Goal: Task Accomplishment & Management: Manage account settings

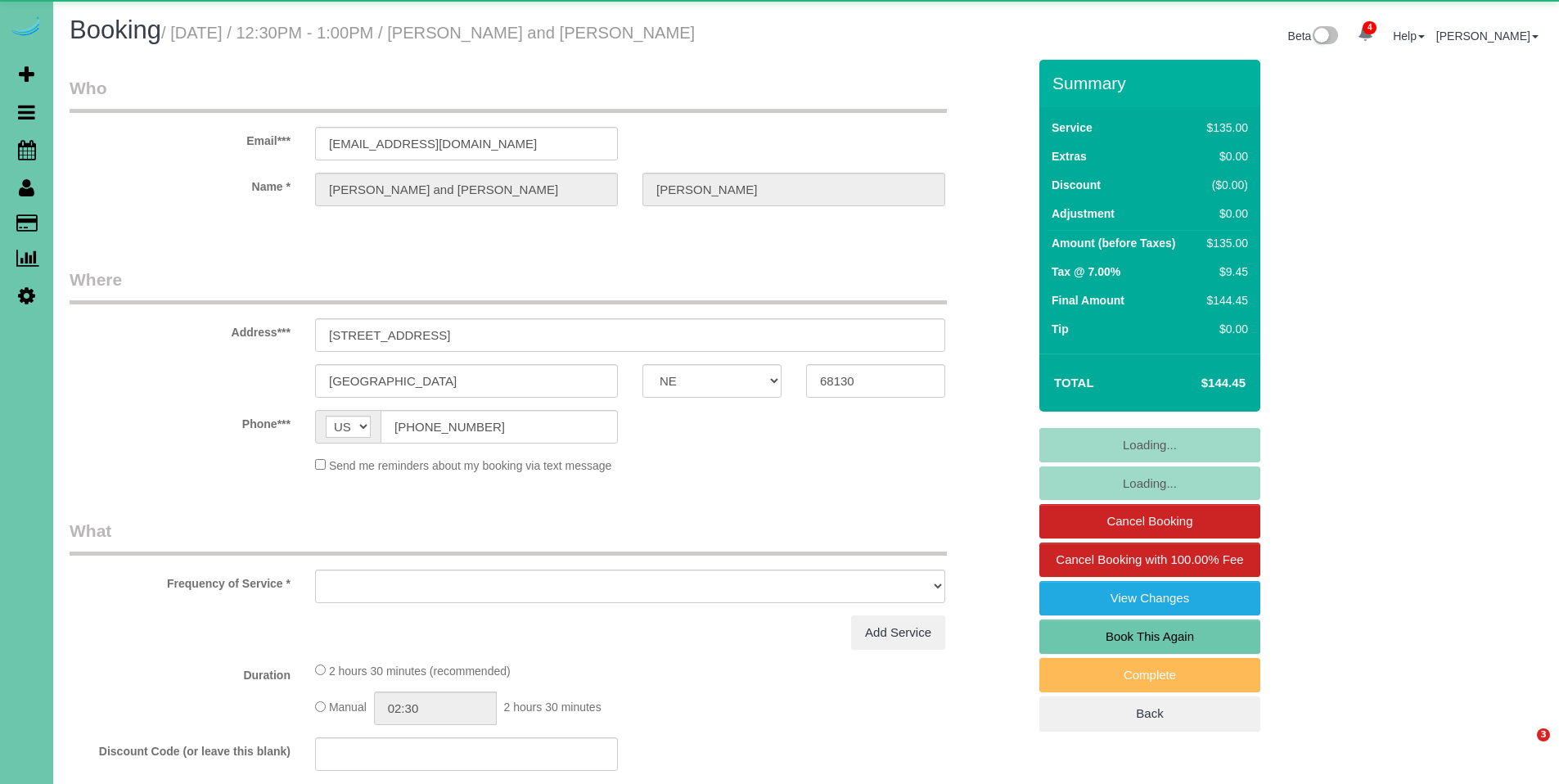
select select "NE"
select select "object:676"
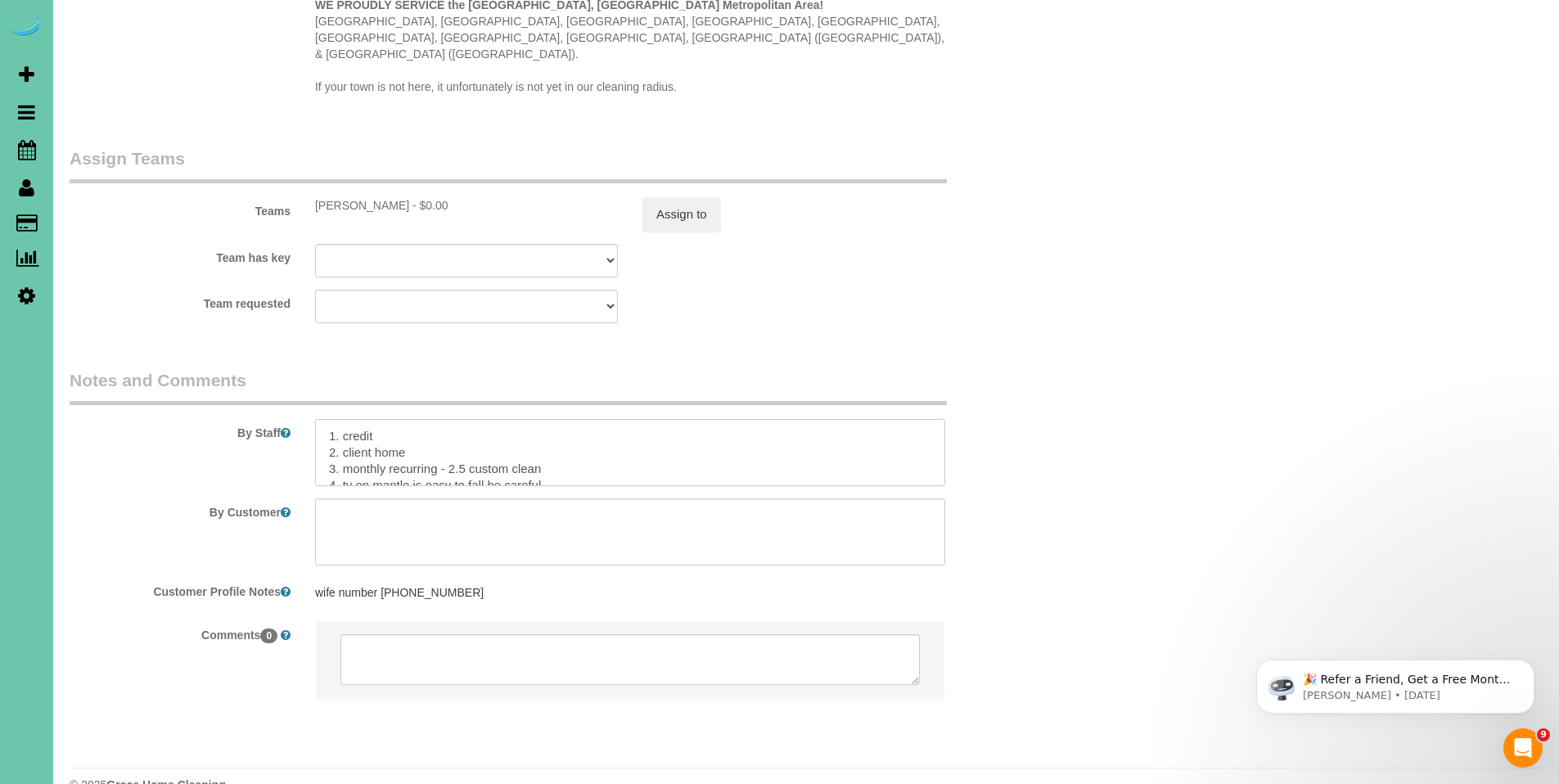
click at [333, 419] on textarea at bounding box center [630, 452] width 630 height 67
click at [330, 419] on textarea at bounding box center [630, 452] width 630 height 67
drag, startPoint x: 377, startPoint y: 404, endPoint x: 902, endPoint y: 418, distance: 525.2
click at [902, 419] on textarea at bounding box center [630, 452] width 630 height 67
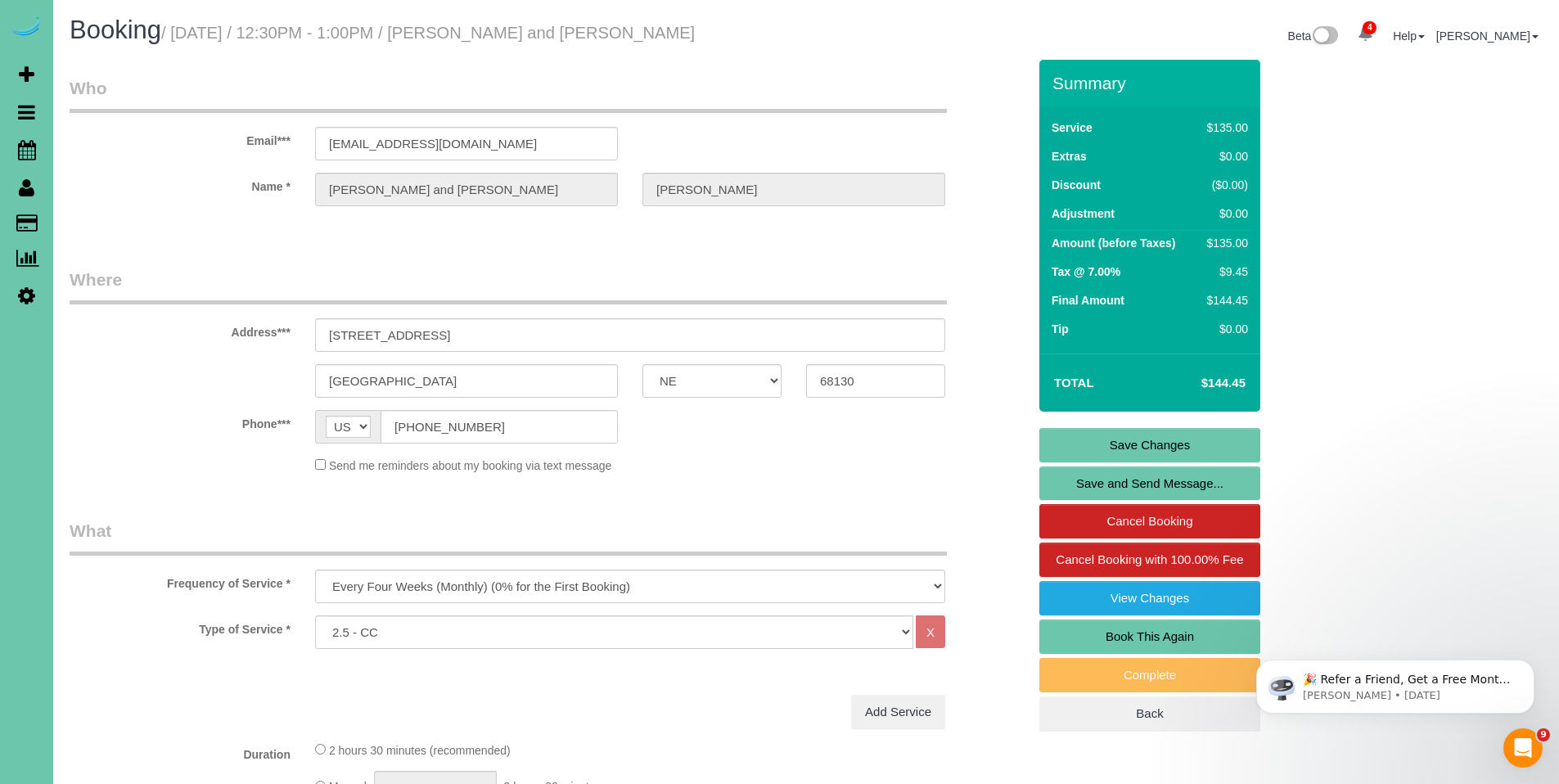
type textarea "**8/25 - client will not be home when you get there - front door will be unlock…"
click at [1170, 442] on link "Save Changes" at bounding box center [1150, 445] width 221 height 34
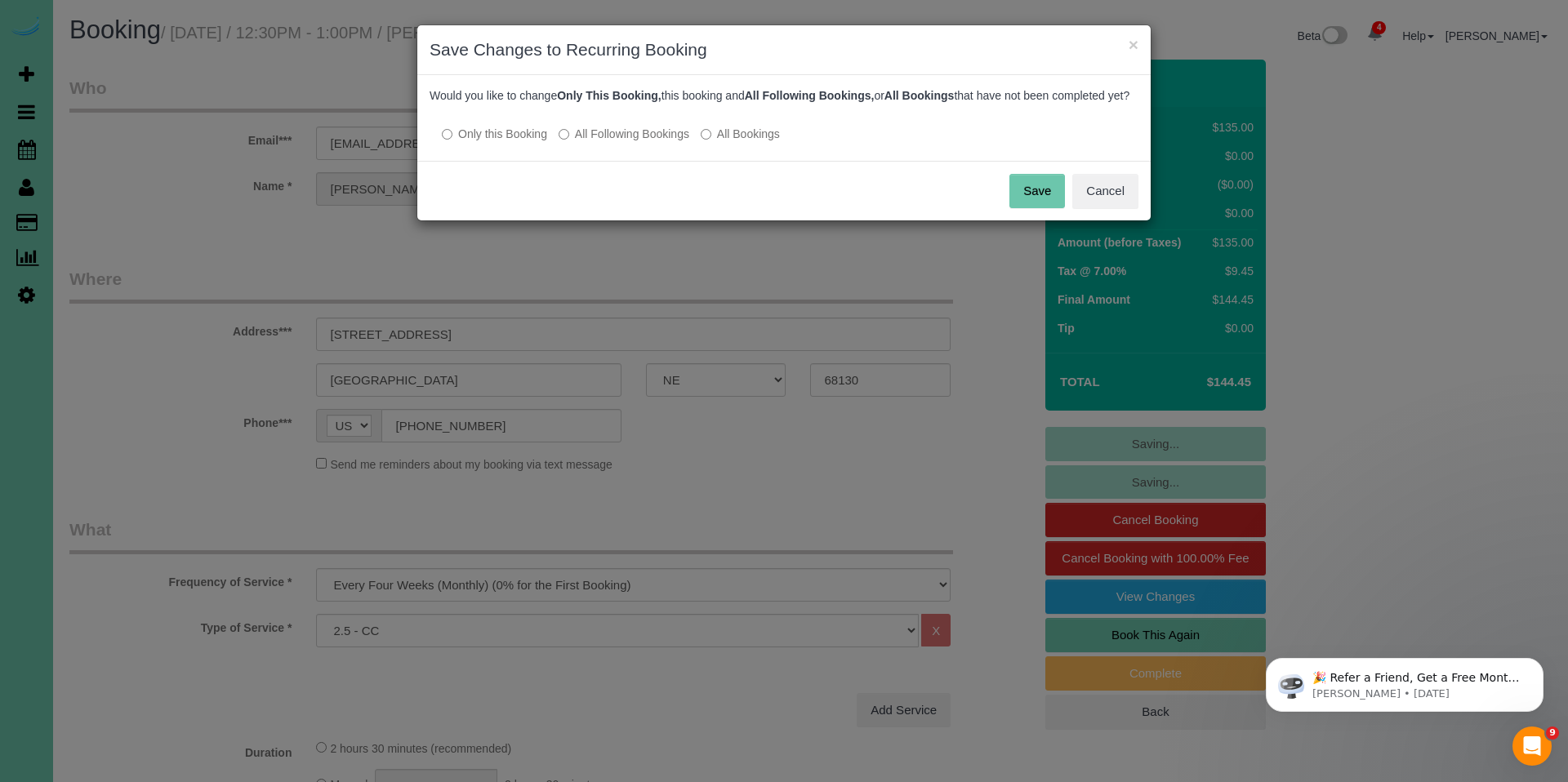
click at [1025, 208] on button "Save" at bounding box center [1037, 191] width 56 height 34
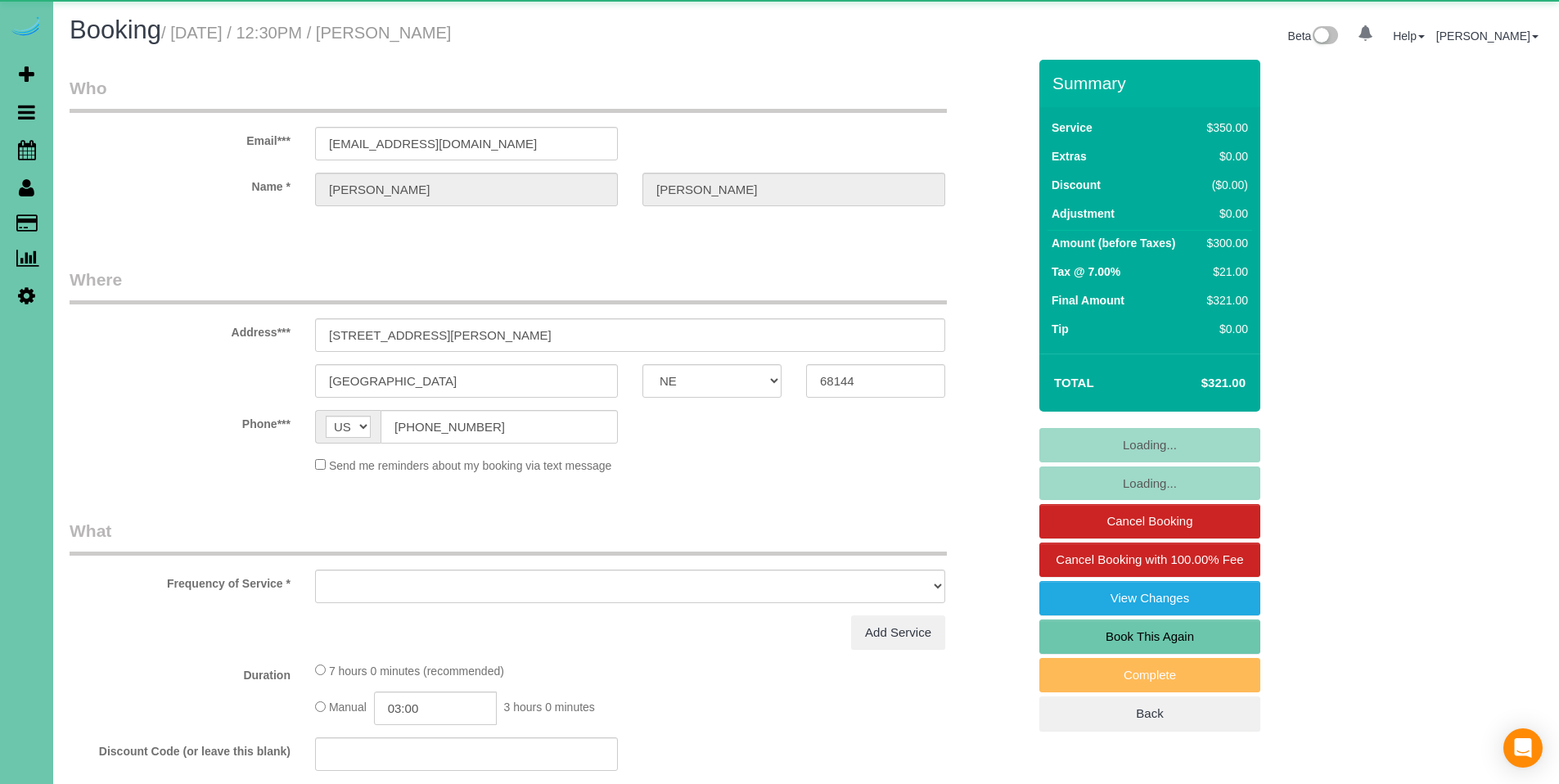
select select "NE"
select select "object:661"
select select "string:fspay-25e5d6af-c806-46f4-839f-d856ca5428a2"
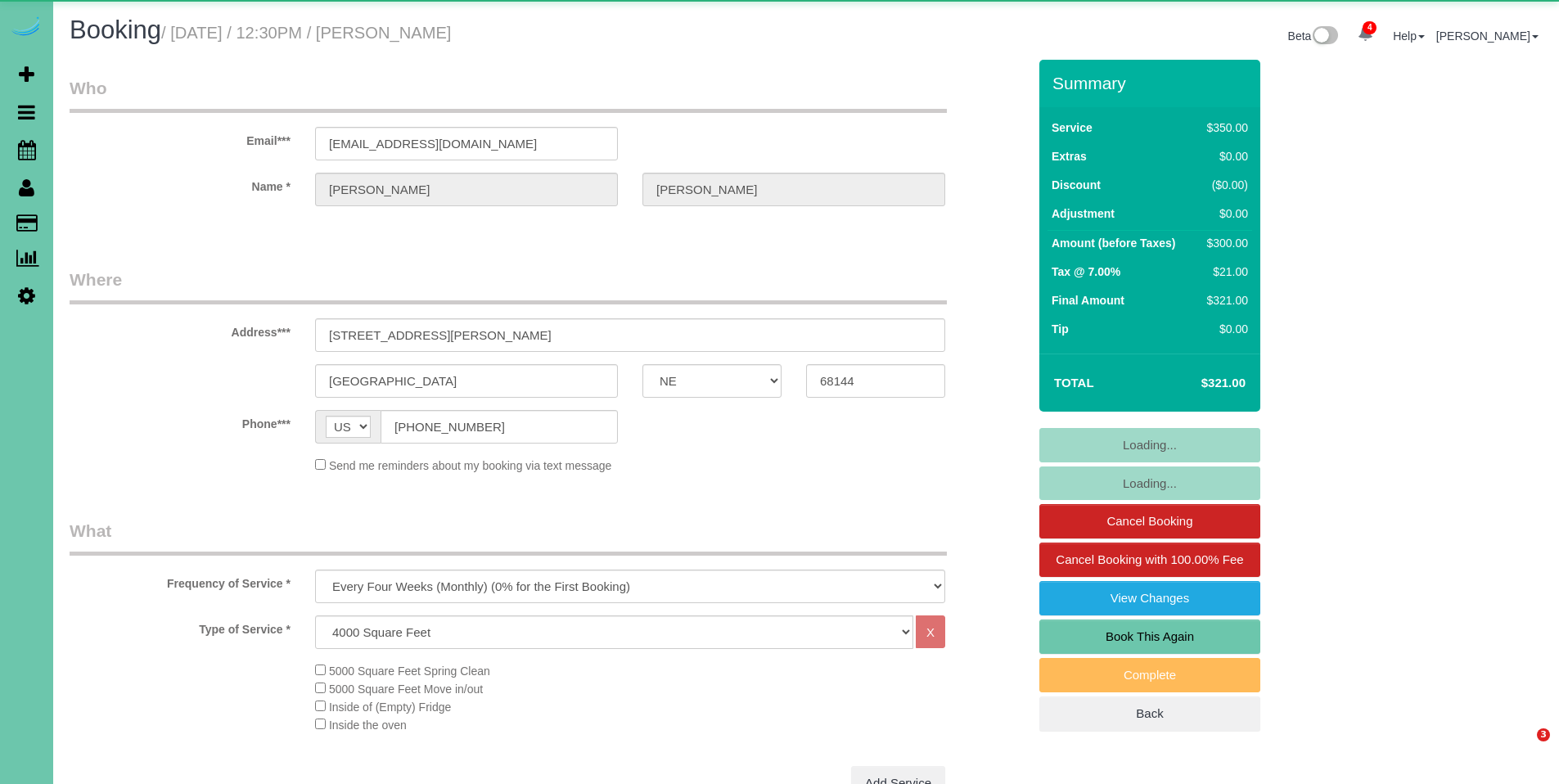
select select "object:952"
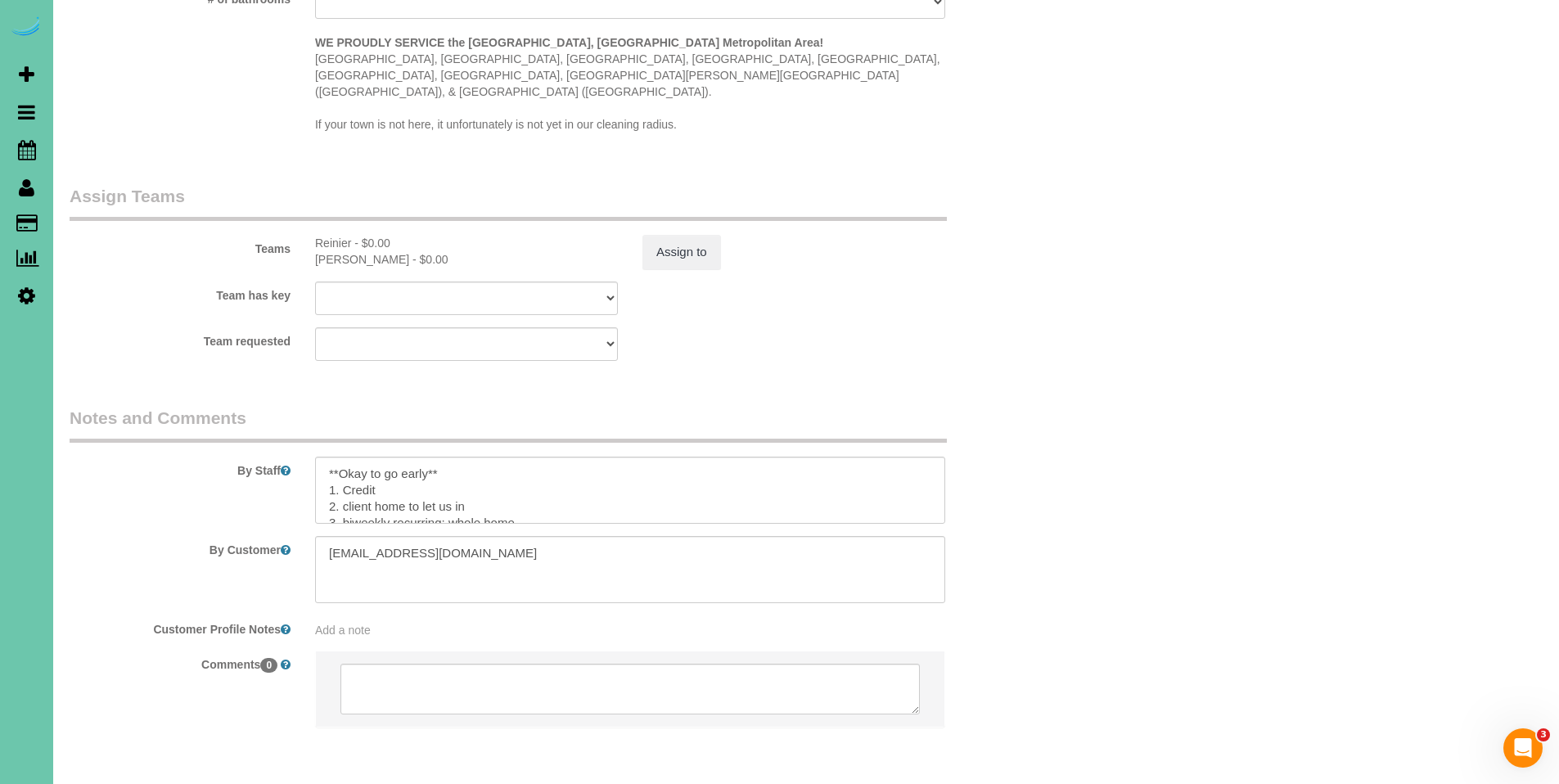
scroll to position [1679, 0]
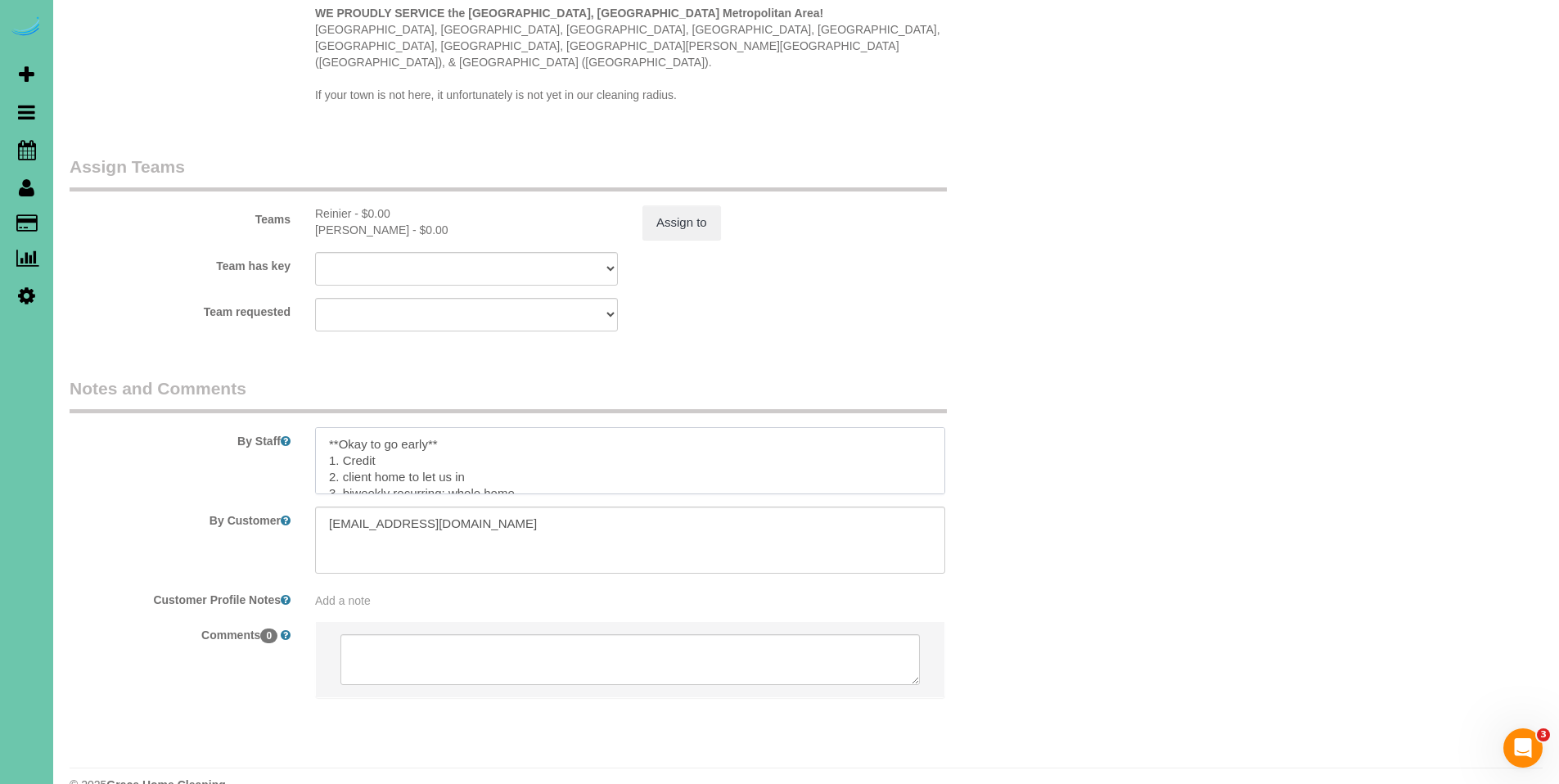
click at [331, 427] on textarea at bounding box center [630, 461] width 630 height 67
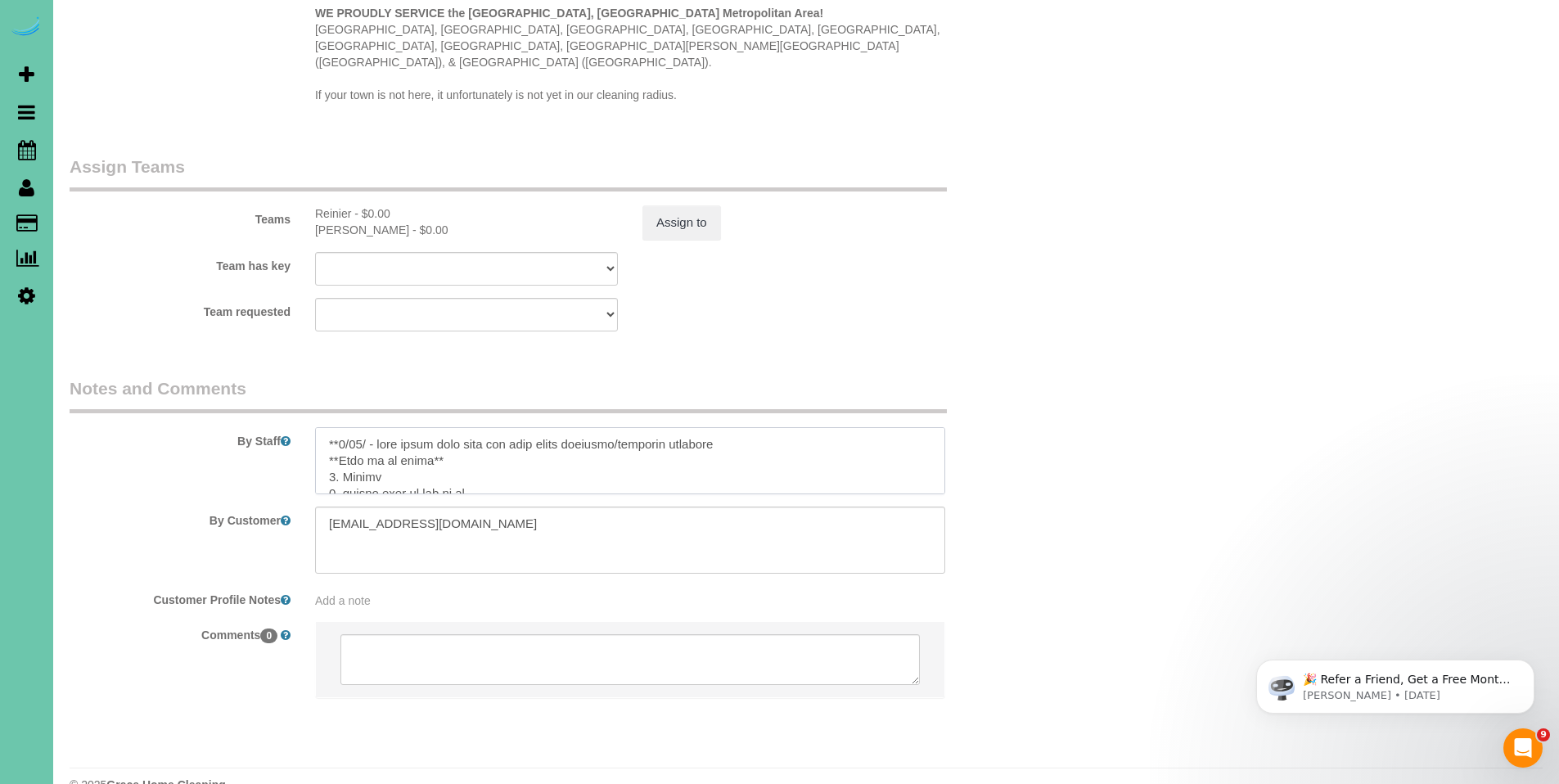
click at [733, 427] on textarea at bounding box center [630, 461] width 630 height 67
click at [849, 427] on textarea at bounding box center [630, 461] width 630 height 67
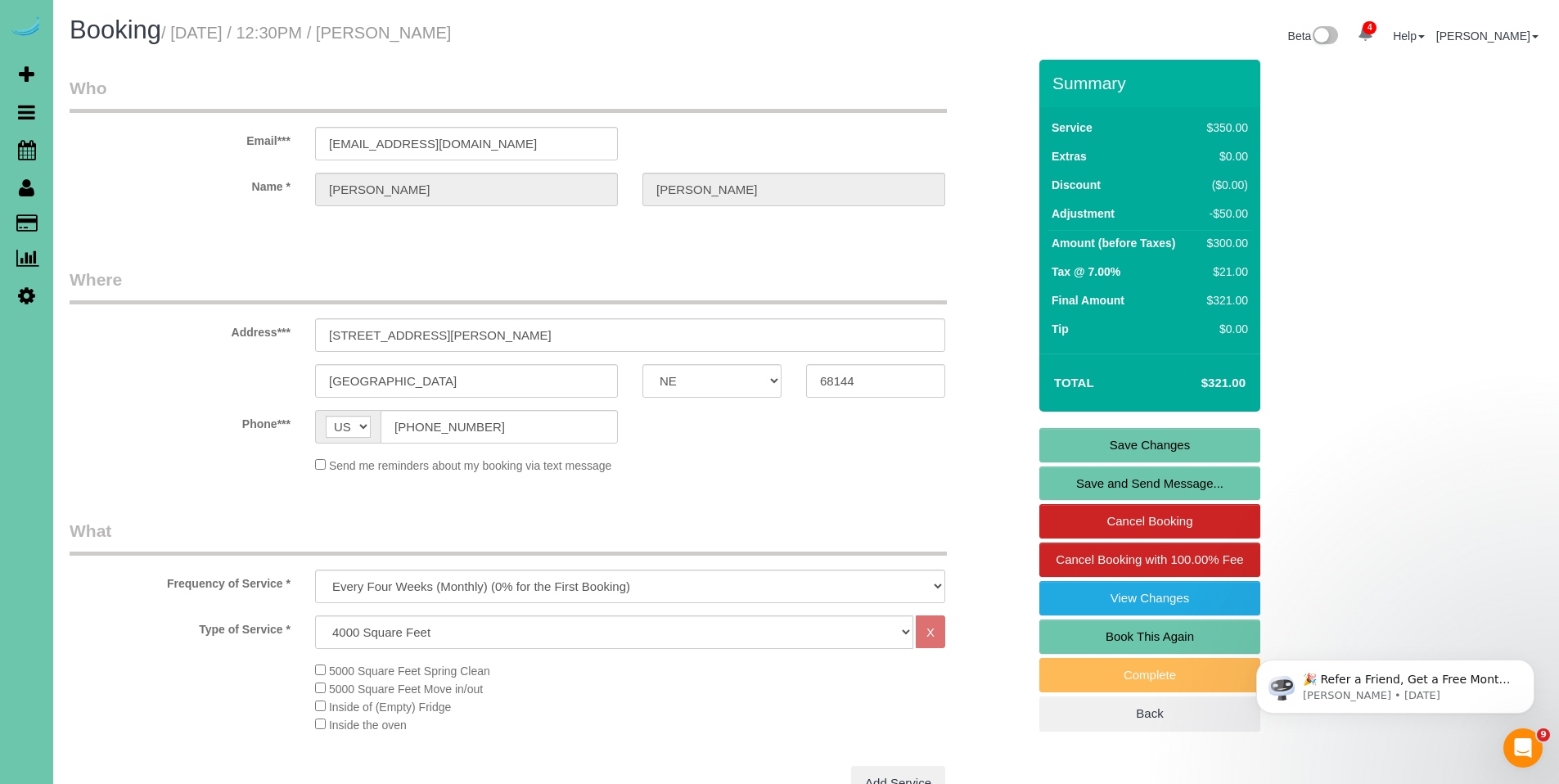
type textarea "**7/32/ - lore ipsum dolo sita con adip elits doeiusmo/temporin utlabore/etdolo…"
click at [1138, 447] on link "Save Changes" at bounding box center [1150, 445] width 221 height 34
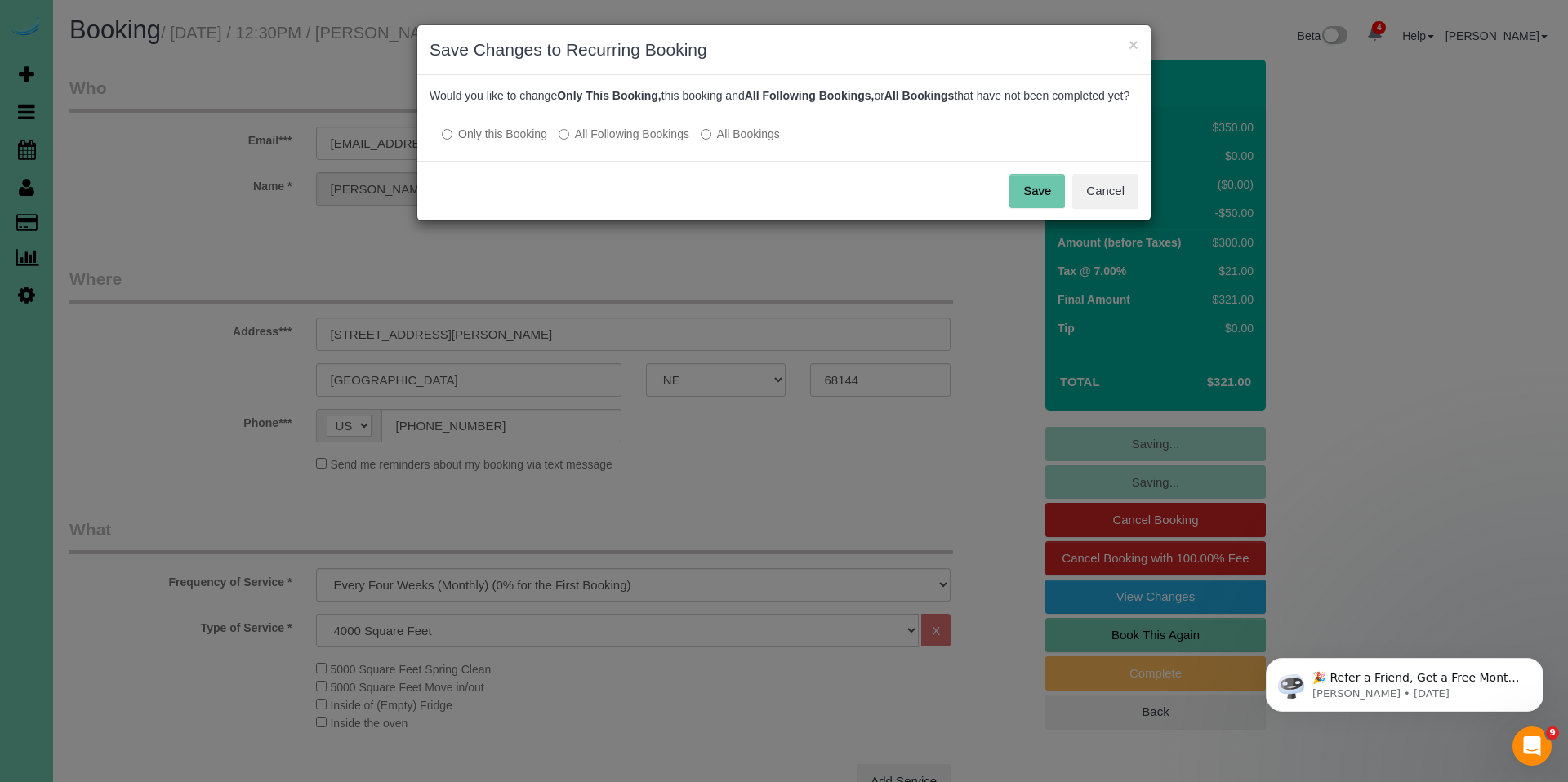
click at [1037, 207] on button "Save" at bounding box center [1037, 191] width 56 height 34
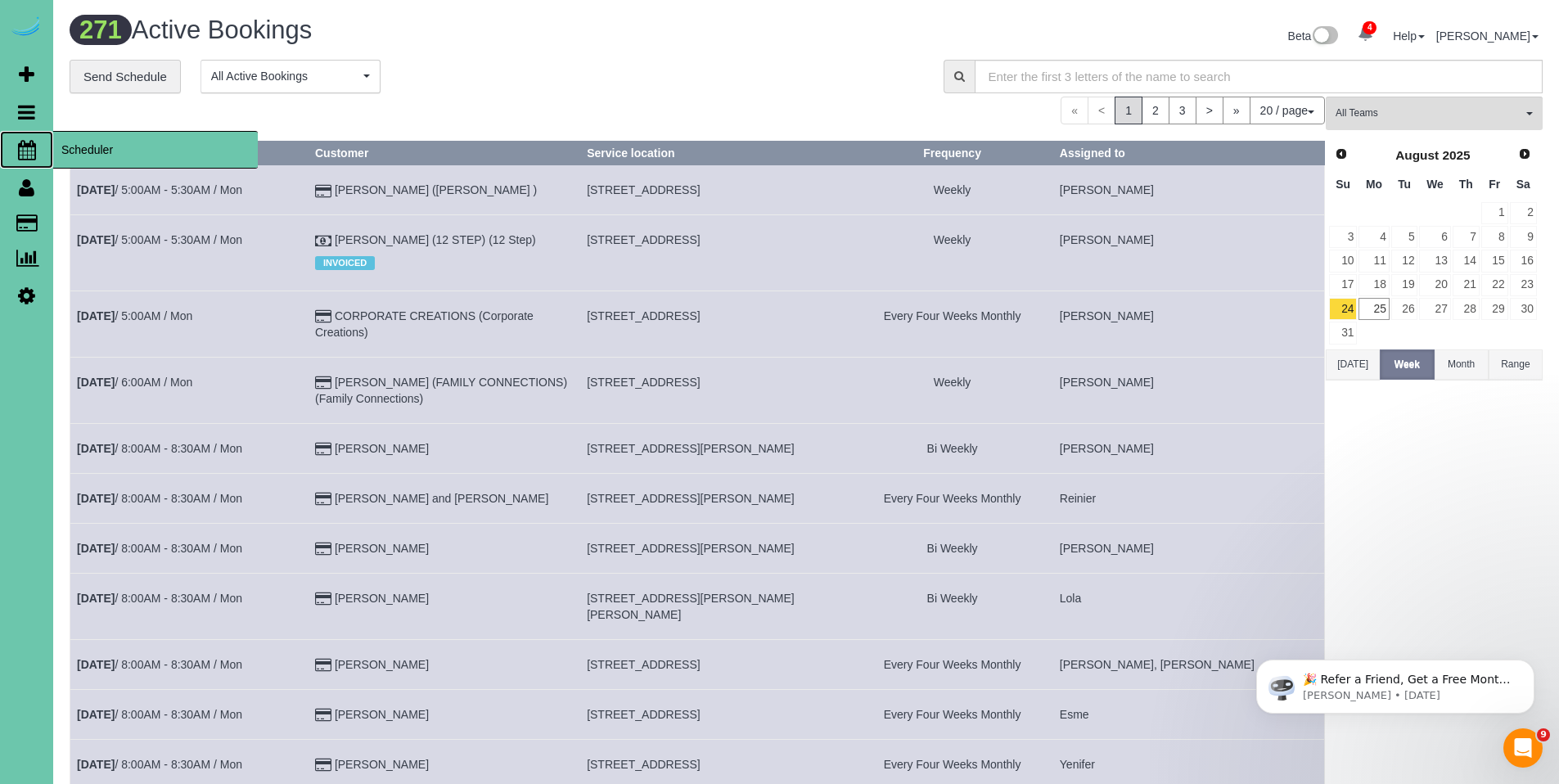
click at [91, 154] on span "Scheduler" at bounding box center [155, 149] width 205 height 37
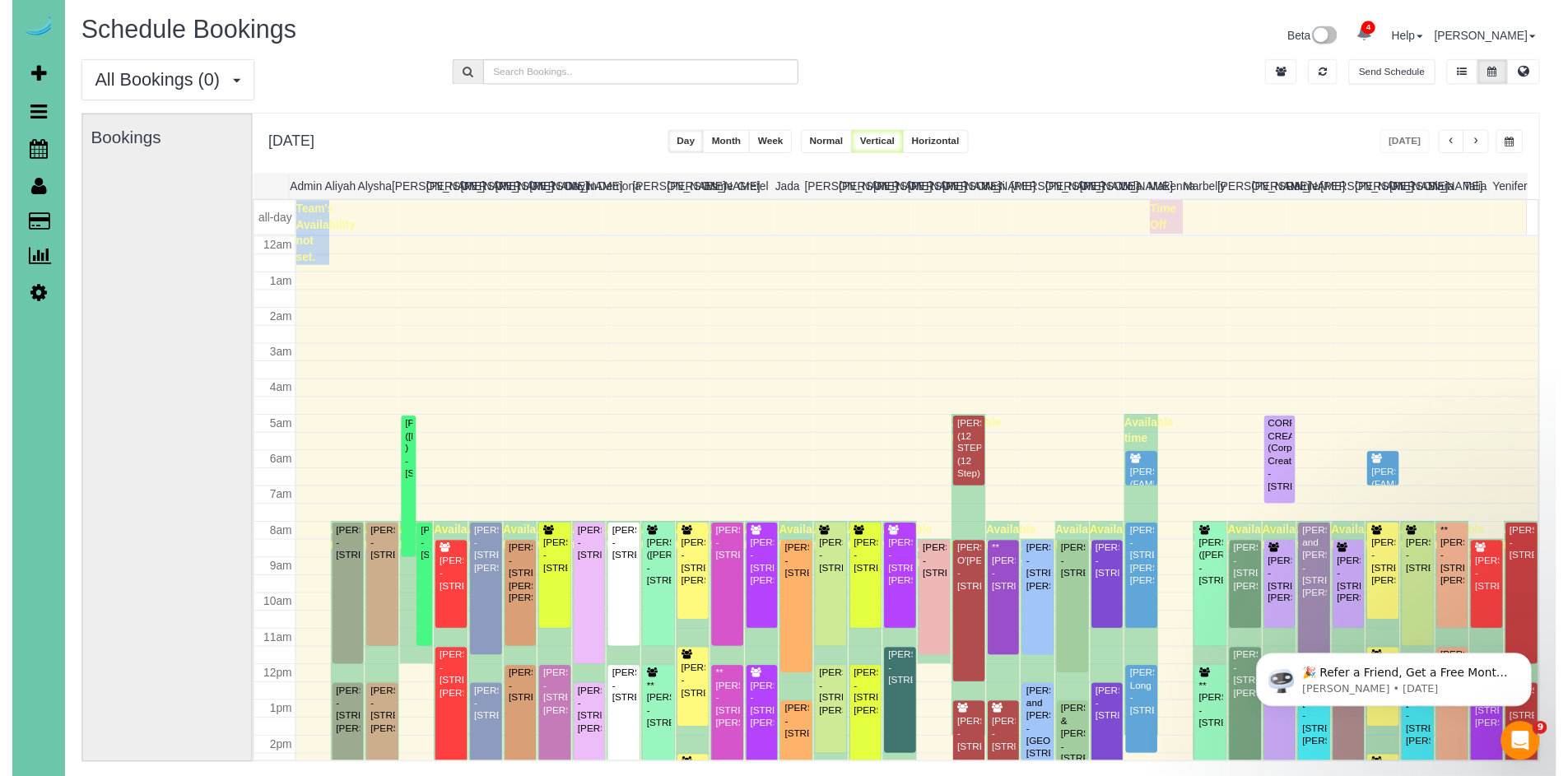
scroll to position [218, 0]
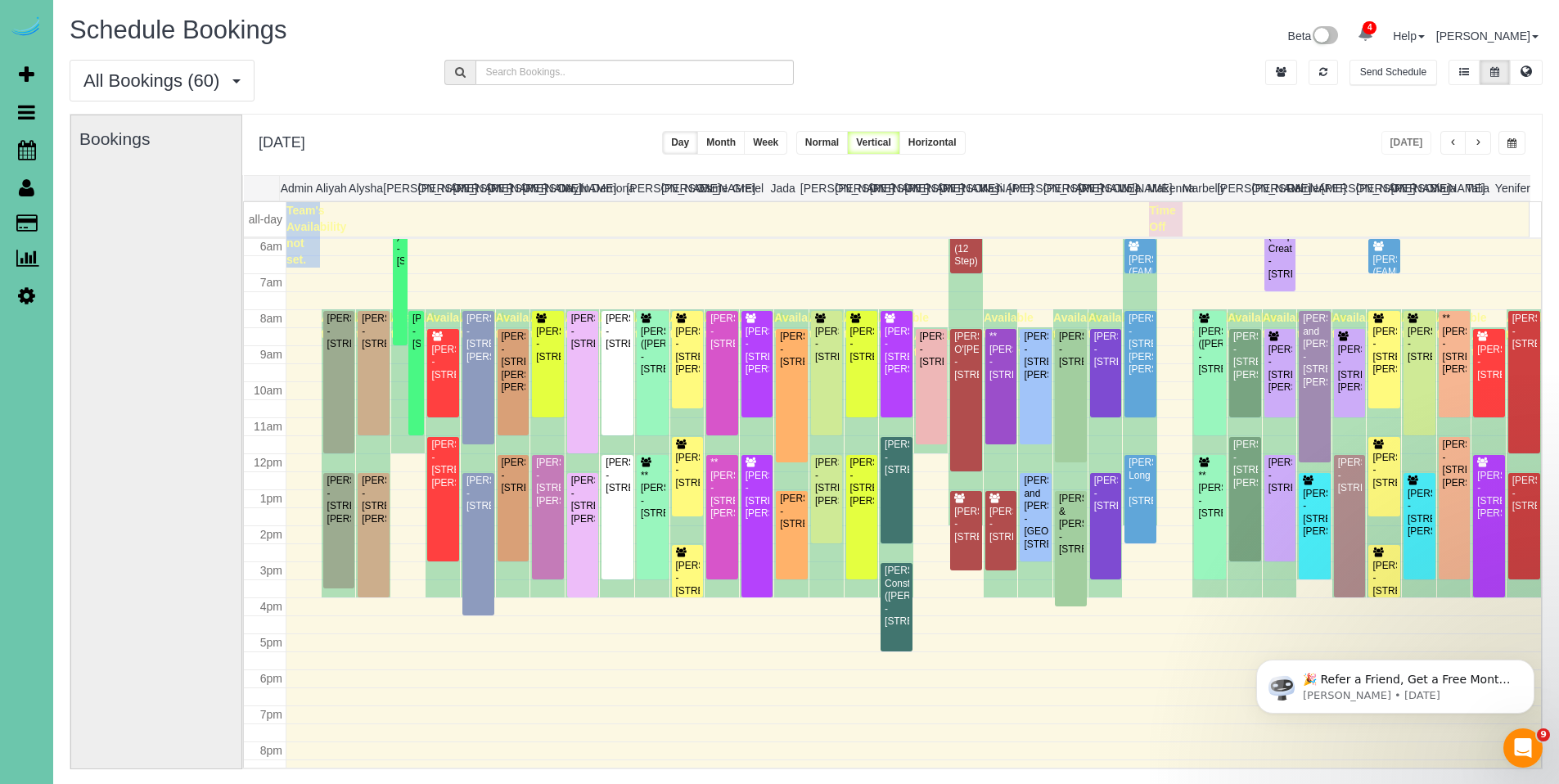
click at [1516, 141] on span "button" at bounding box center [1512, 143] width 9 height 10
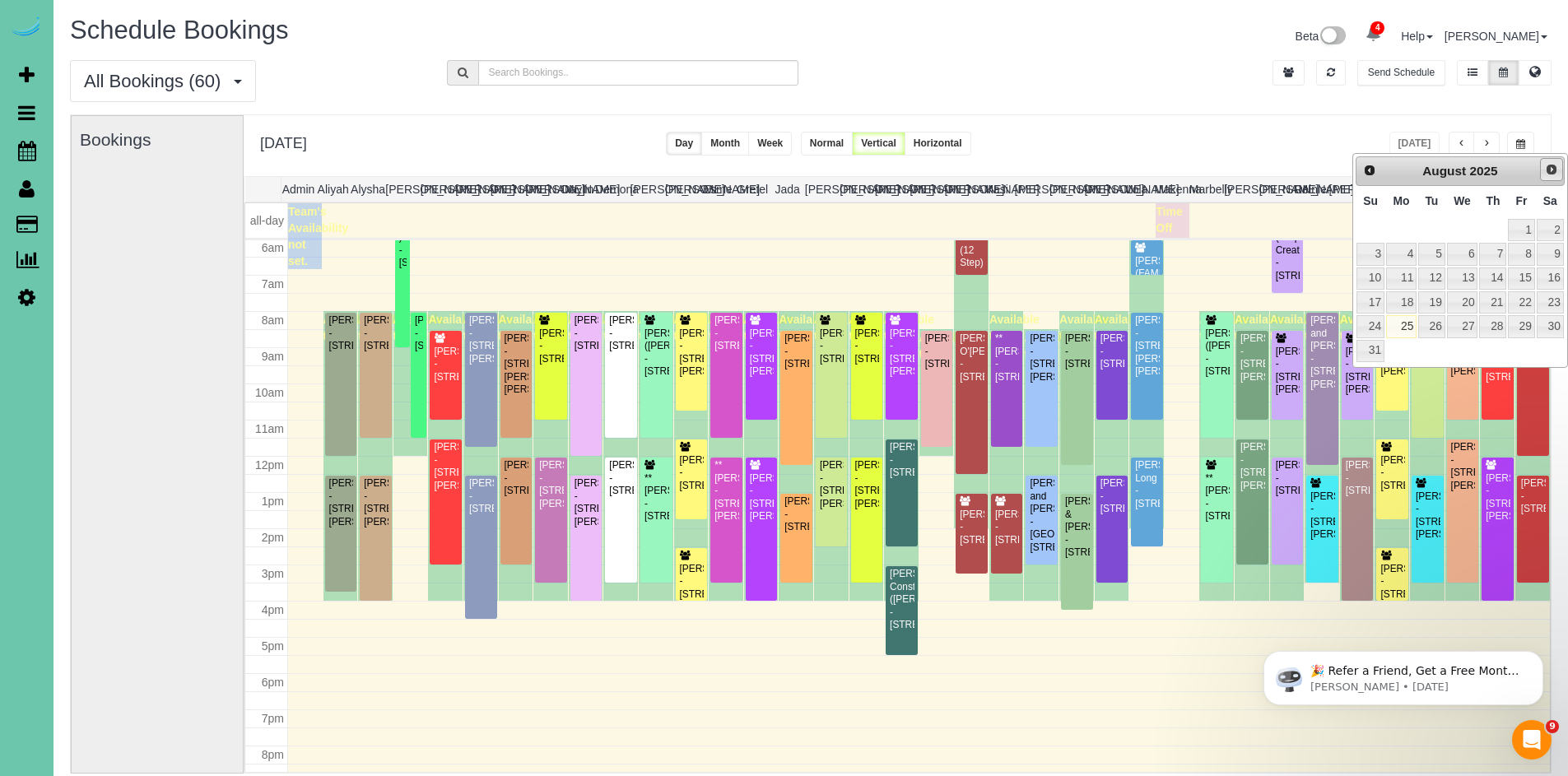
click at [1557, 168] on span "Next" at bounding box center [1551, 170] width 13 height 13
click at [1519, 309] on link "26" at bounding box center [1520, 302] width 26 height 23
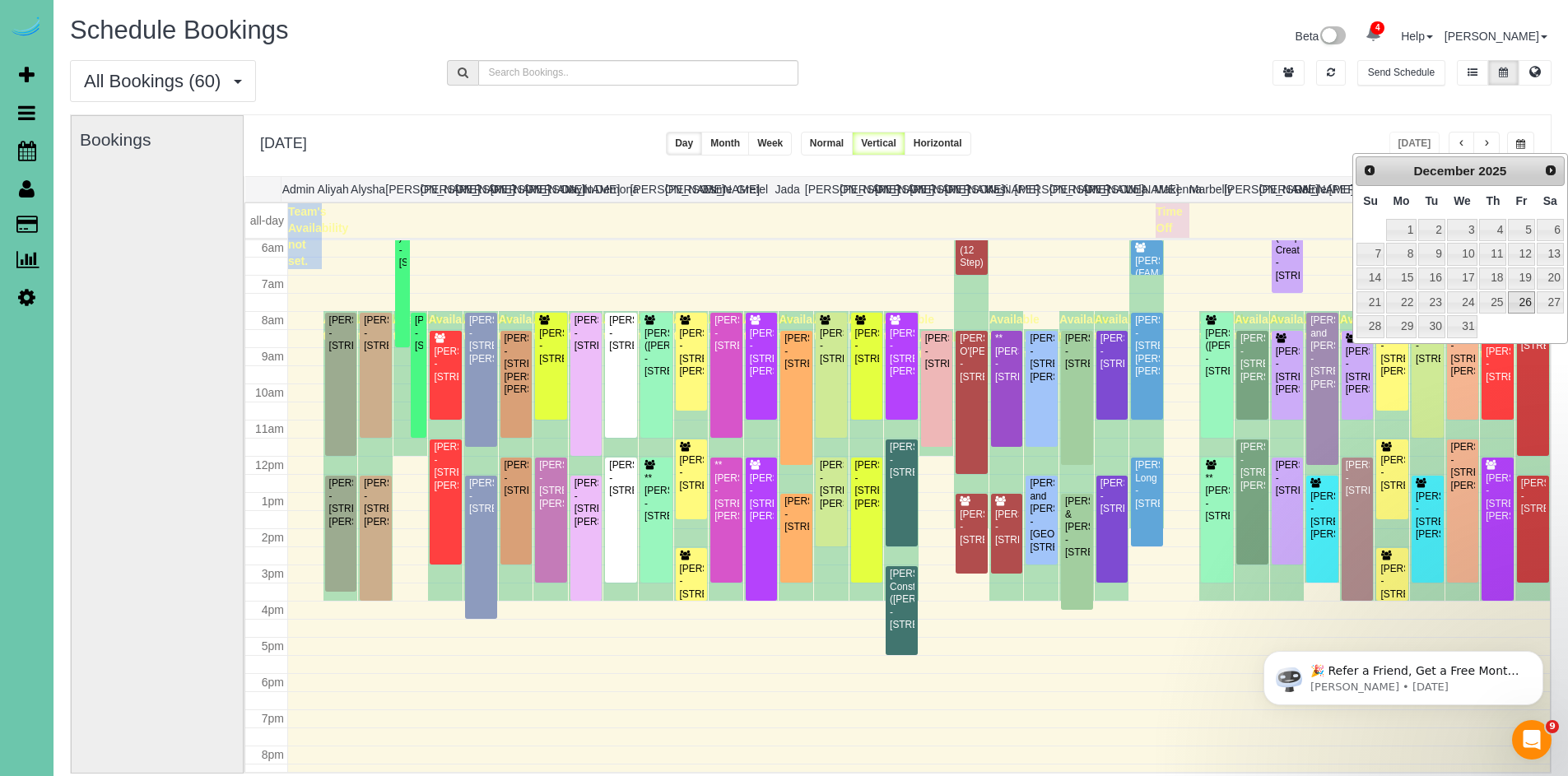
type input "**********"
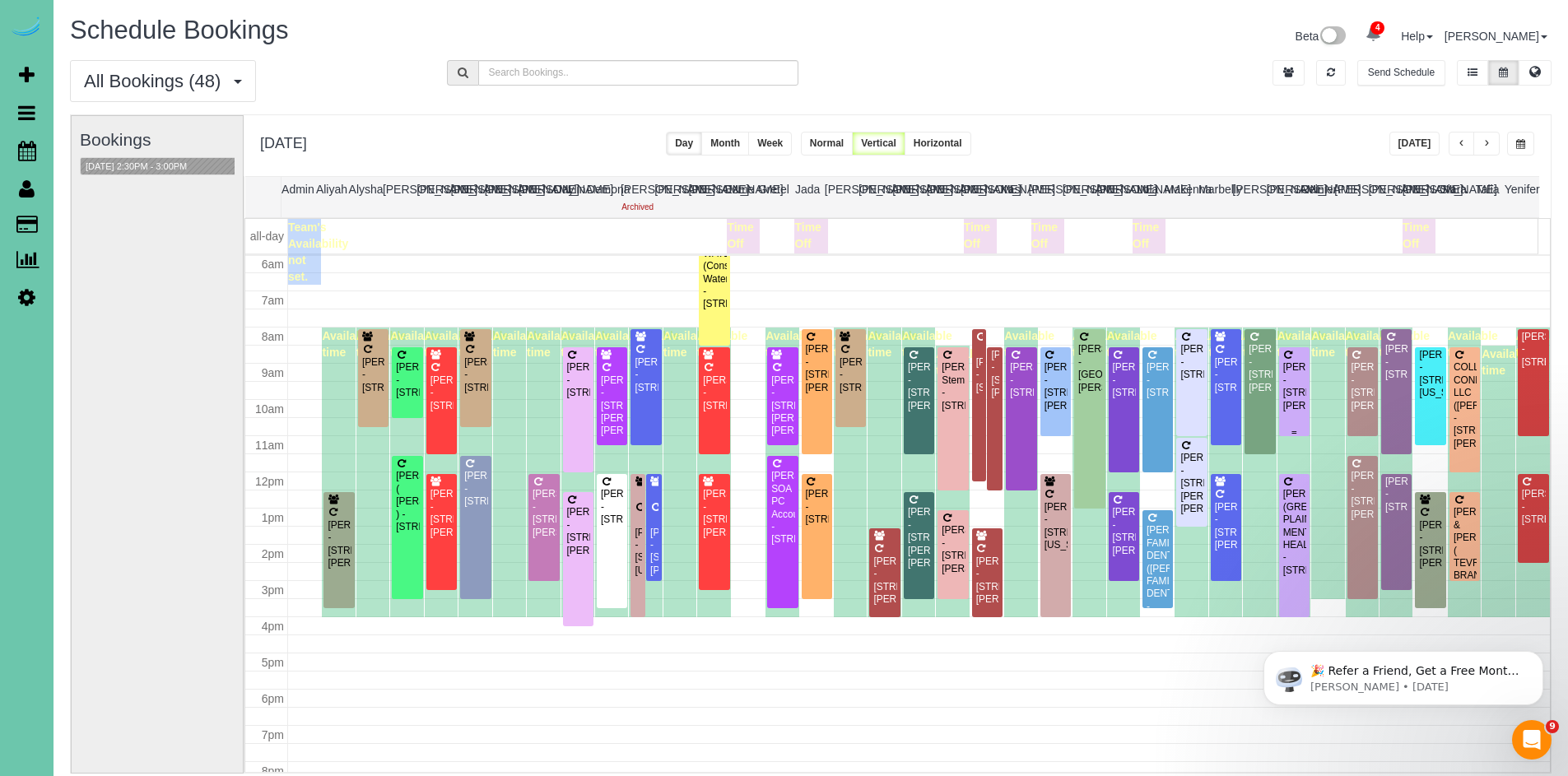
click at [1289, 397] on div "Peggy Bojanski - 17607 Fowler Street, Omaha, NE 68116" at bounding box center [1294, 386] width 24 height 51
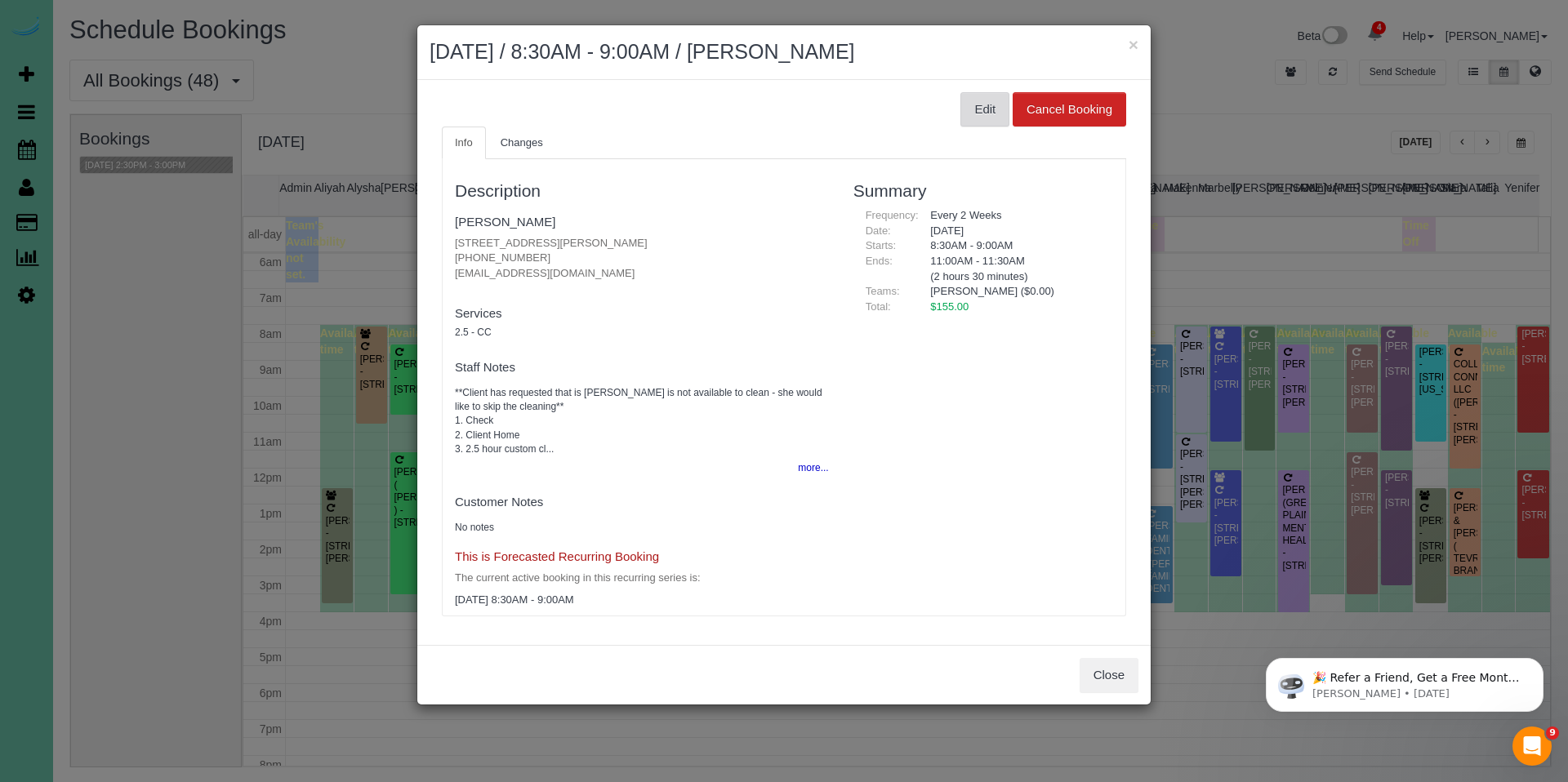
click at [980, 114] on button "Edit" at bounding box center [984, 109] width 49 height 34
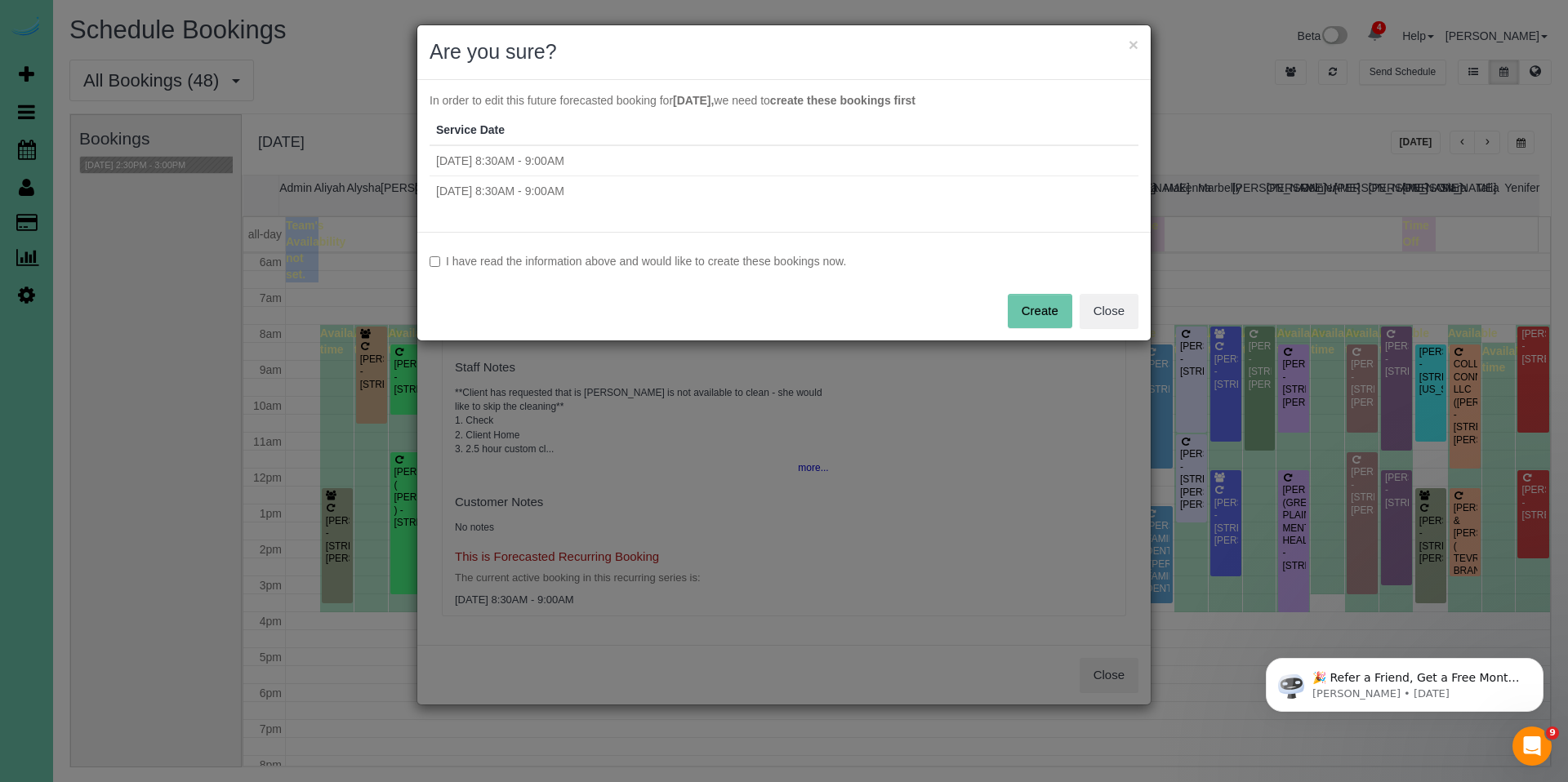
click at [767, 265] on label "I have read the information above and would like to create these bookings now." at bounding box center [784, 261] width 709 height 17
click at [1025, 311] on button "Create" at bounding box center [1040, 310] width 65 height 34
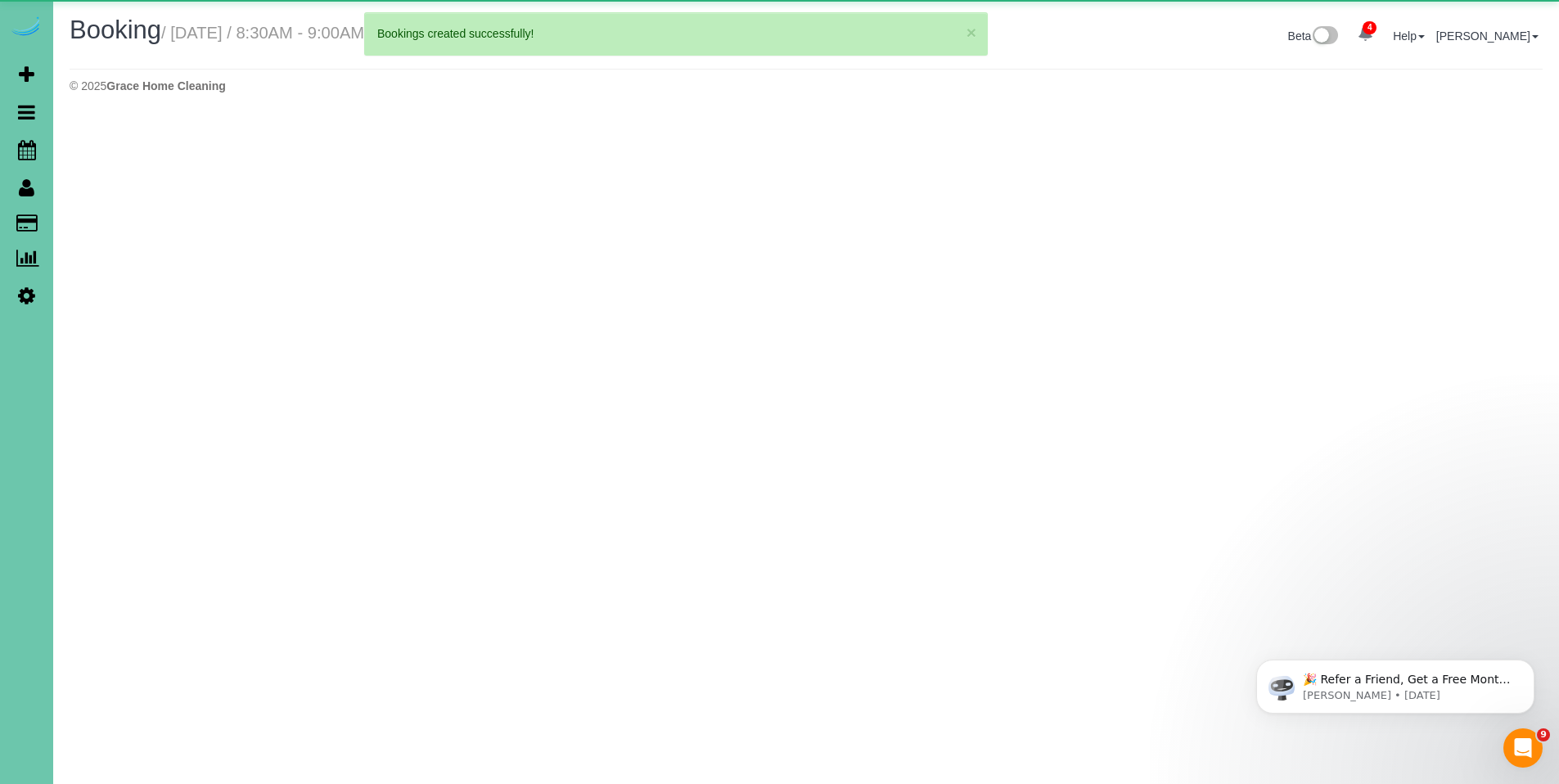
select select "NE"
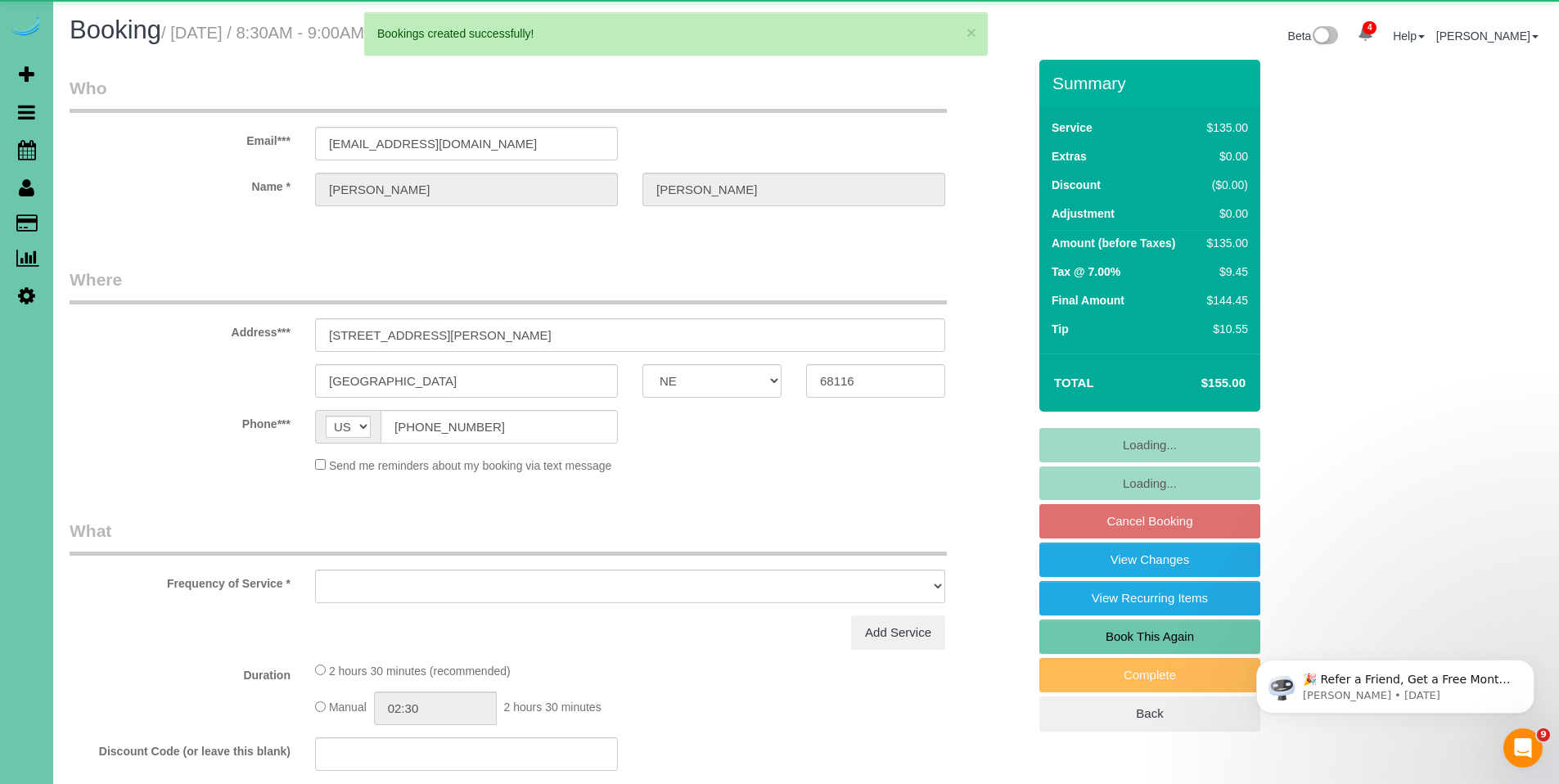
select select "object:2407"
select select "string:fspay-39a84b31-b7bd-4651-95fd-8811c134e99a"
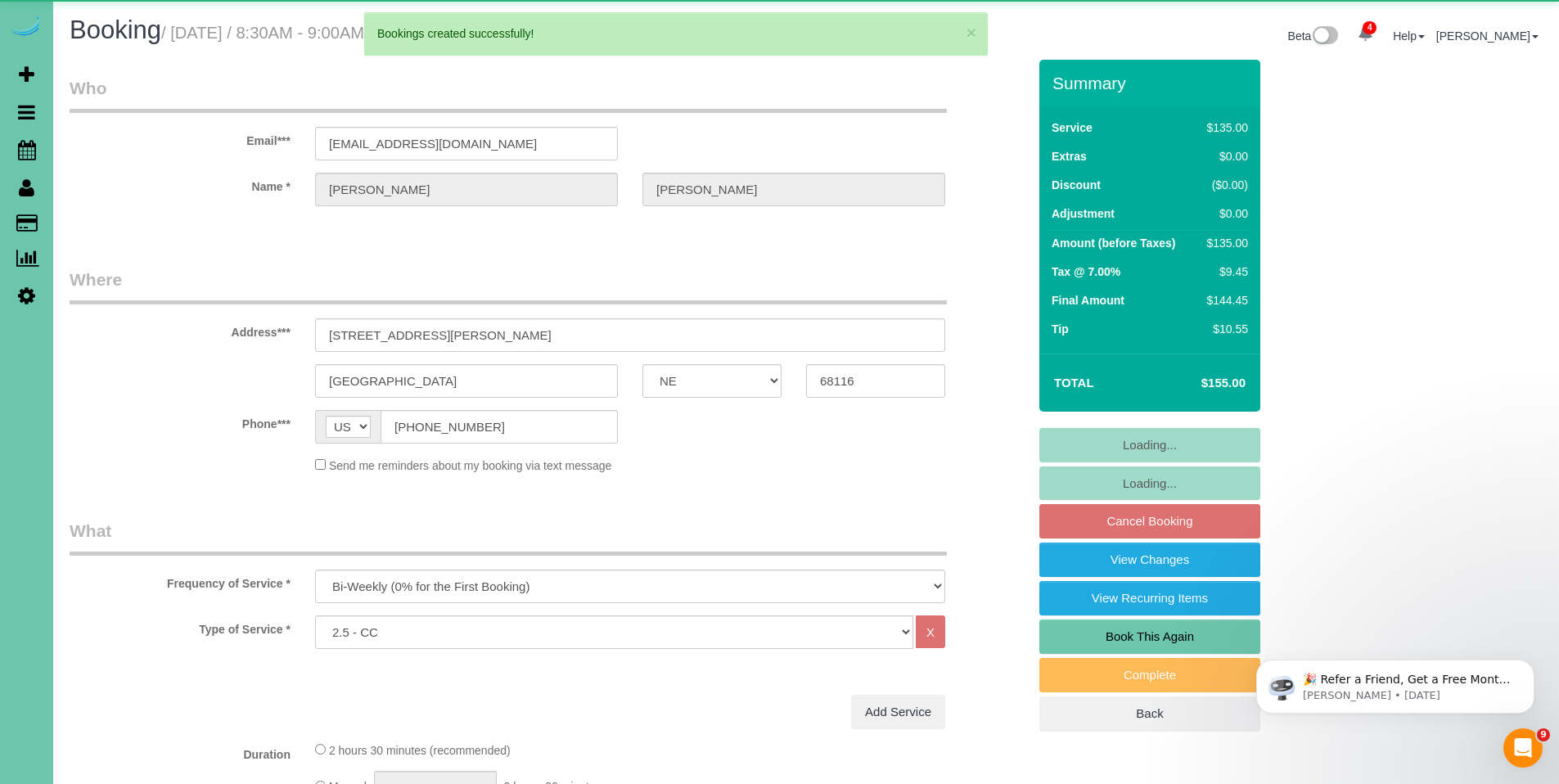
select select "object:2480"
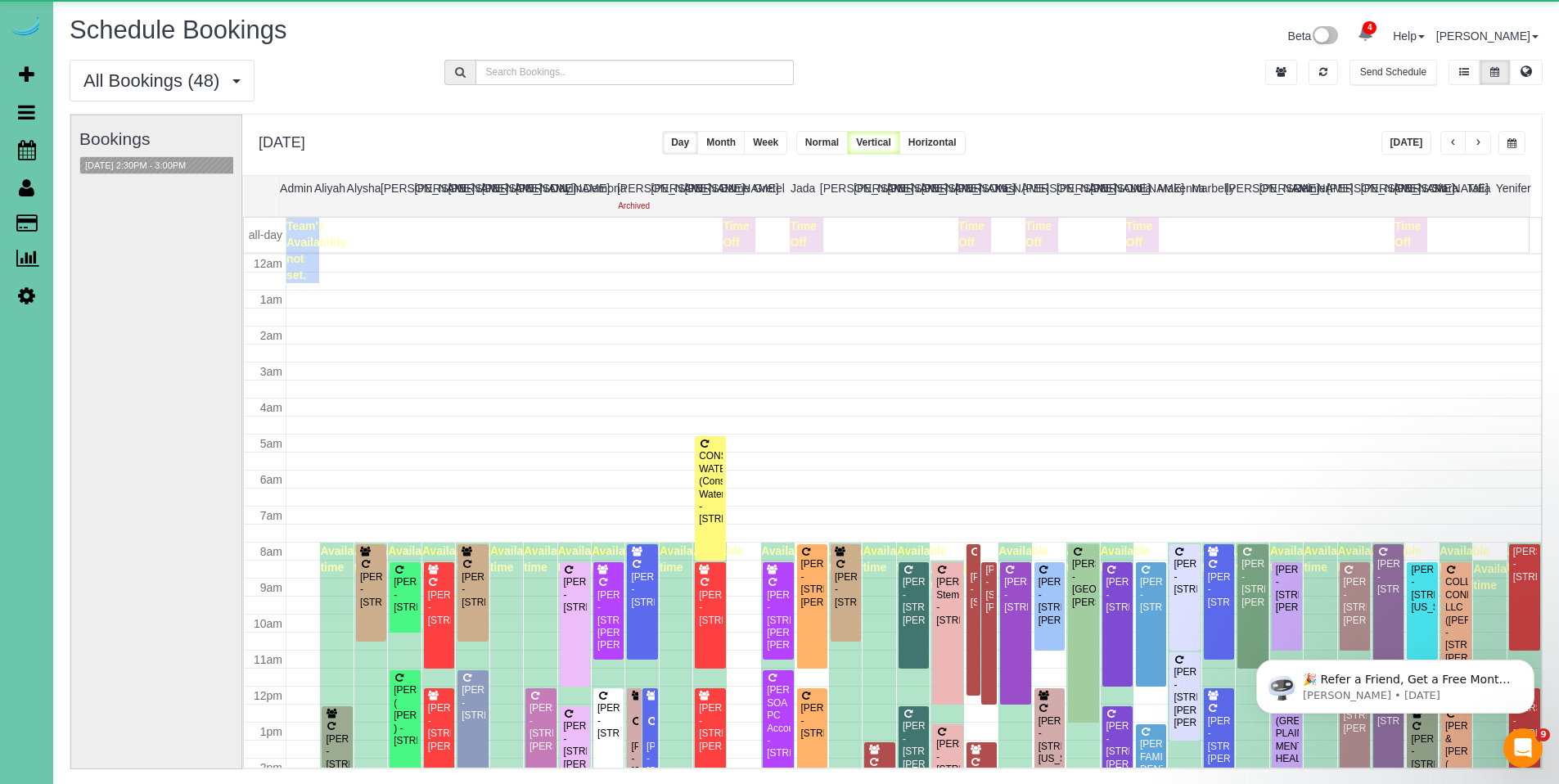
scroll to position [217, 0]
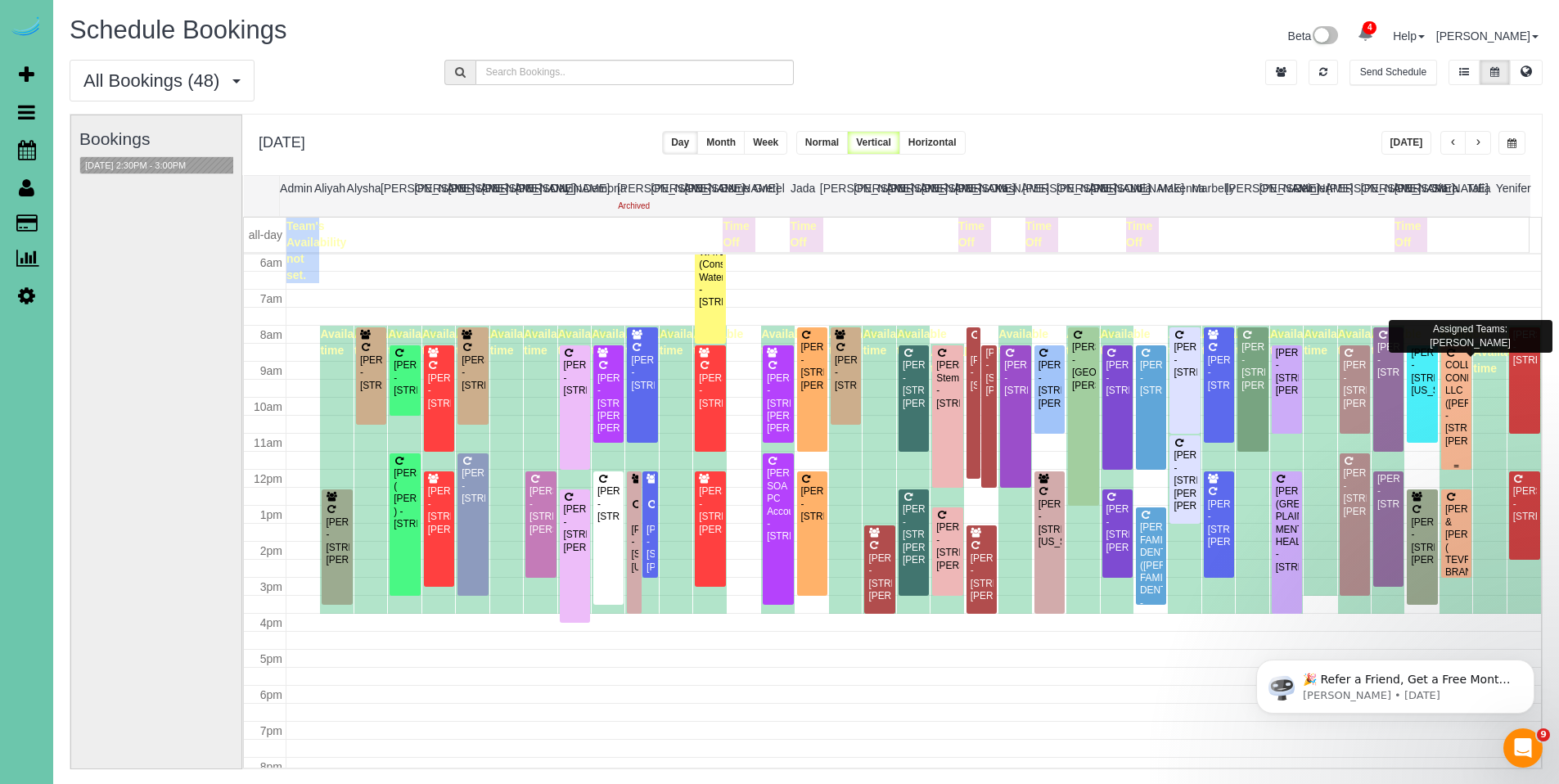
click at [1447, 379] on div "COLLEGE CONNECTION, LLC (JOHN LUND) - 13575 Lynam Drive, Omaha, NE 68138" at bounding box center [1456, 403] width 24 height 88
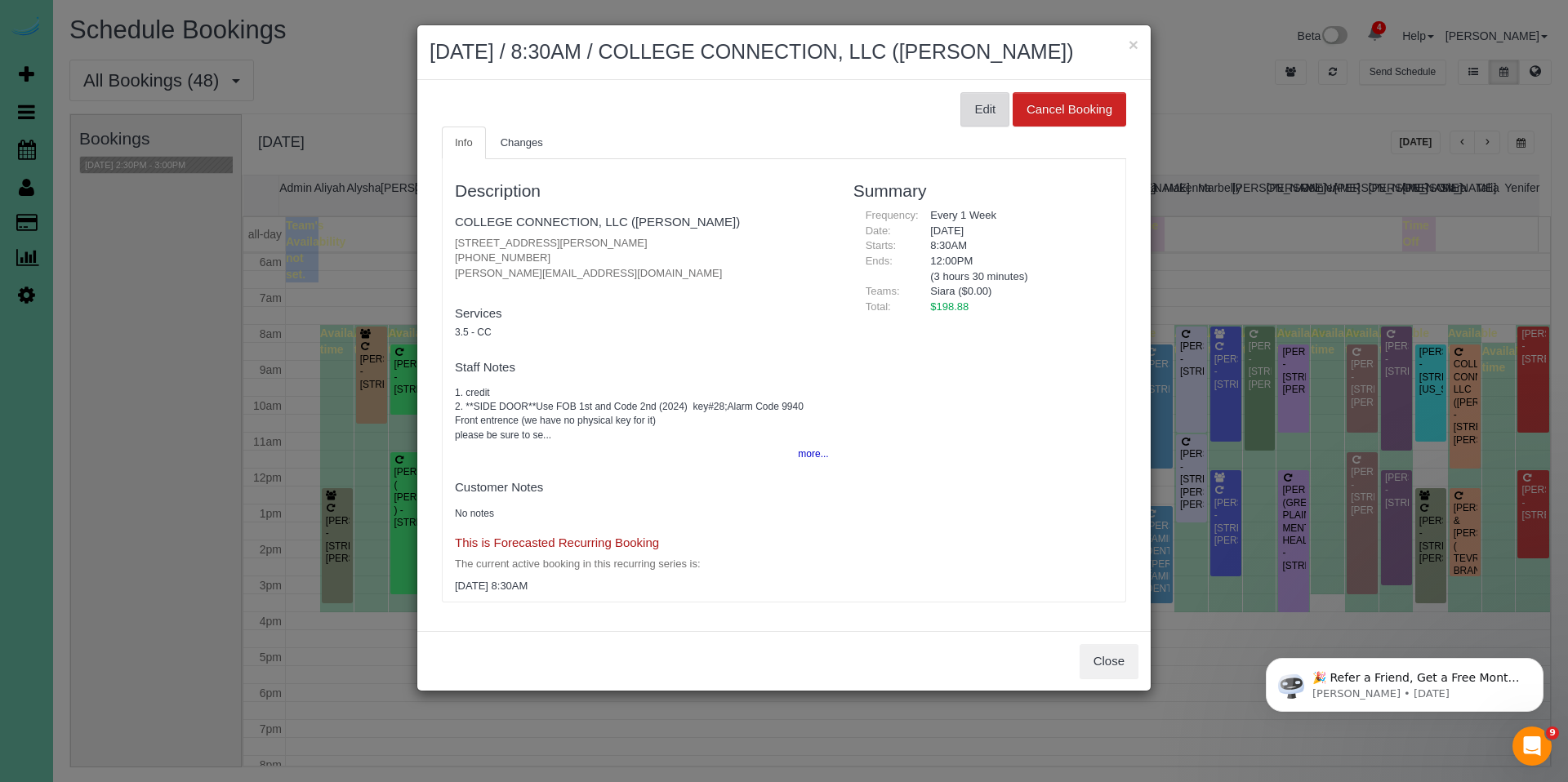
click at [981, 127] on button "Edit" at bounding box center [984, 109] width 49 height 34
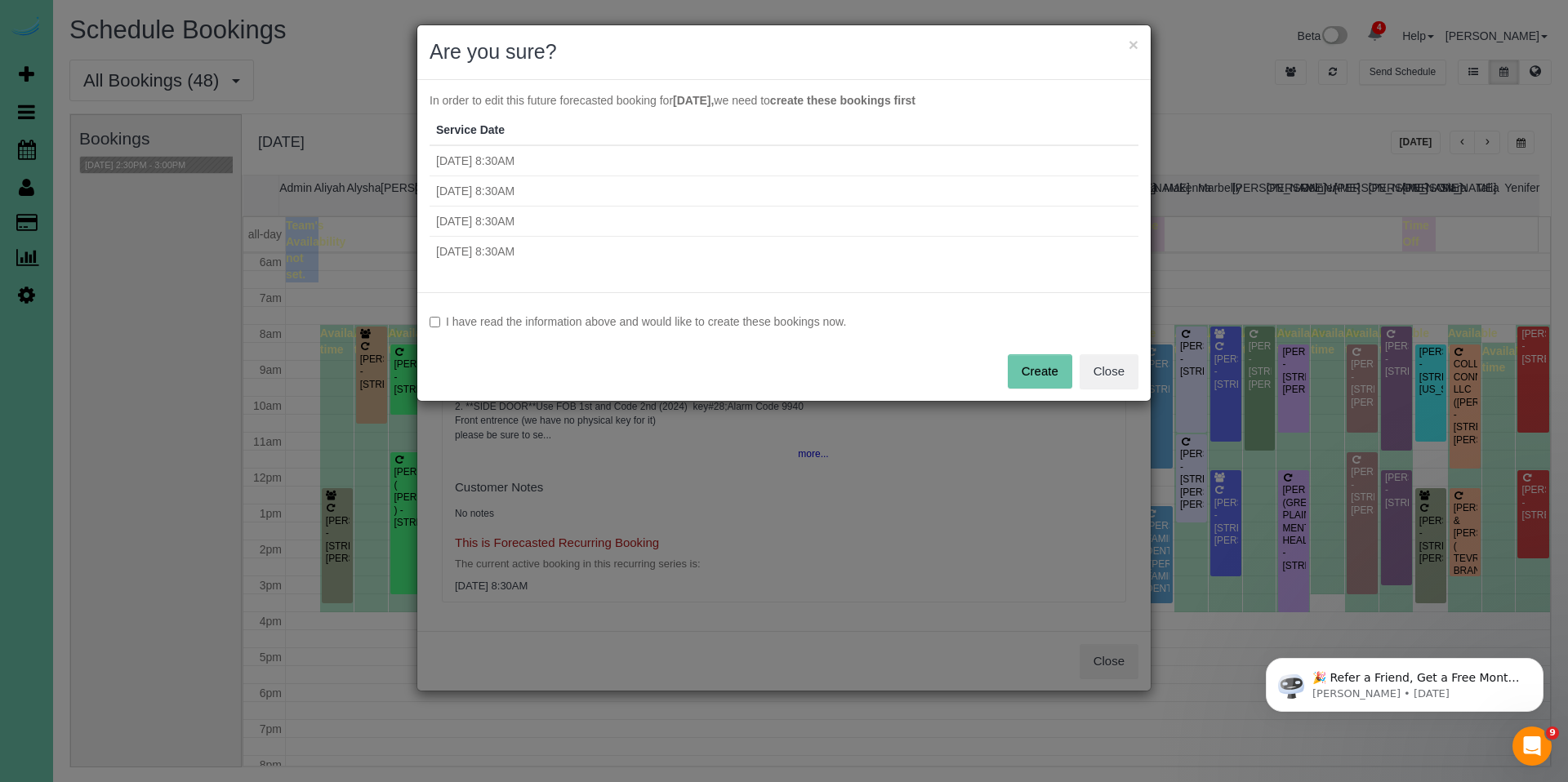
click at [656, 323] on label "I have read the information above and would like to create these bookings now." at bounding box center [784, 322] width 709 height 17
click at [1034, 370] on button "Create" at bounding box center [1040, 371] width 65 height 34
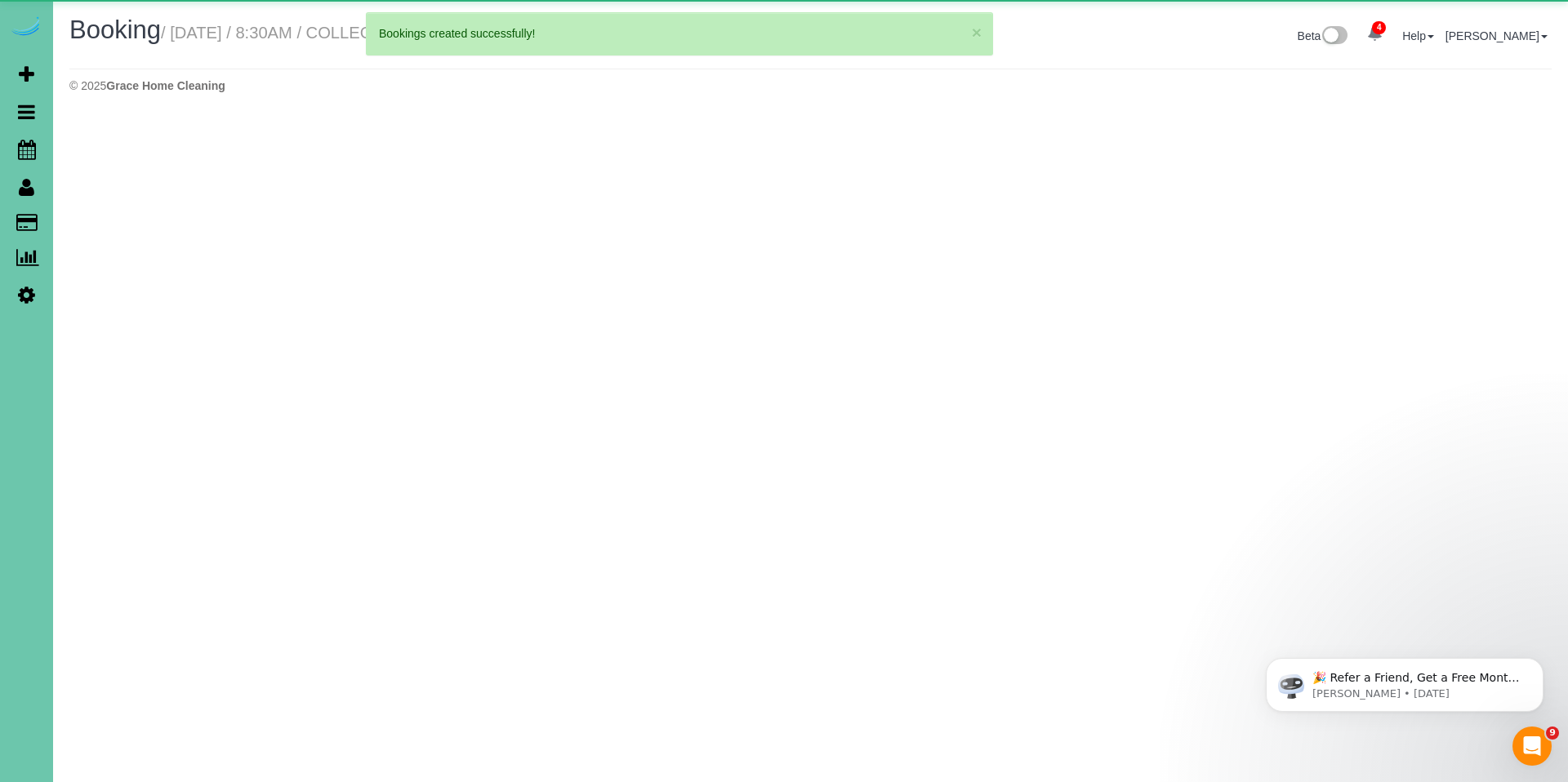
select select "NE"
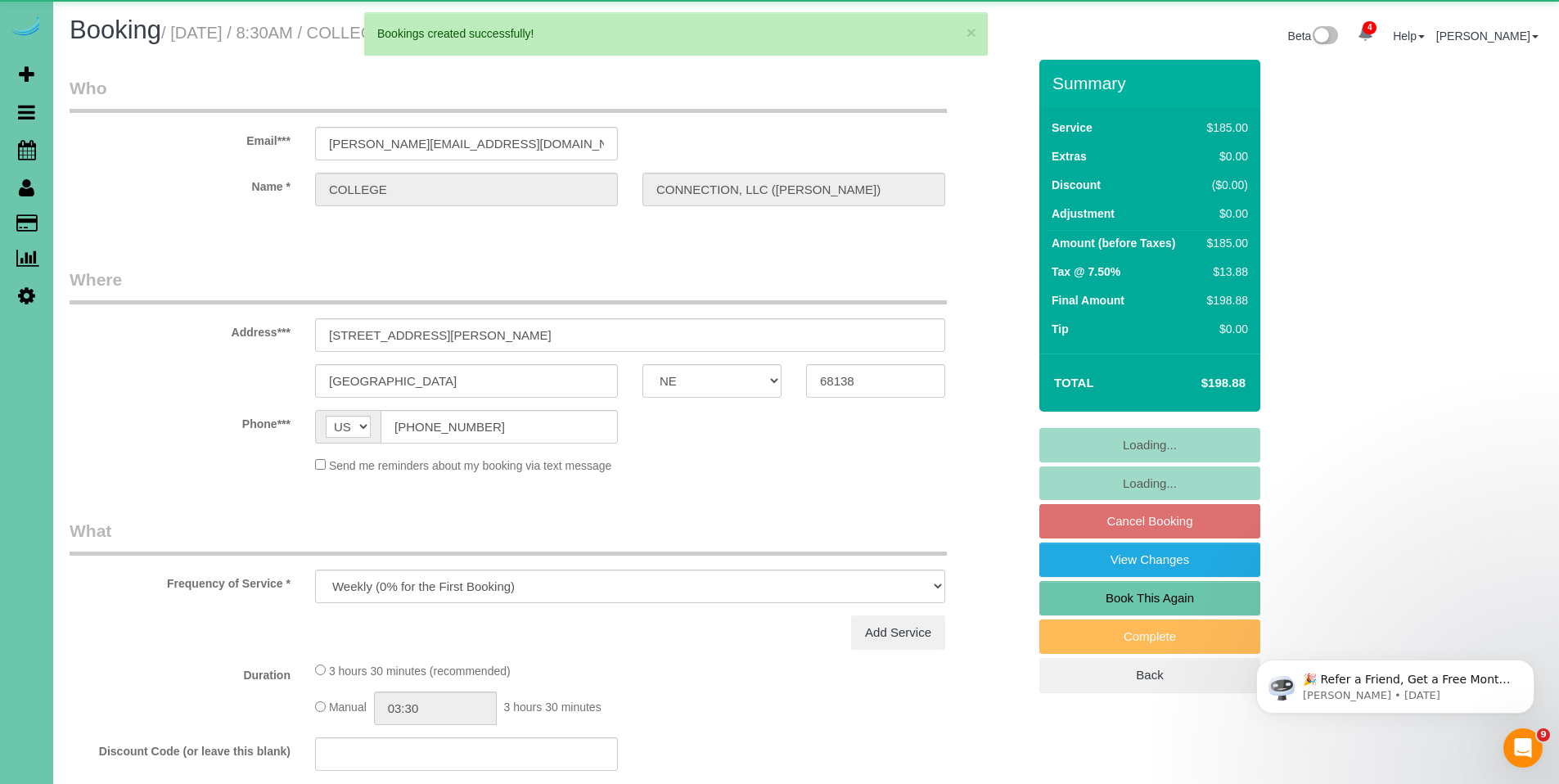
select select "object:3775"
select select "string:fspay-ea160150-7d47-4e4a-954b-e39f13a9ad97"
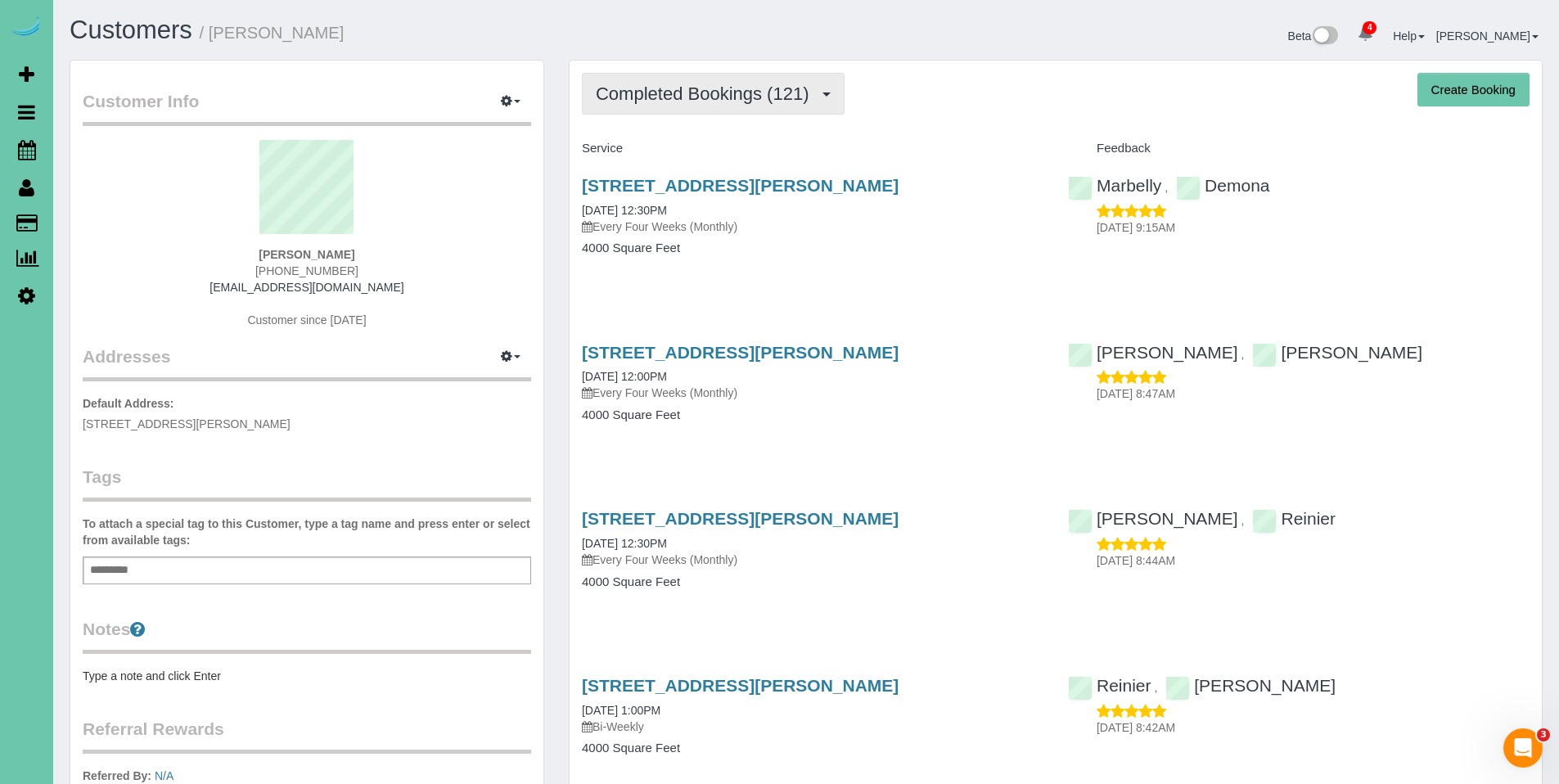
click at [713, 97] on span "Completed Bookings (121)" at bounding box center [707, 93] width 221 height 21
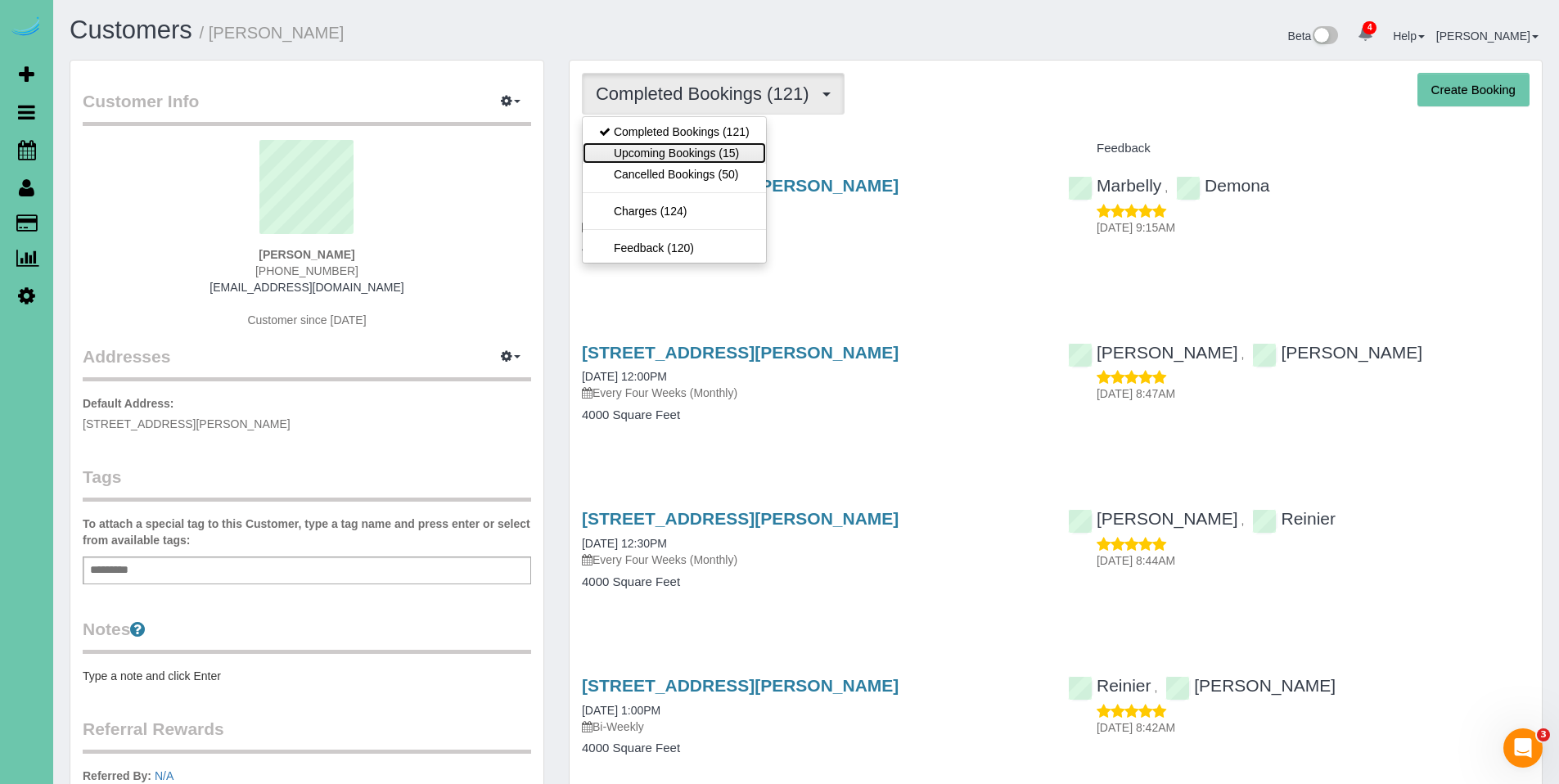
click at [706, 150] on link "Upcoming Bookings (15)" at bounding box center [674, 153] width 183 height 22
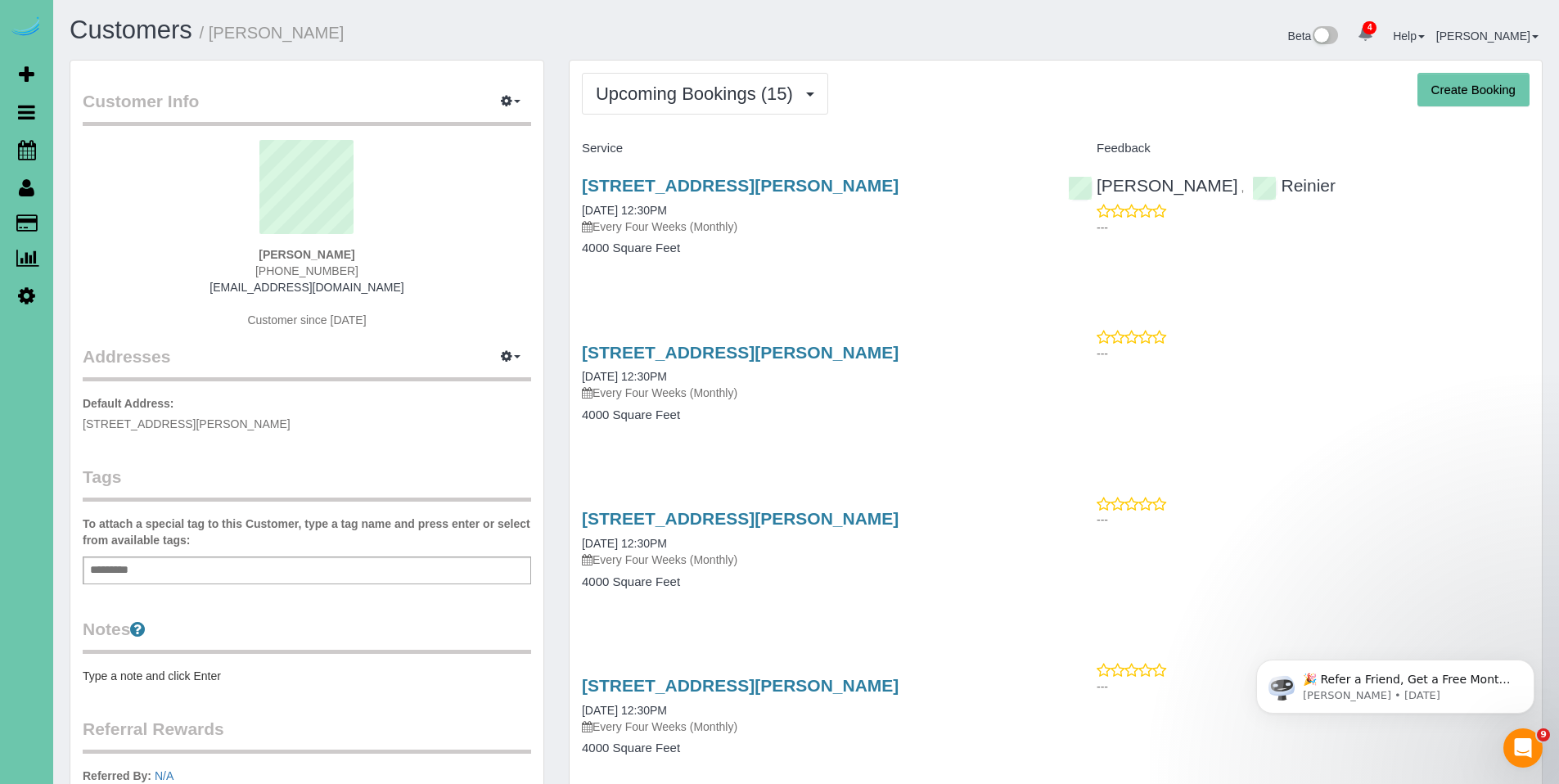
click at [741, 197] on div "11307 Pierce Plaza, Omaha, NE 68144 08/25/2025 12:30PM Every Four Weeks (Monthl…" at bounding box center [812, 205] width 461 height 59
click at [742, 190] on link "11307 Pierce Plaza, Omaha, NE 68144" at bounding box center [740, 185] width 317 height 19
click at [680, 190] on link "11307 Pierce Plaza, Omaha, NE 68144" at bounding box center [740, 185] width 317 height 19
click at [717, 101] on span "Upcoming Bookings (15)" at bounding box center [698, 93] width 205 height 21
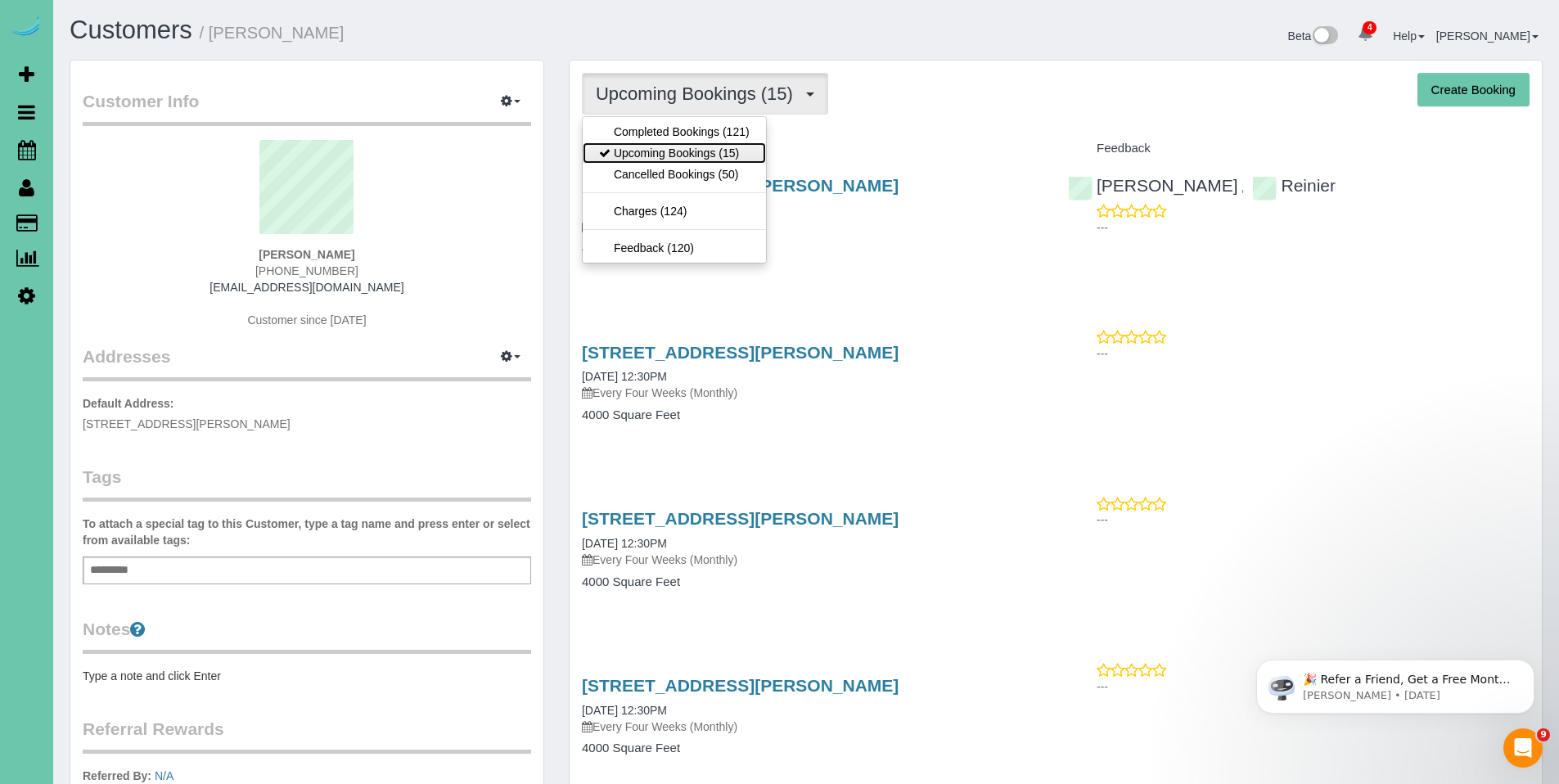
click at [694, 155] on link "Upcoming Bookings (15)" at bounding box center [674, 153] width 183 height 22
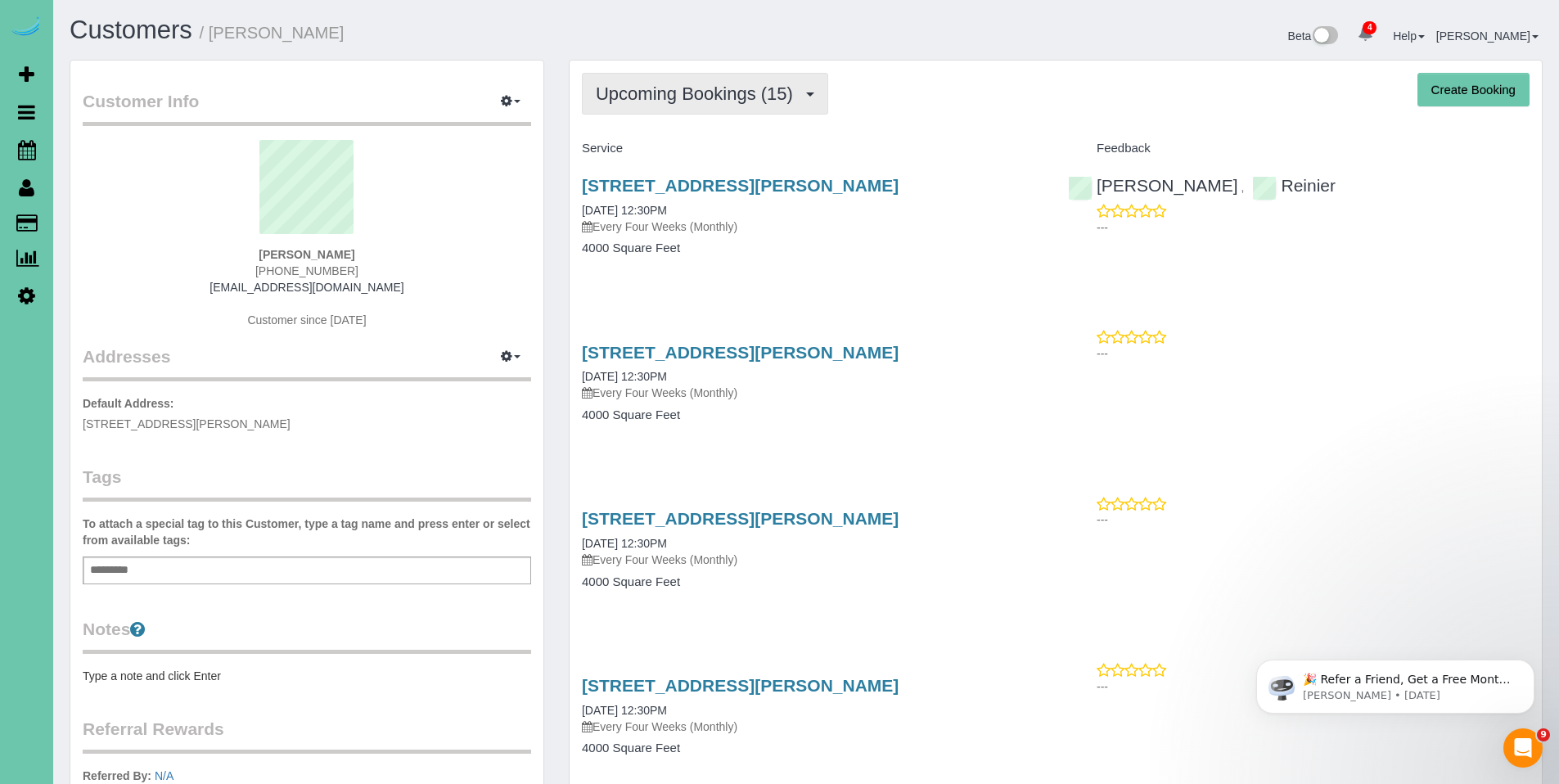
click at [679, 85] on span "Upcoming Bookings (15)" at bounding box center [698, 93] width 205 height 21
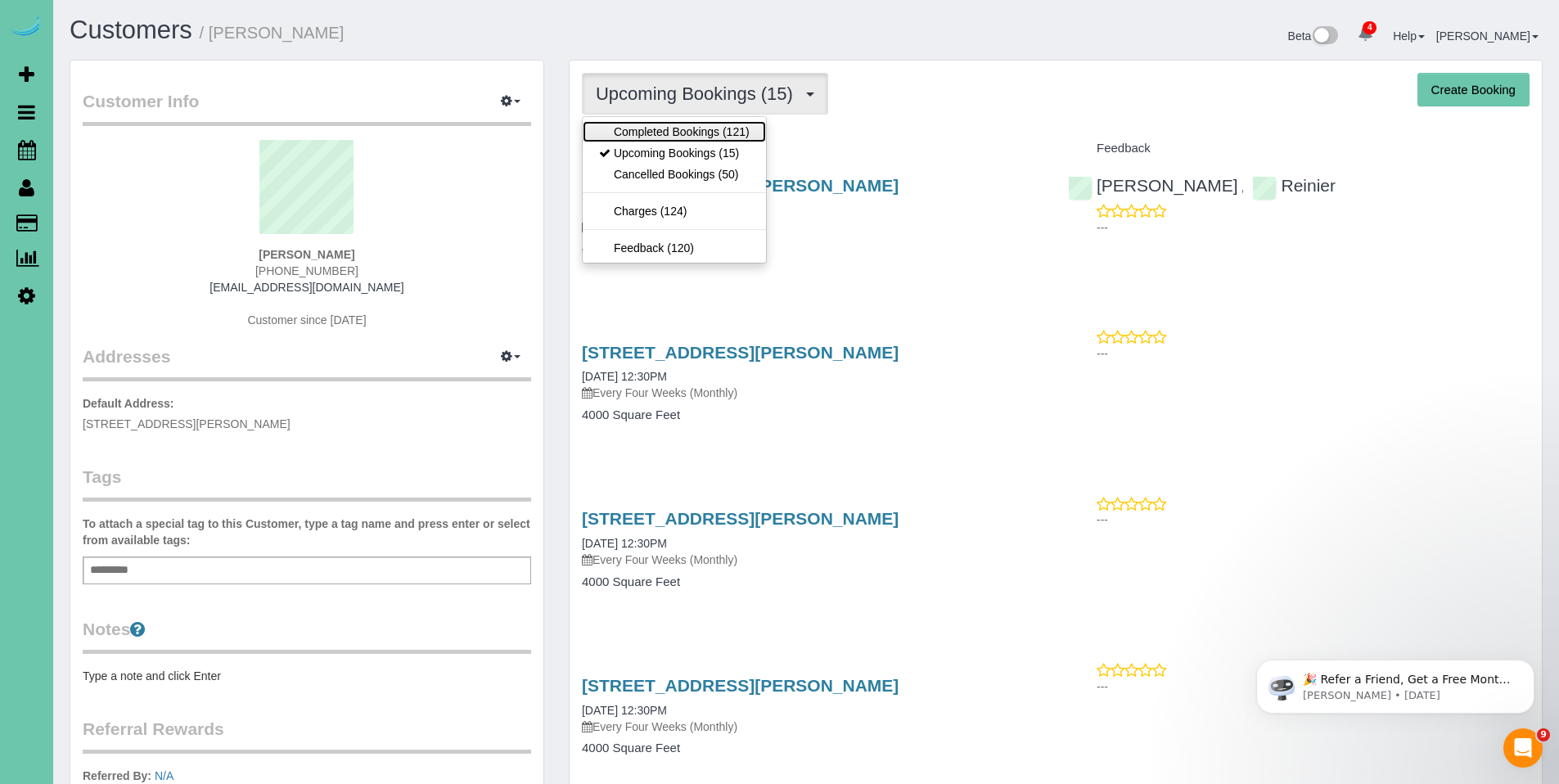
click at [683, 130] on link "Completed Bookings (121)" at bounding box center [674, 132] width 183 height 22
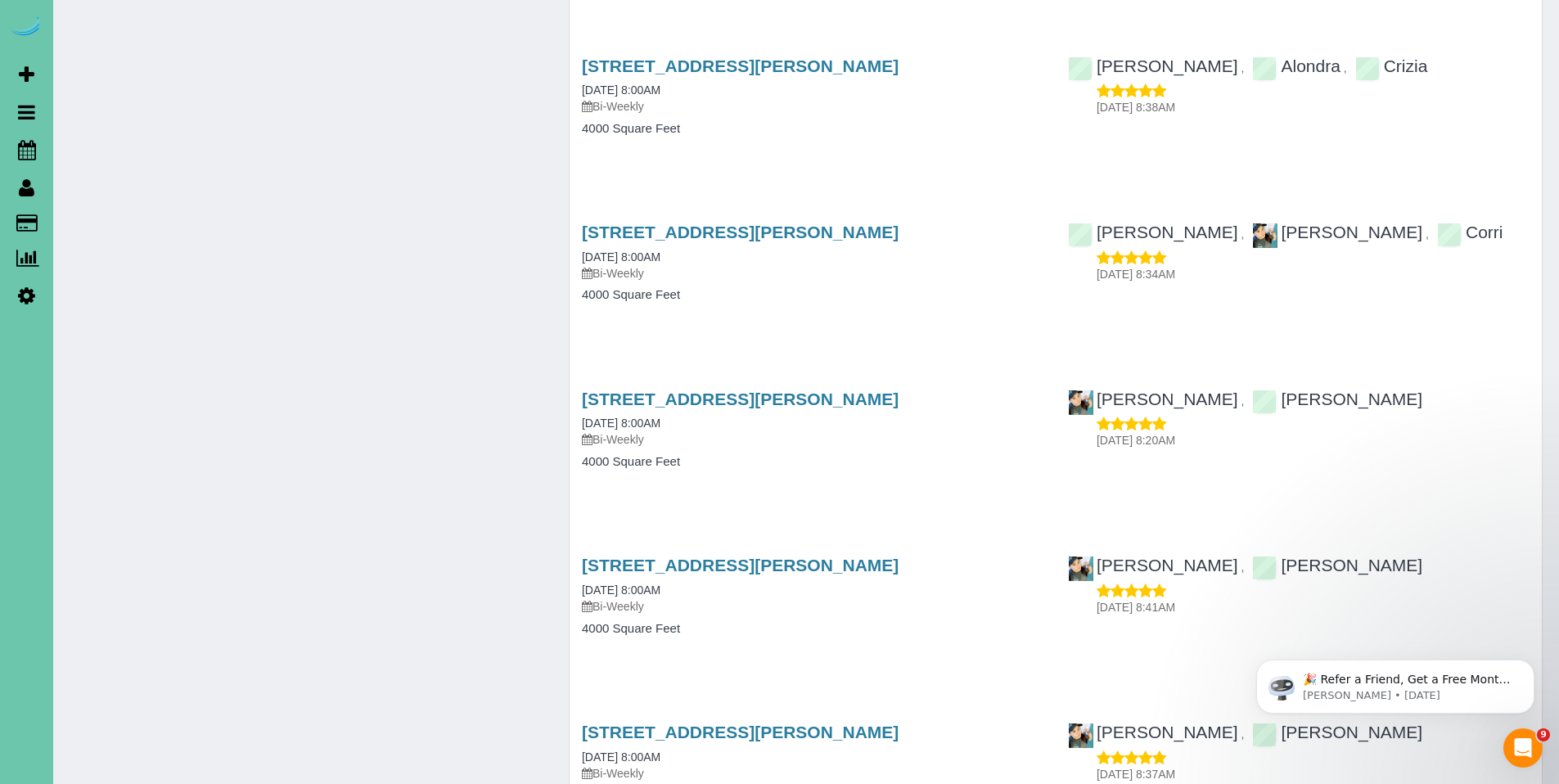
scroll to position [11689, 0]
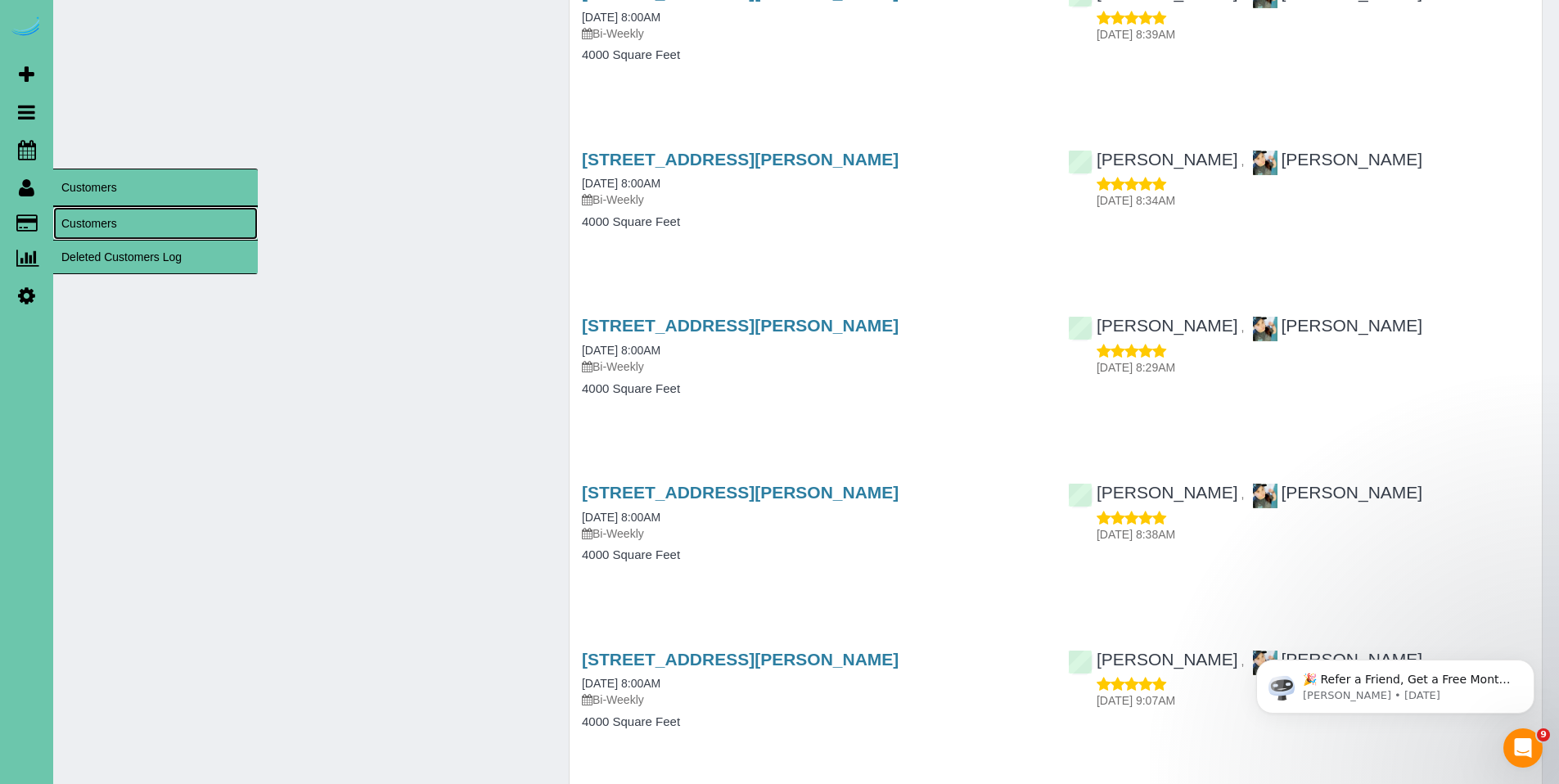
click at [73, 224] on link "Customers" at bounding box center [155, 223] width 205 height 32
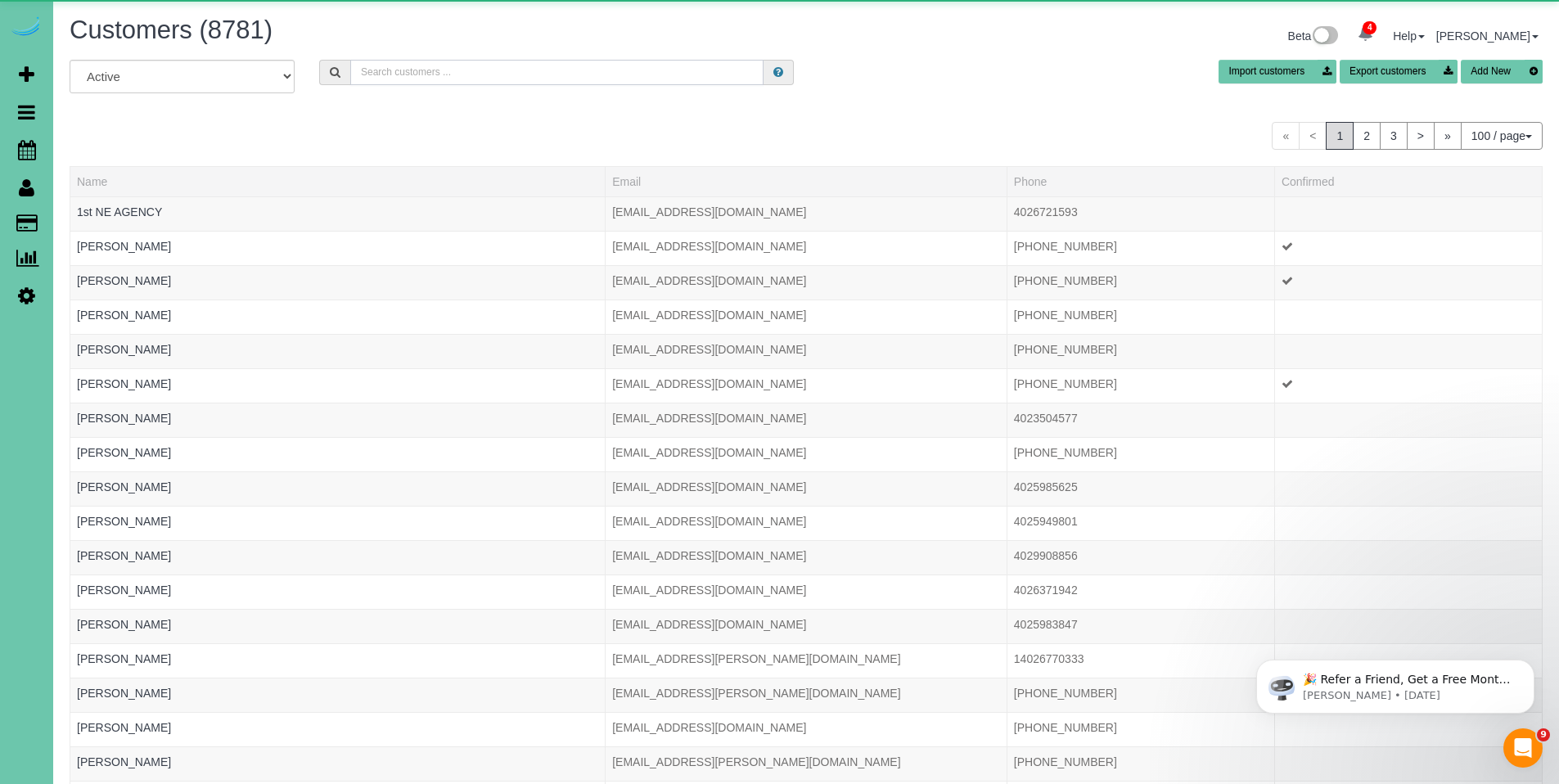
click at [431, 68] on input "text" at bounding box center [556, 72] width 413 height 26
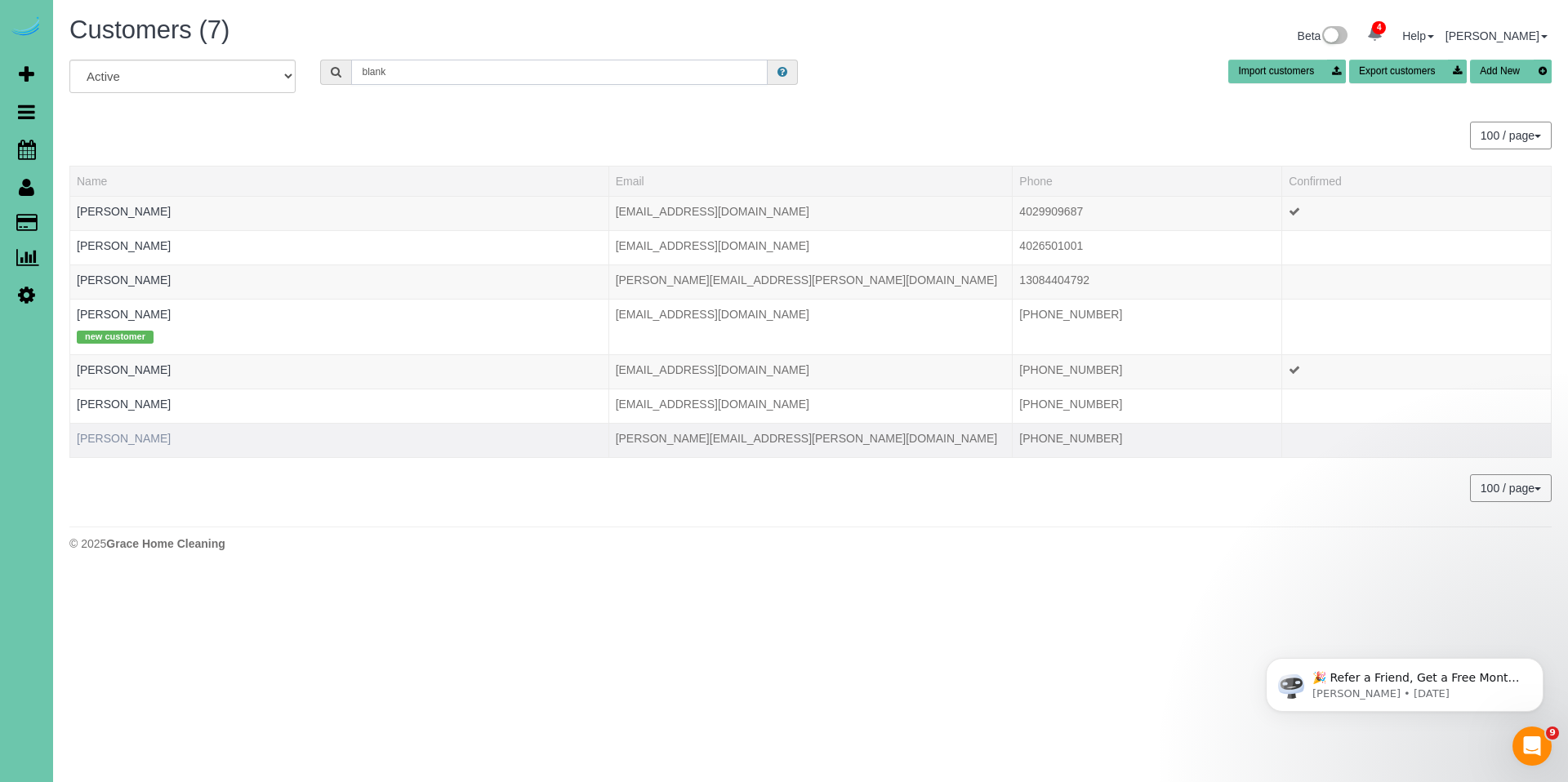
type input "blank"
click at [131, 440] on link "Rosanne Blank" at bounding box center [124, 439] width 94 height 13
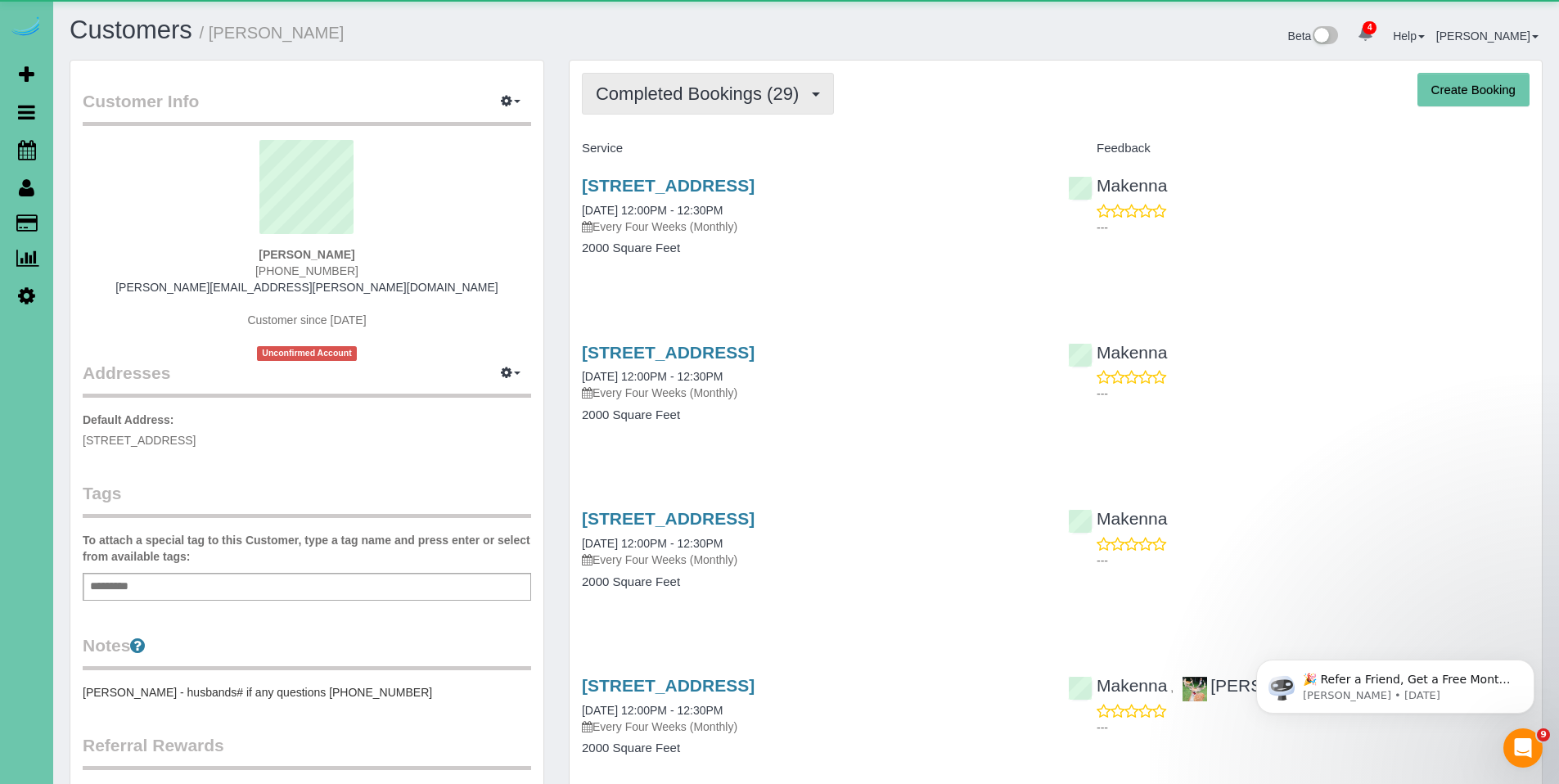
click at [685, 112] on button "Completed Bookings (29)" at bounding box center [708, 94] width 252 height 42
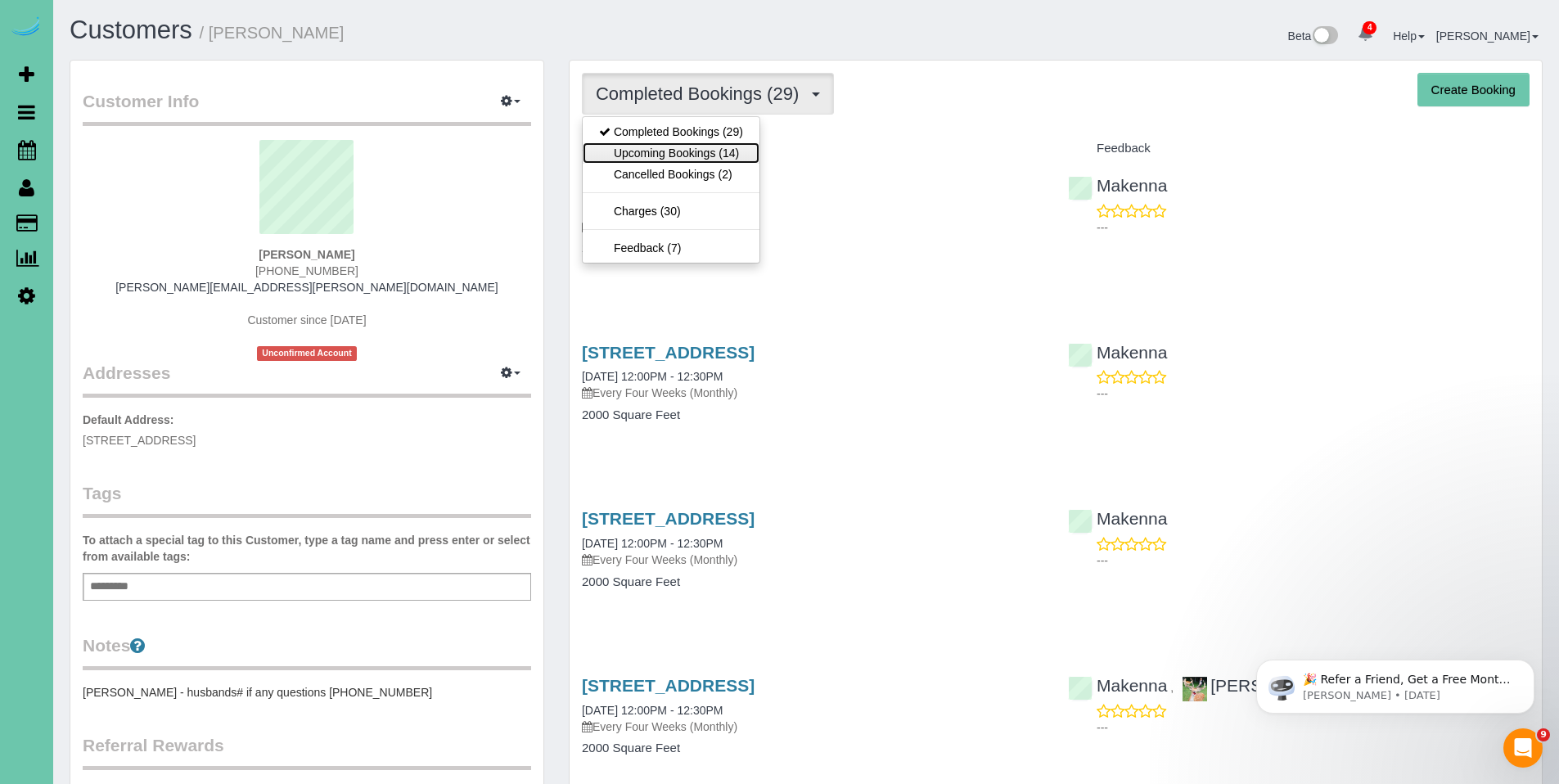
click at [688, 154] on link "Upcoming Bookings (14)" at bounding box center [671, 153] width 177 height 22
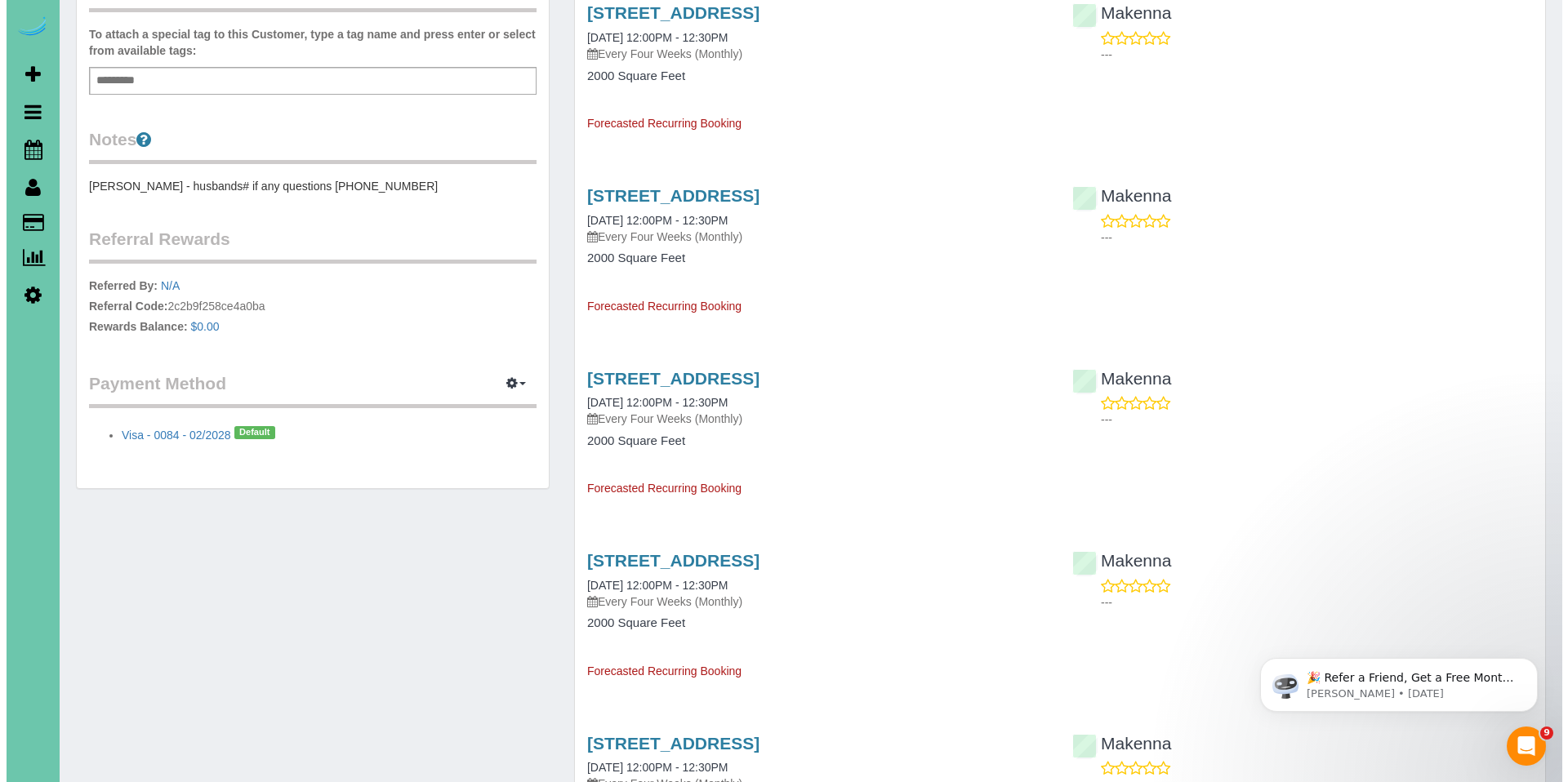
scroll to position [516, 0]
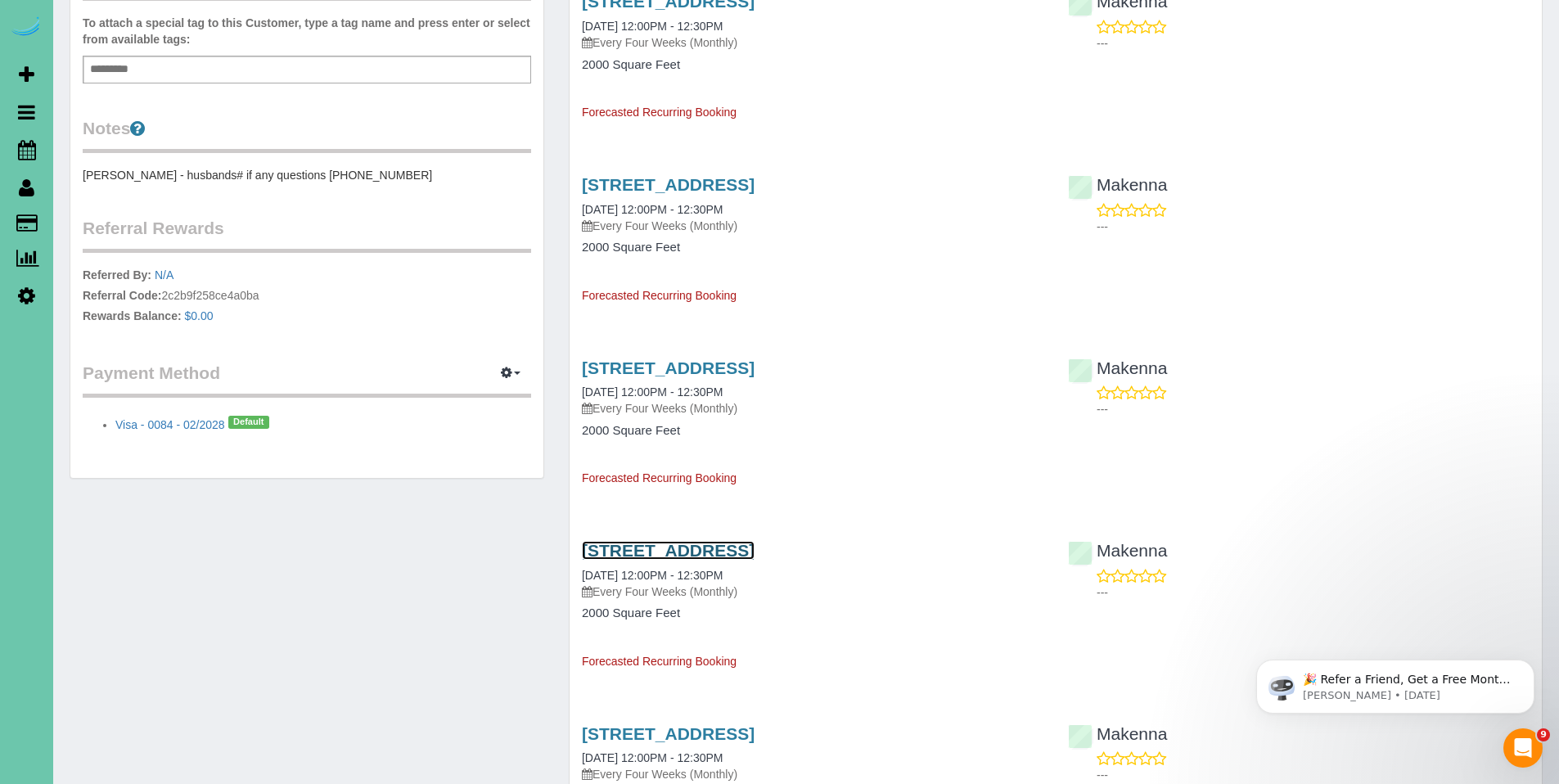
click at [703, 551] on link "4718 S 99th Circle, Omaha, NE 68127" at bounding box center [668, 550] width 173 height 19
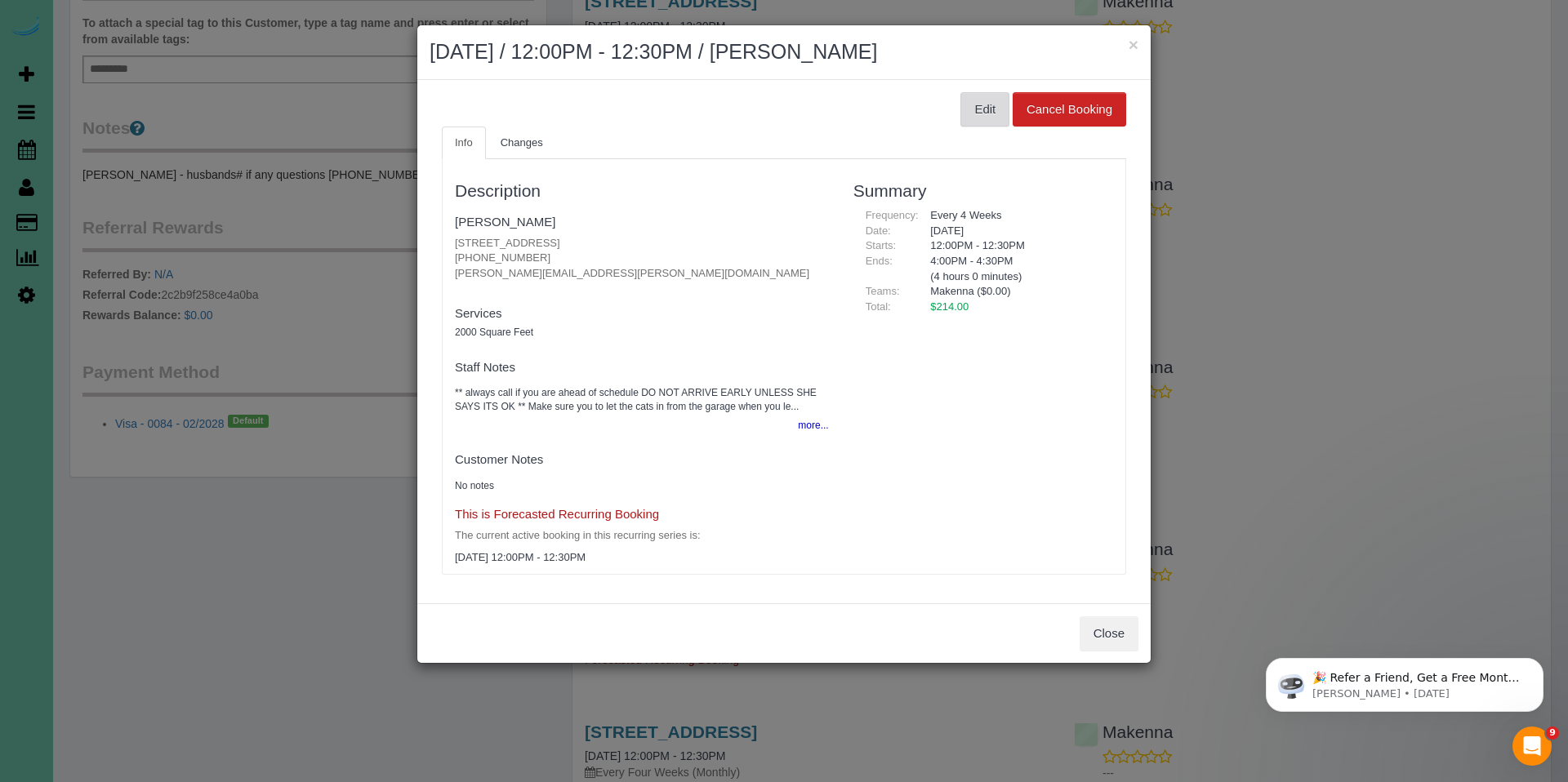
click at [974, 111] on button "Edit" at bounding box center [984, 109] width 49 height 34
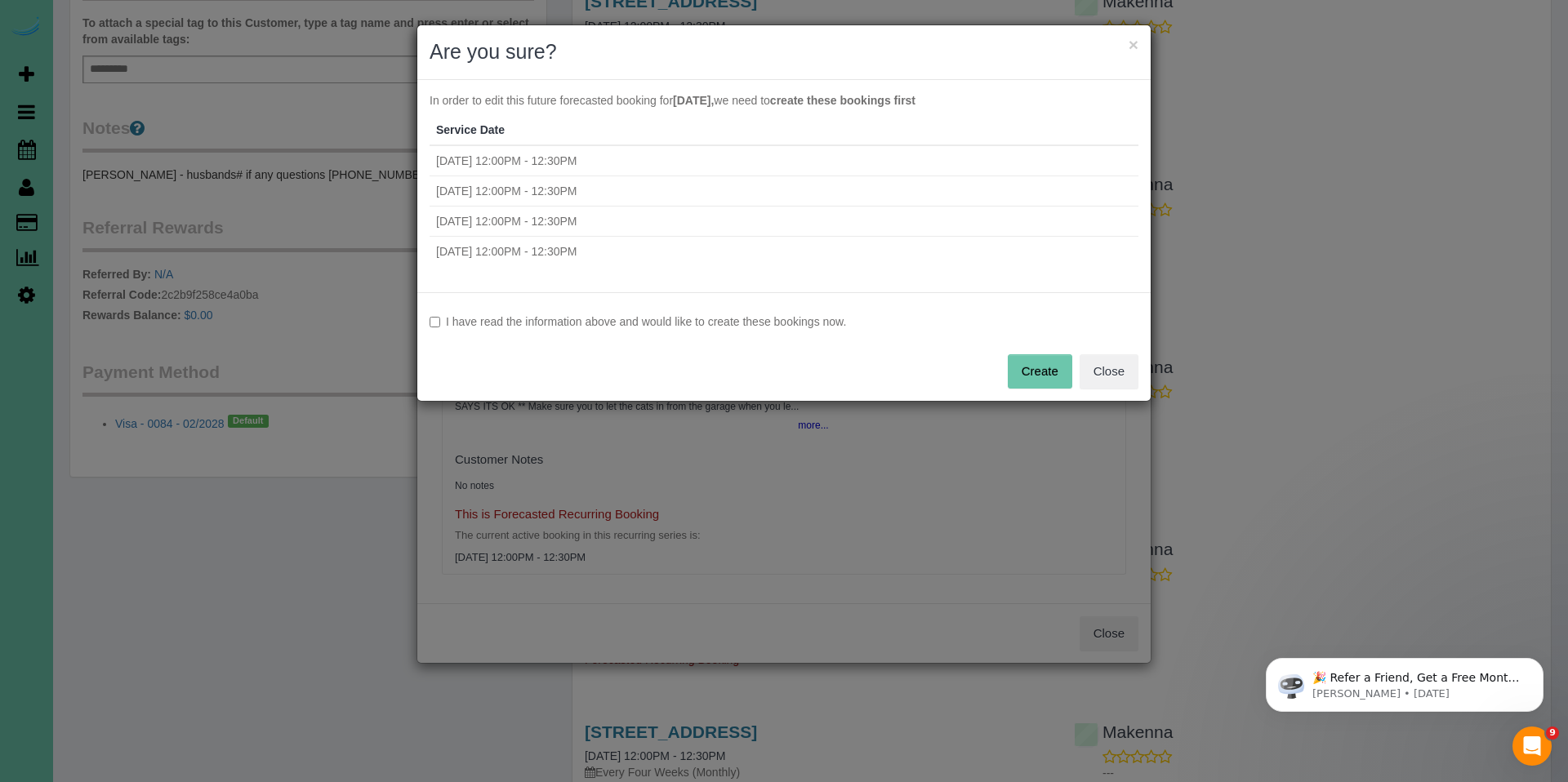
click at [779, 315] on label "I have read the information above and would like to create these bookings now." at bounding box center [784, 322] width 709 height 17
click at [1016, 367] on button "Create" at bounding box center [1040, 371] width 65 height 34
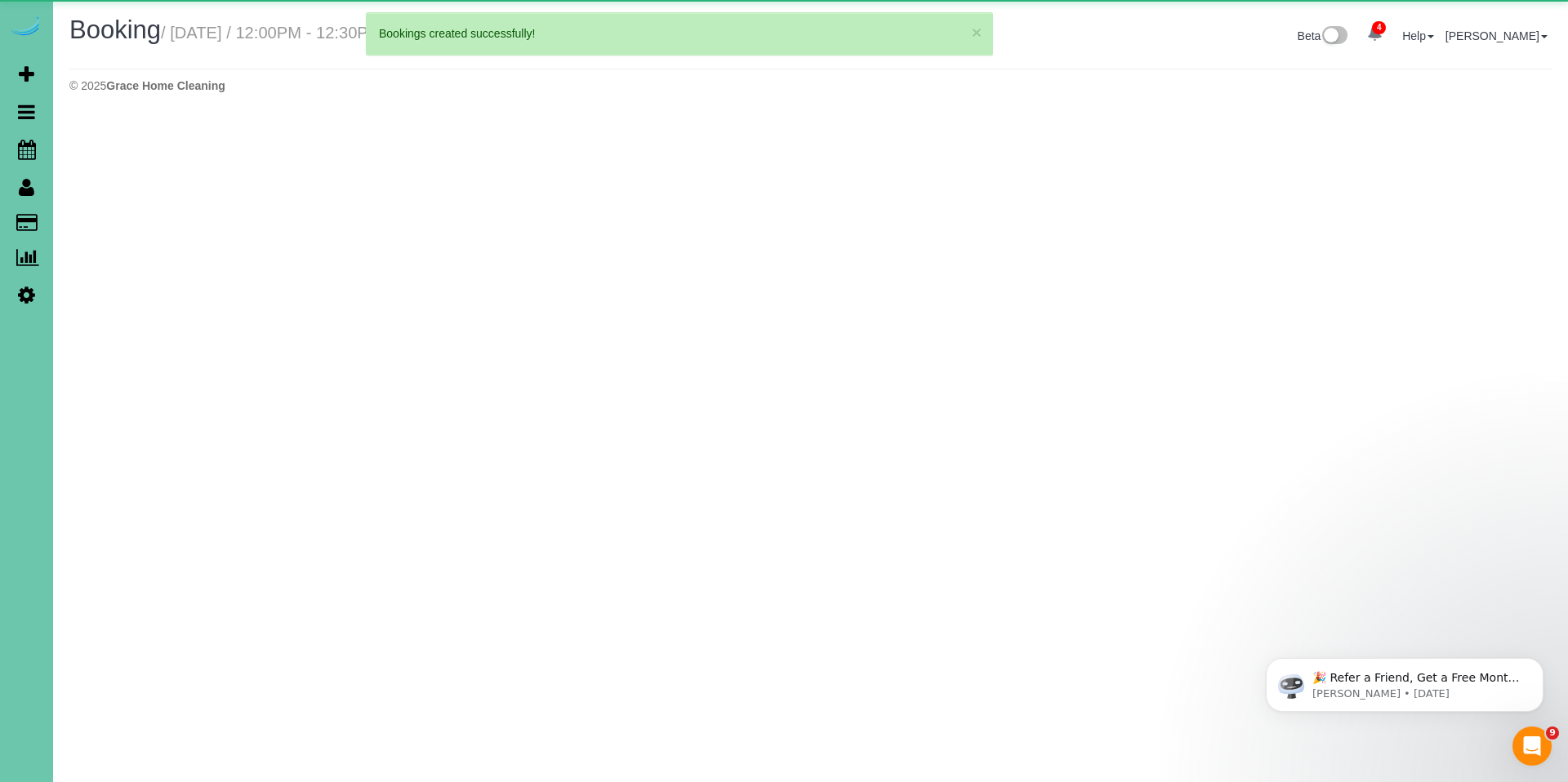
select select "NE"
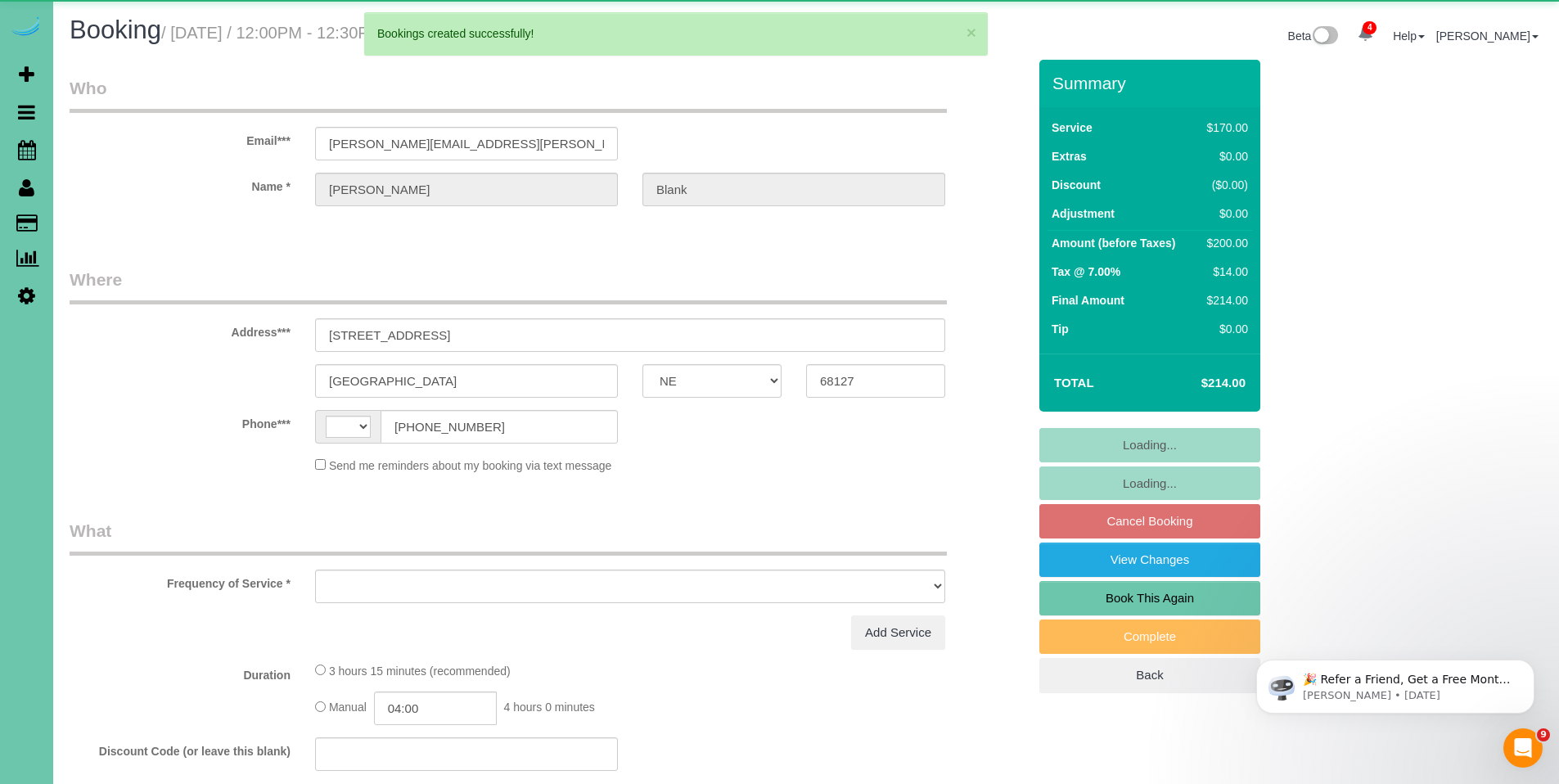
select select "string:[GEOGRAPHIC_DATA]"
select select "object:8811"
select select "string:fspay-db462868-eeb5-454d-a1d1-3bcd9e2bb614"
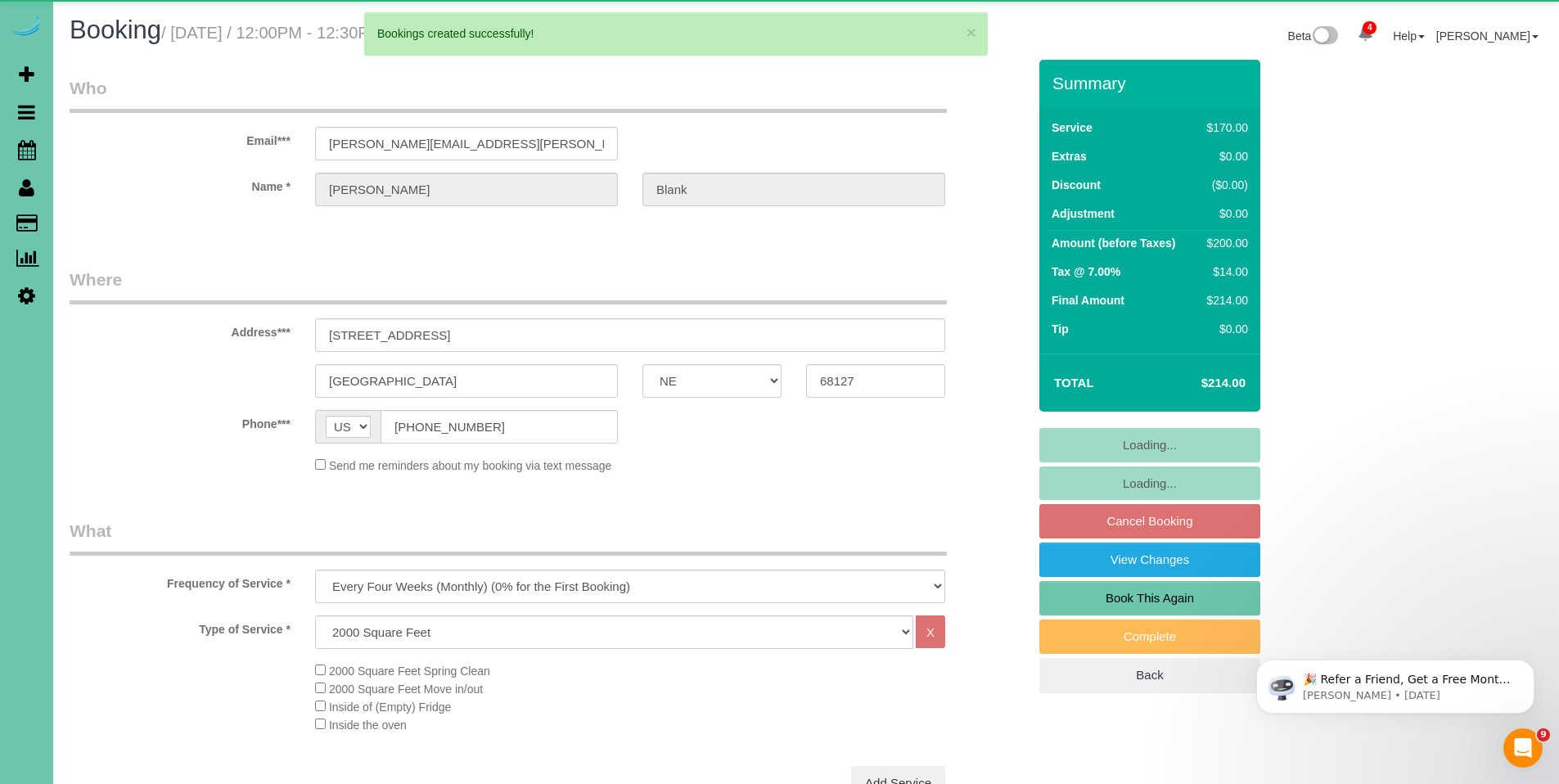
select select "object:8844"
select select "number:36"
select select "number:41"
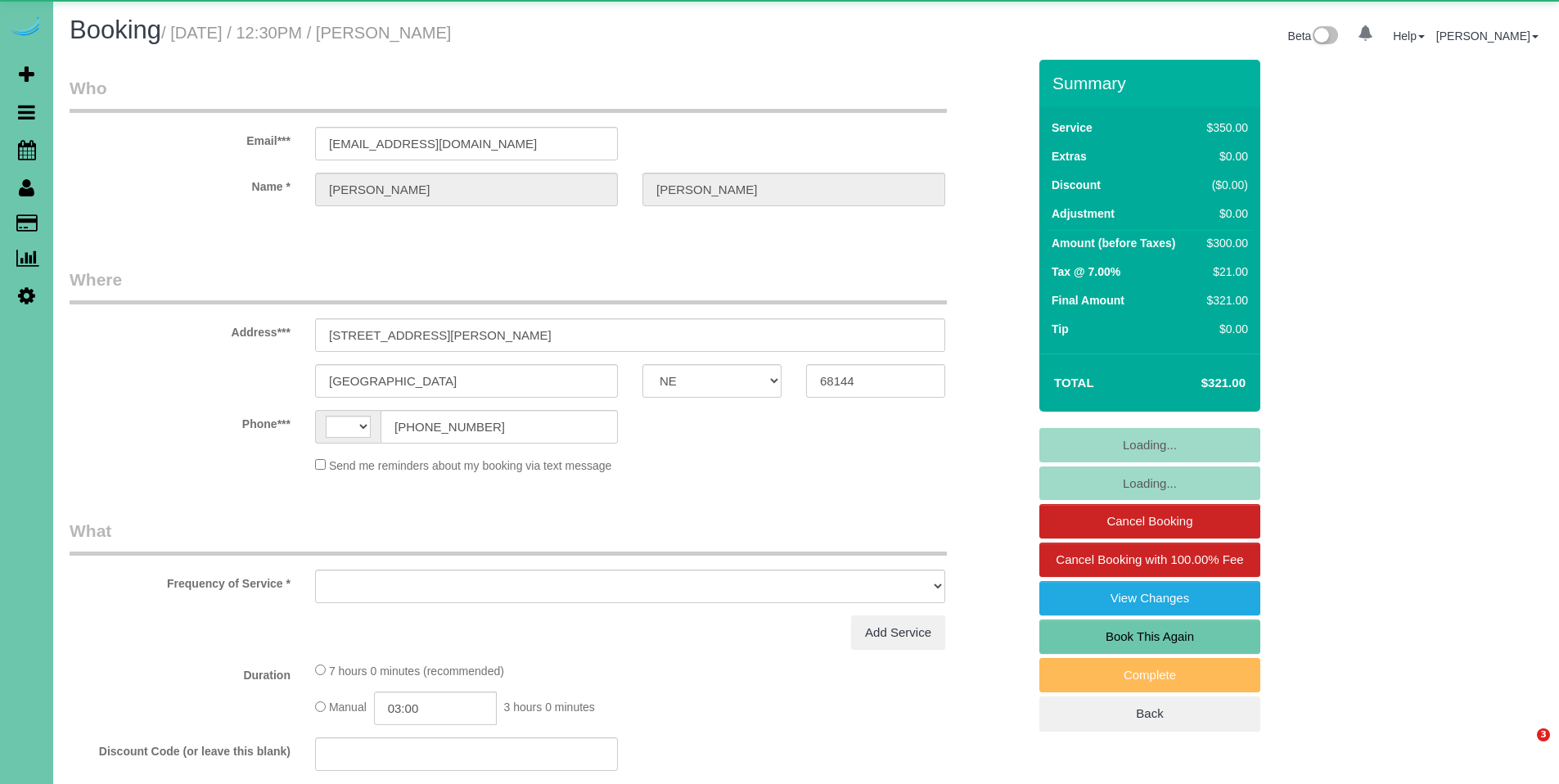
select select "NE"
select select "string:US"
select select "object:694"
select select "string:fspay-25e5d6af-c806-46f4-839f-d856ca5428a2"
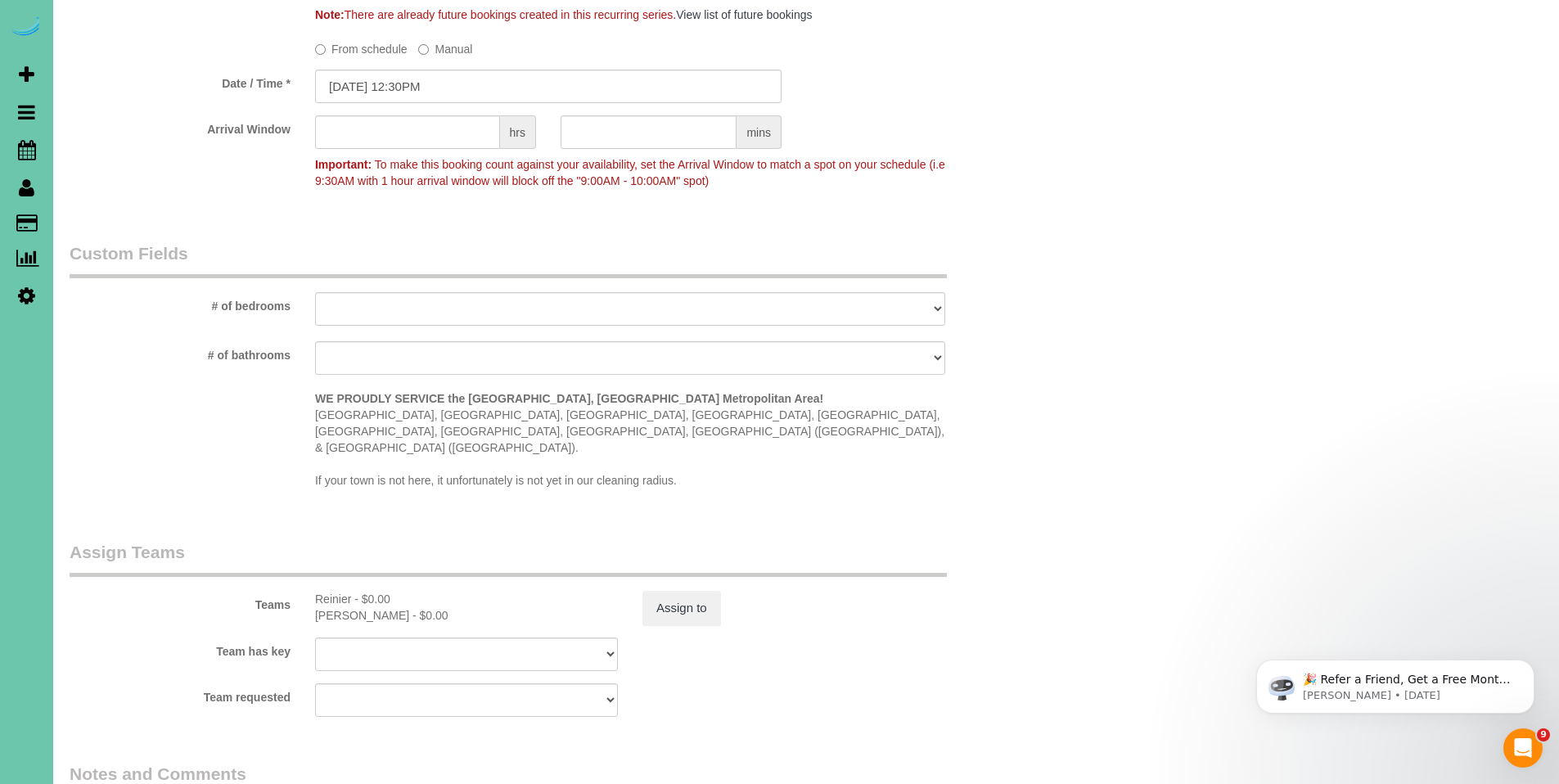
scroll to position [1679, 0]
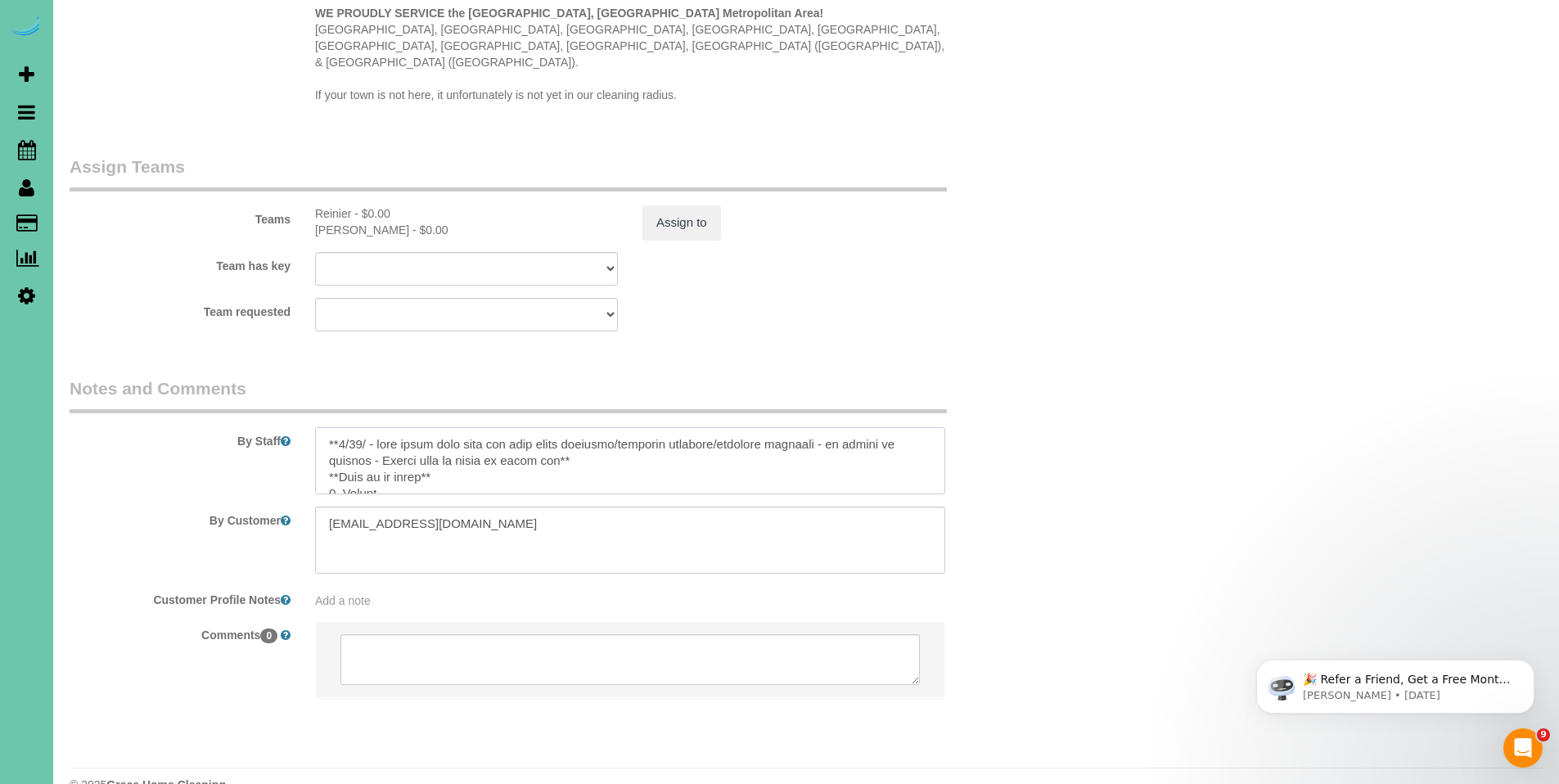
drag, startPoint x: 327, startPoint y: 406, endPoint x: 582, endPoint y: 431, distance: 256.2
click at [582, 431] on textarea at bounding box center [630, 461] width 630 height 67
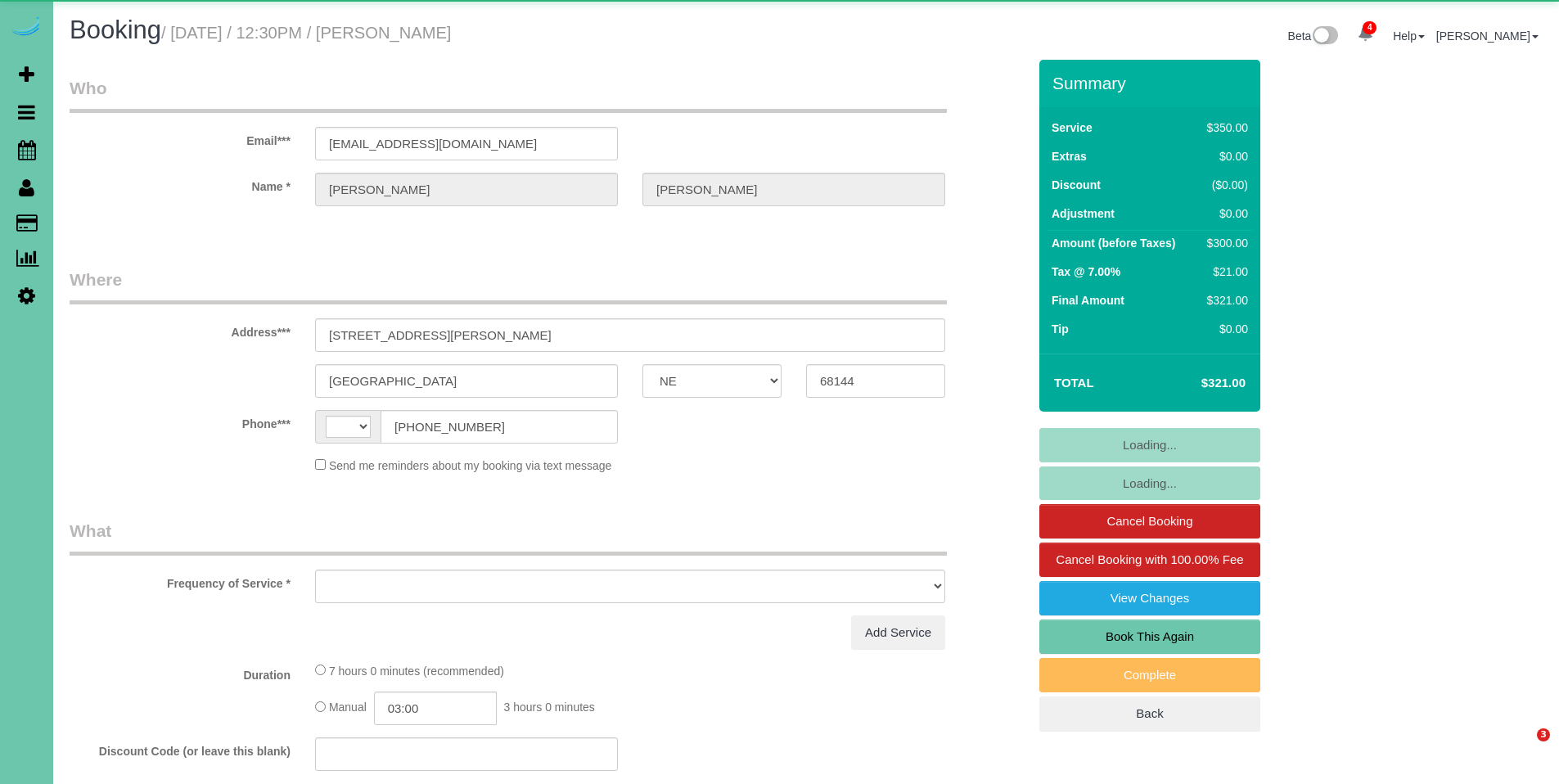
select select "NE"
select select "string:[GEOGRAPHIC_DATA]"
select select "object:665"
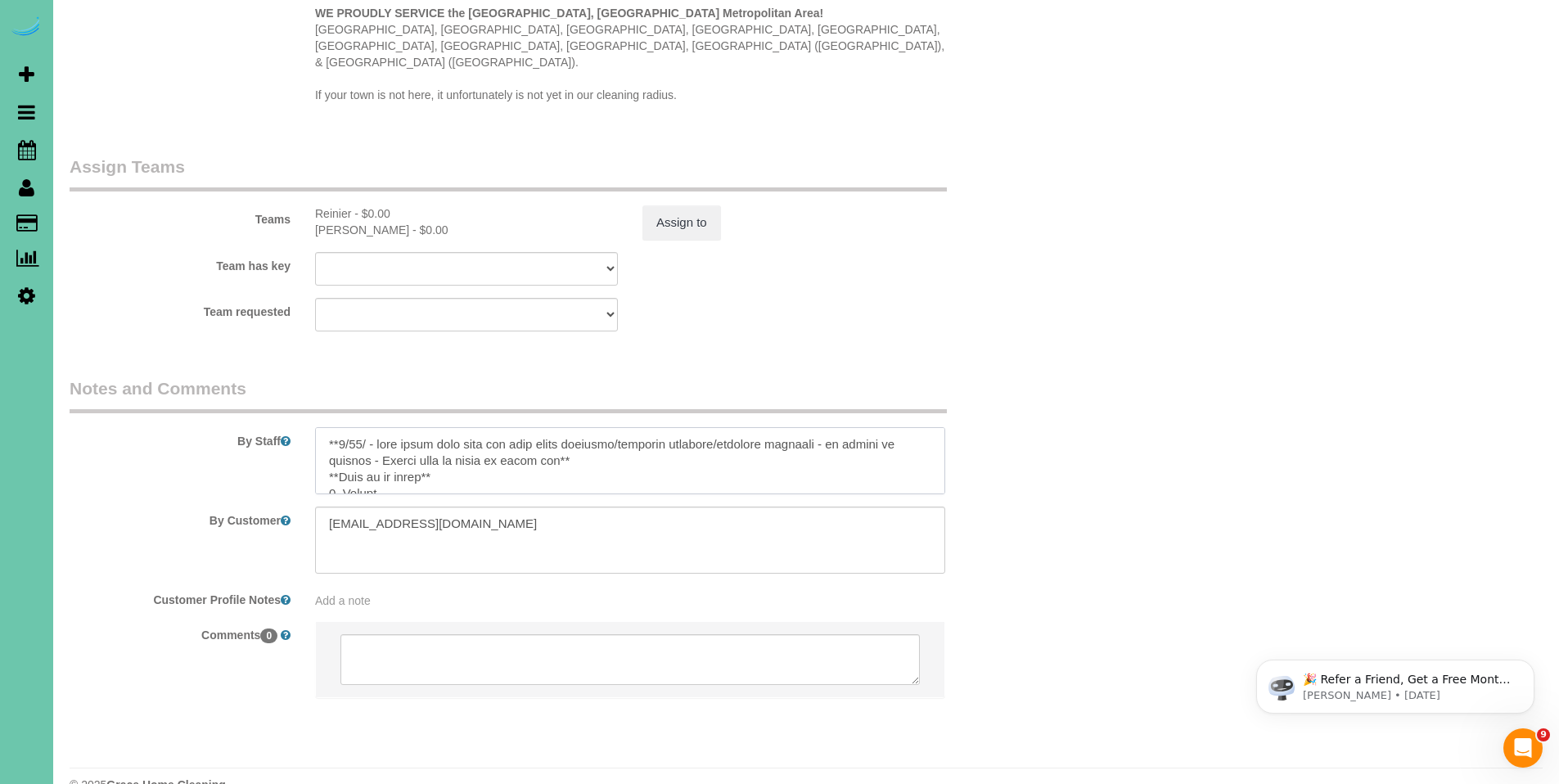
click at [628, 431] on textarea at bounding box center [630, 461] width 630 height 67
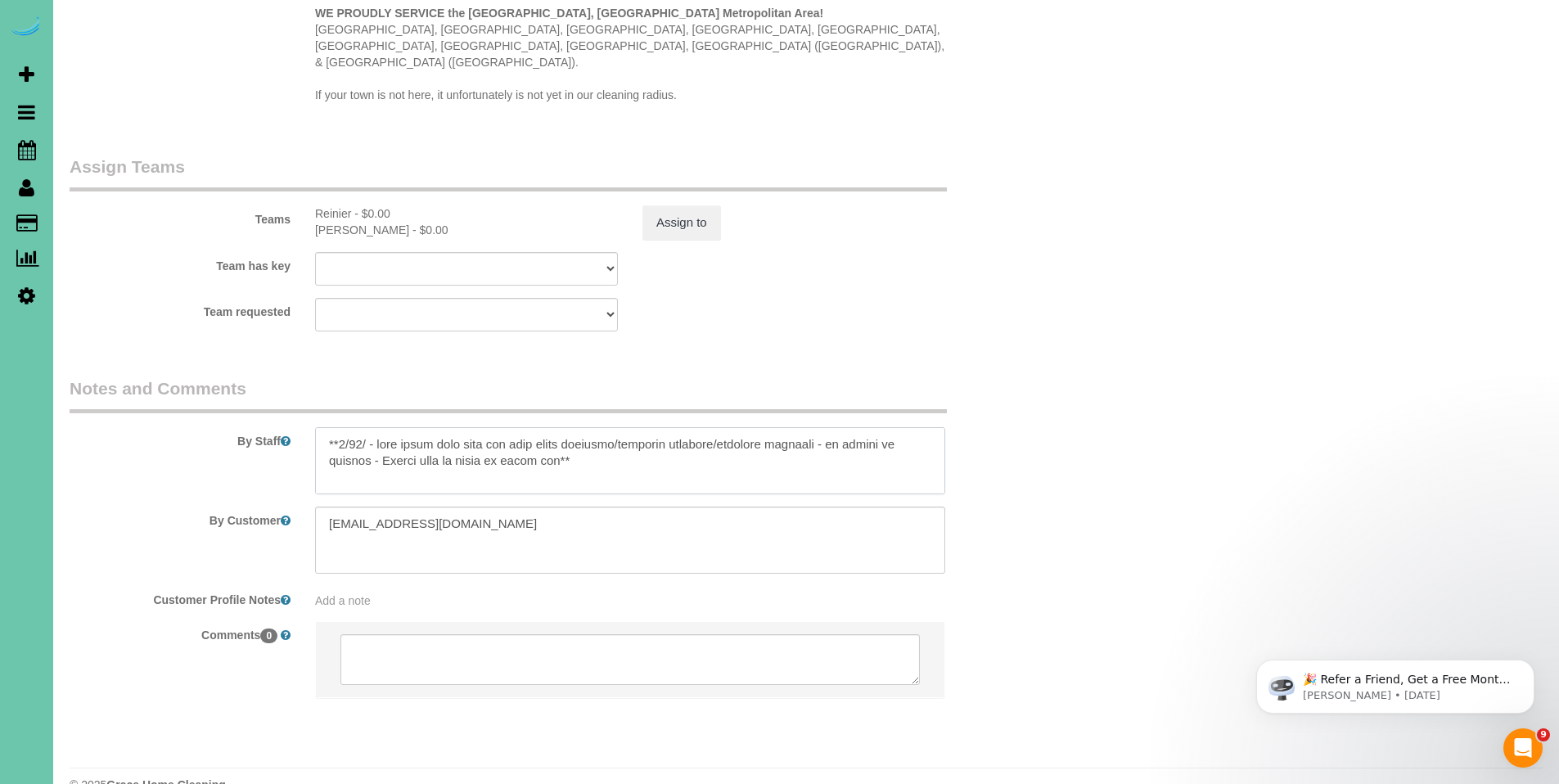
scroll to position [7, 0]
click at [339, 446] on textarea at bounding box center [630, 461] width 630 height 67
paste textarea "**25/8/ - solo les gustaría el baño del piso principal/baño de arriba/baño del …"
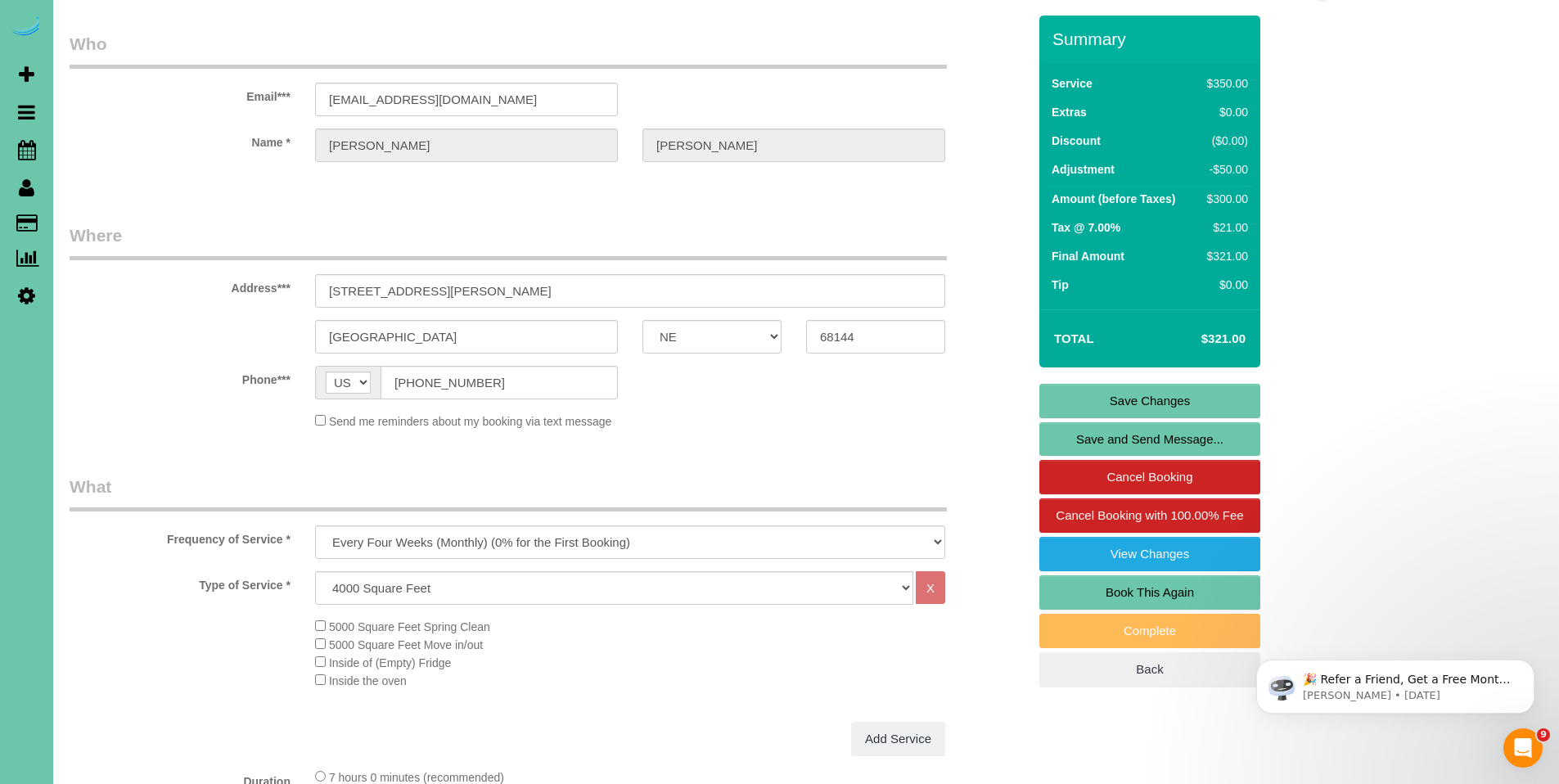
scroll to position [0, 0]
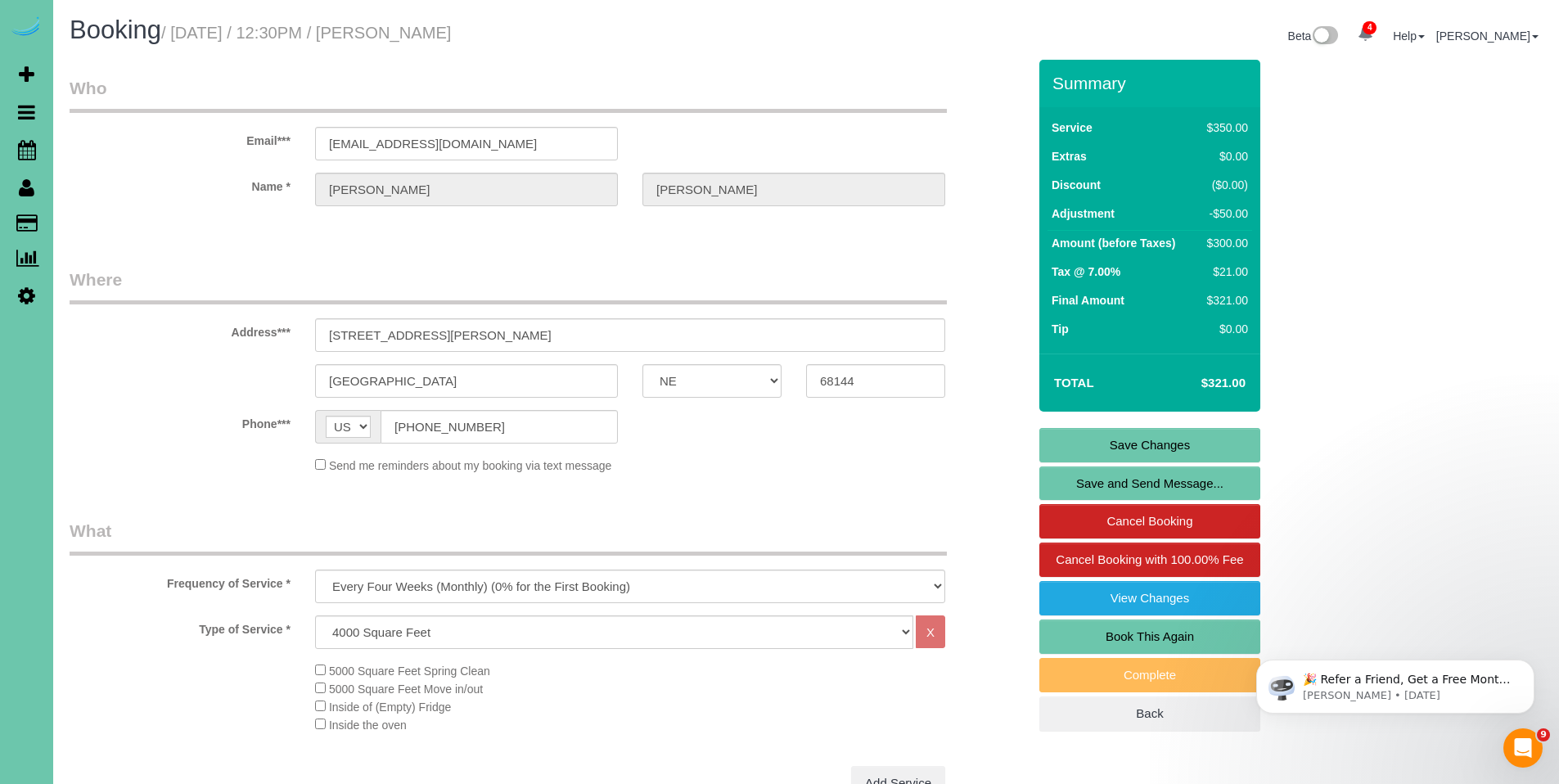
type textarea "**3/01/ - lore ipsum dolo sita con adip elits doeiusmo/temporin utlabore/etdolo…"
click at [1146, 442] on link "Save Changes" at bounding box center [1150, 445] width 221 height 34
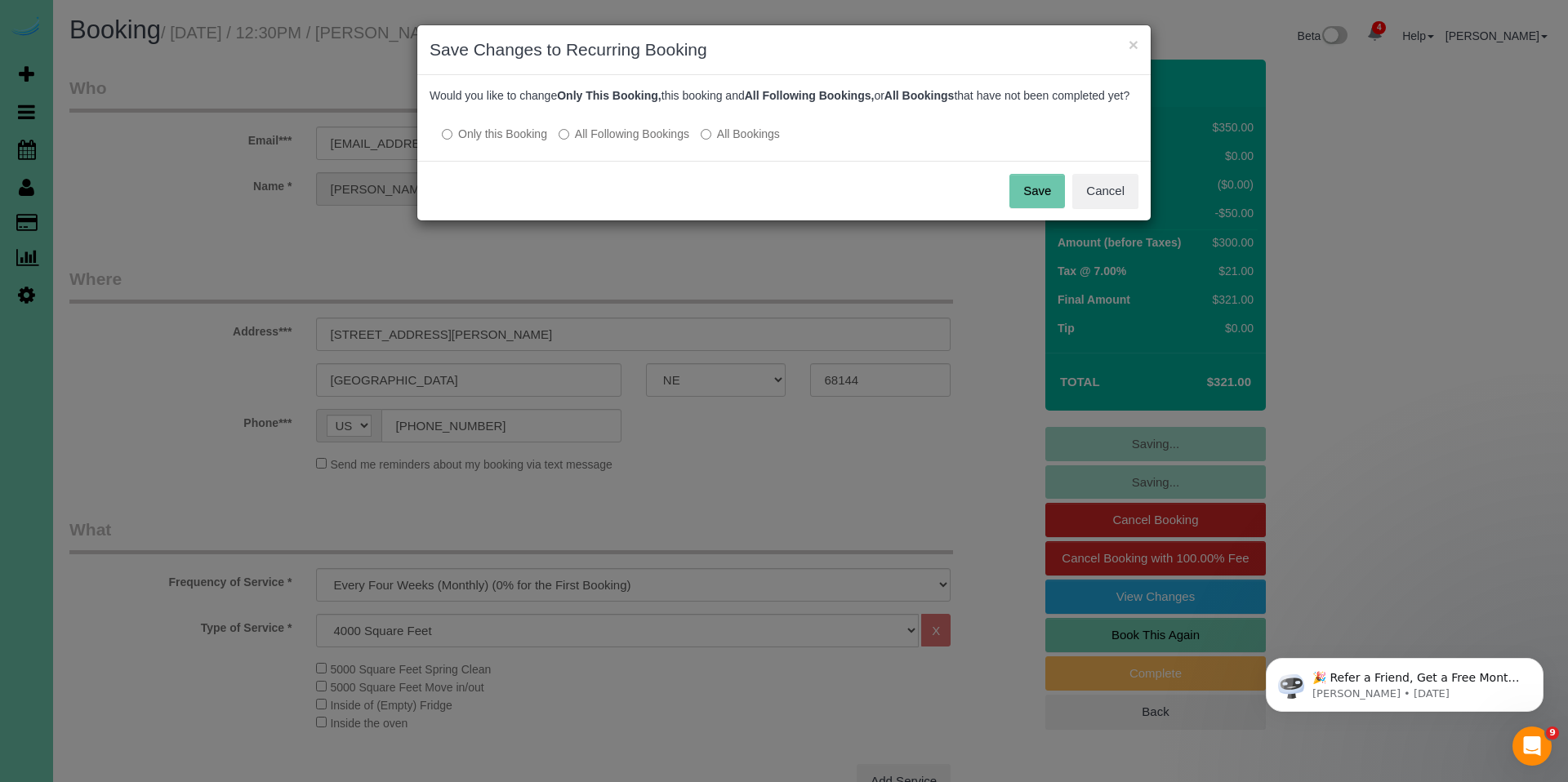
click at [1049, 208] on button "Save" at bounding box center [1037, 191] width 56 height 34
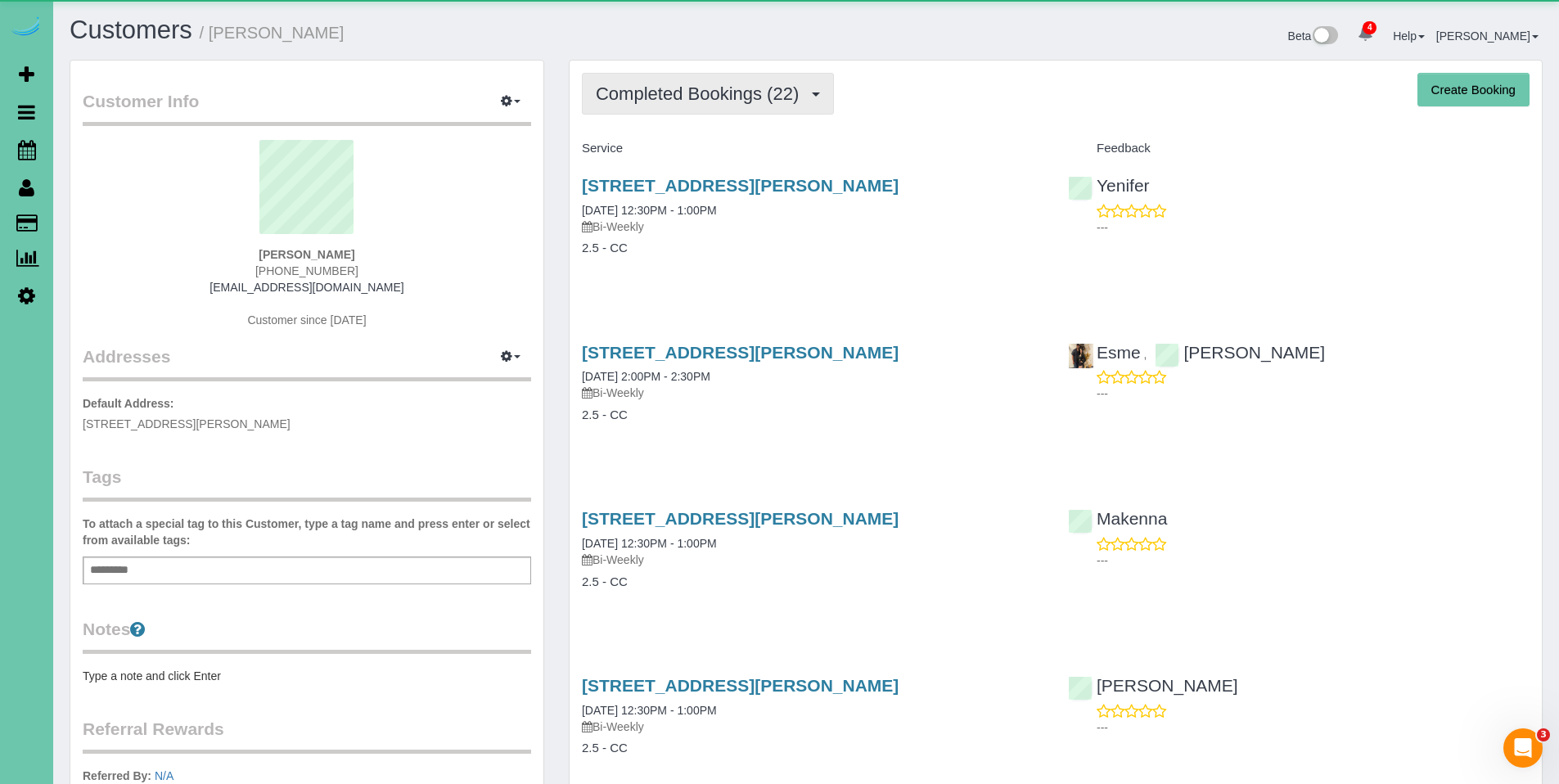
click at [658, 94] on span "Completed Bookings (22)" at bounding box center [702, 93] width 211 height 21
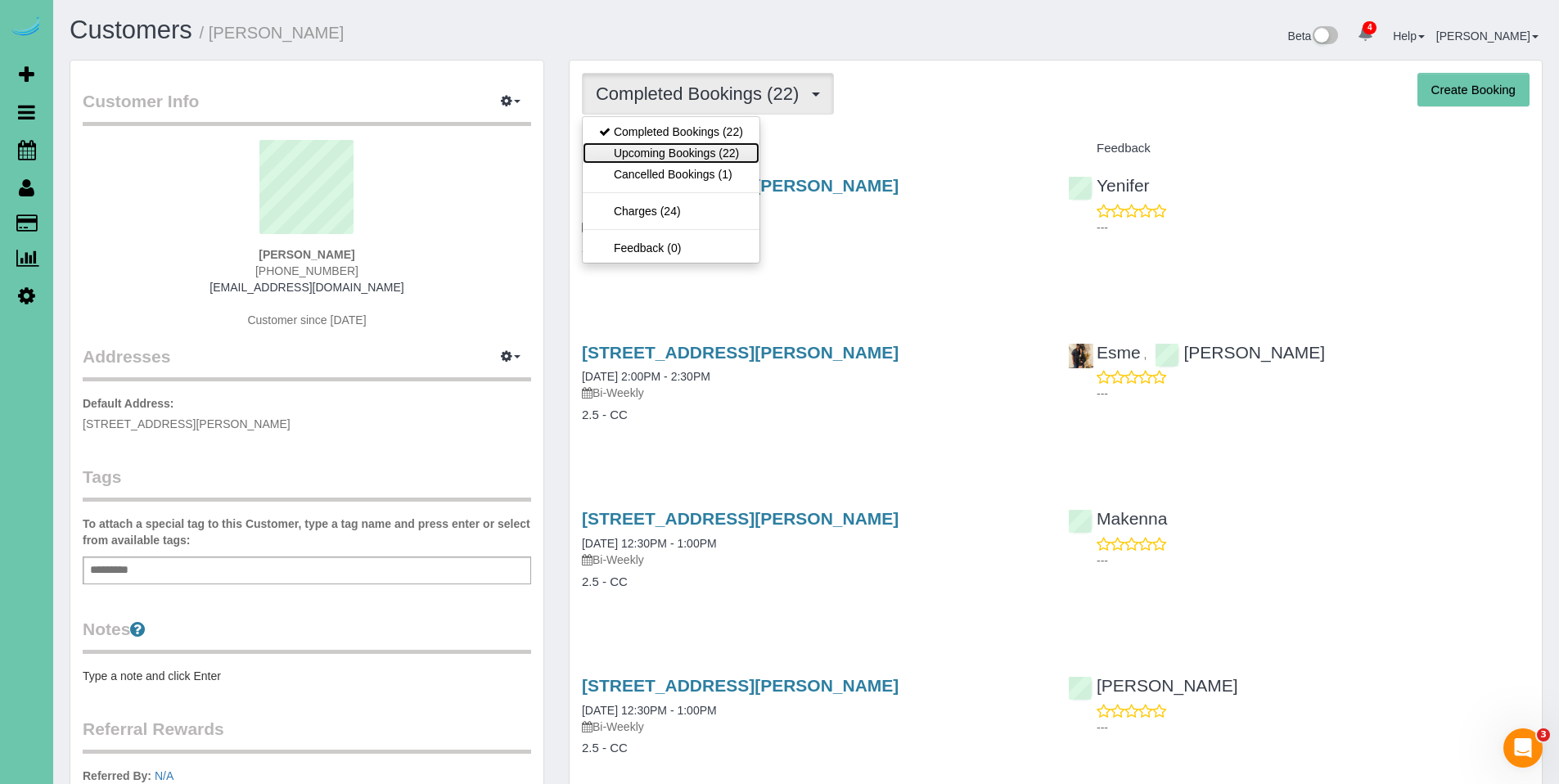
click at [651, 150] on link "Upcoming Bookings (22)" at bounding box center [671, 153] width 177 height 22
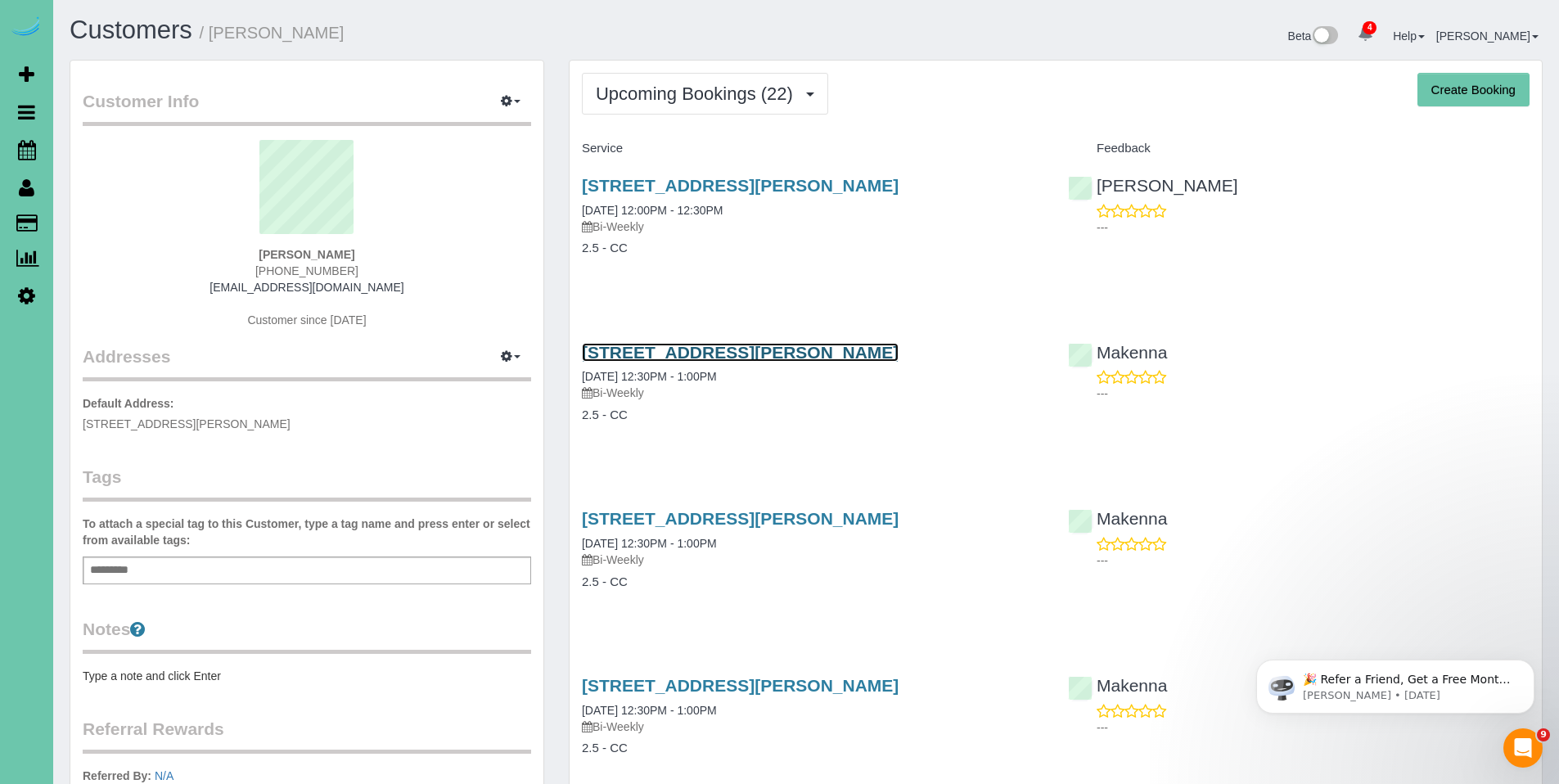
click at [698, 350] on link "5905 Fowler Ave, Omaha, NE 68104" at bounding box center [740, 352] width 317 height 19
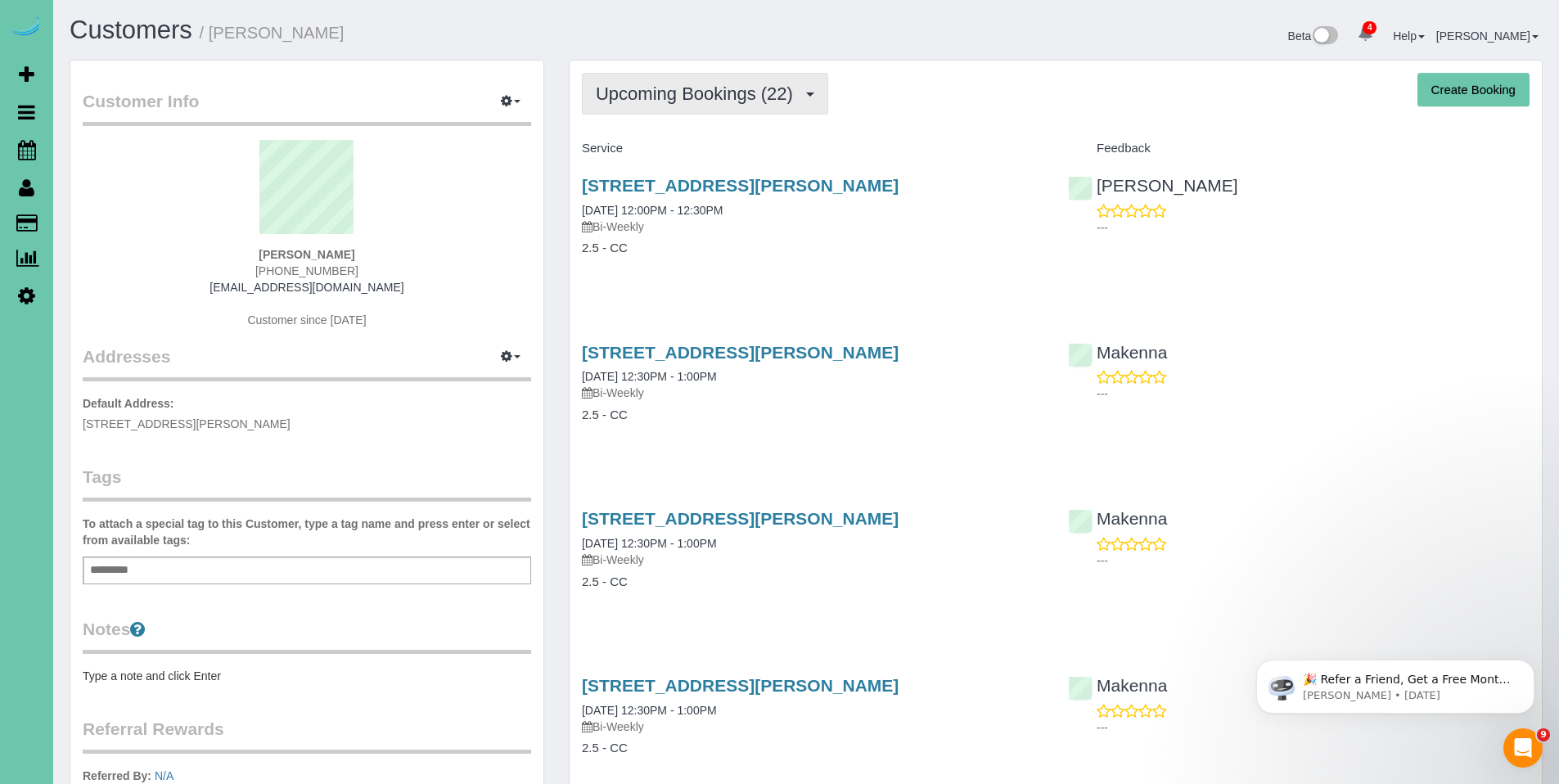
click at [662, 98] on span "Upcoming Bookings (22)" at bounding box center [698, 93] width 205 height 21
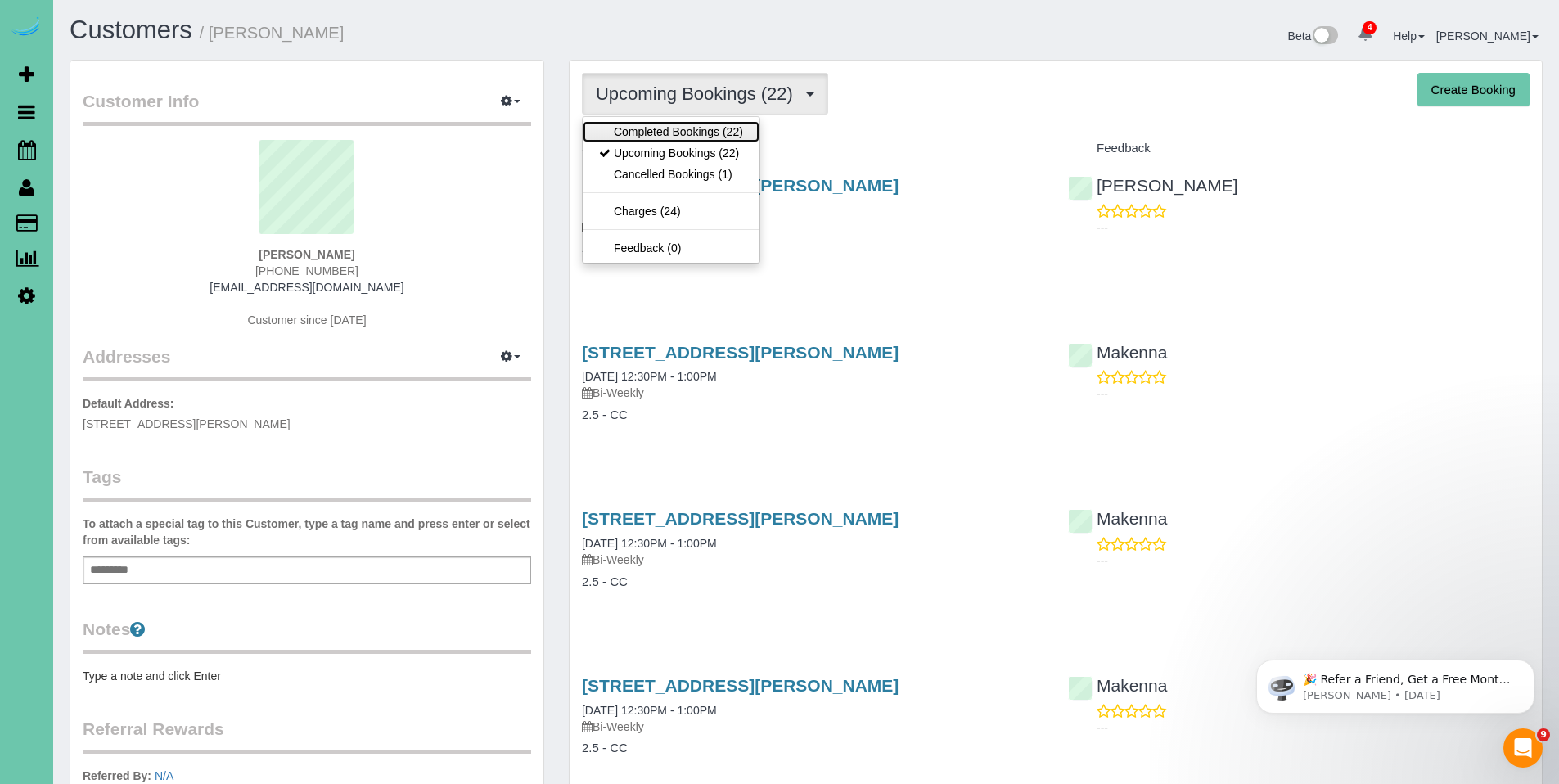
click at [670, 127] on link "Completed Bookings (22)" at bounding box center [671, 132] width 177 height 22
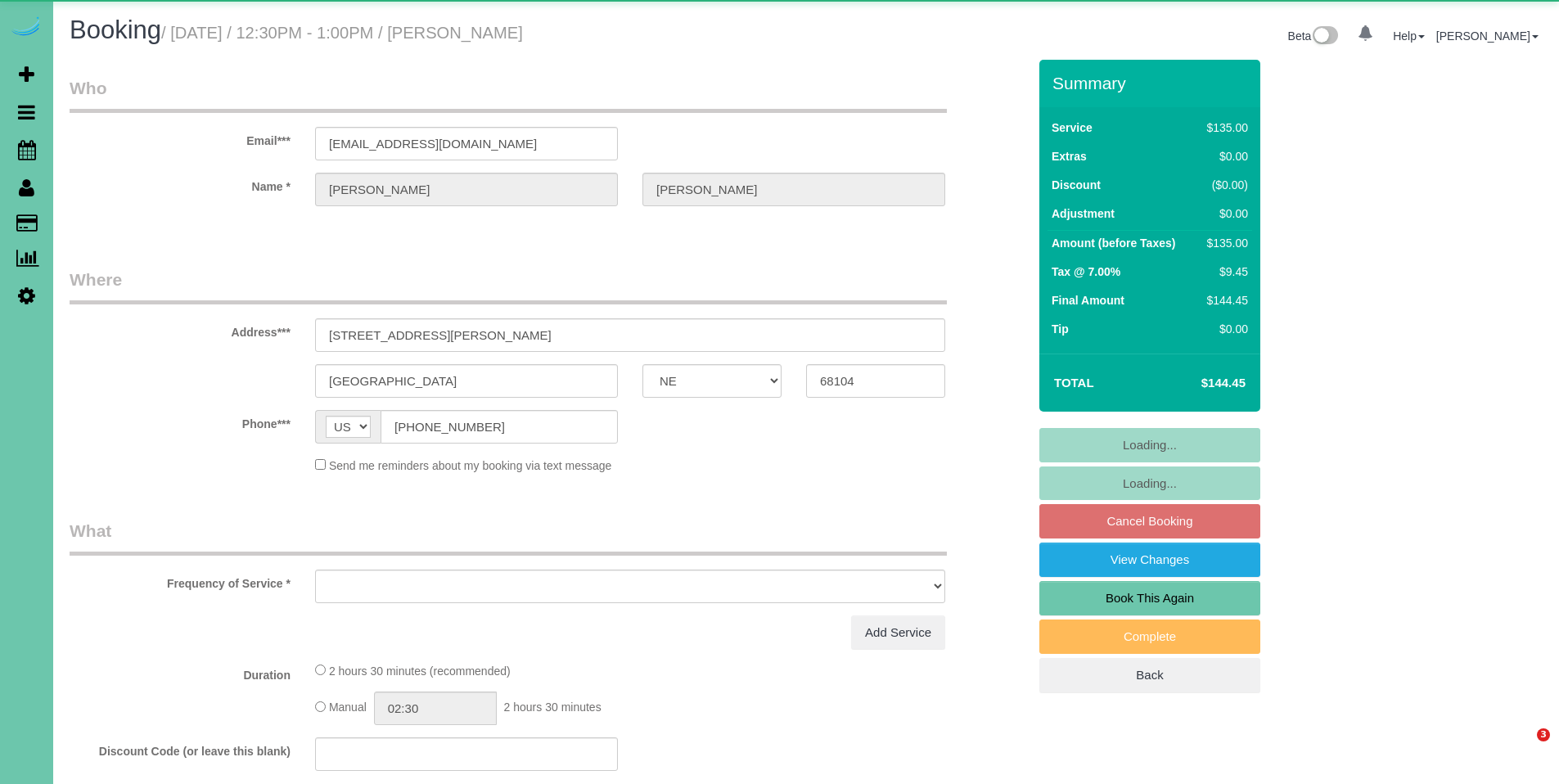
select select "NE"
select select "object:726"
select select "string:fspay-2050ae64-8759-4c5c-b044-d2e0ee8882c1"
select select "number:34"
select select "number:40"
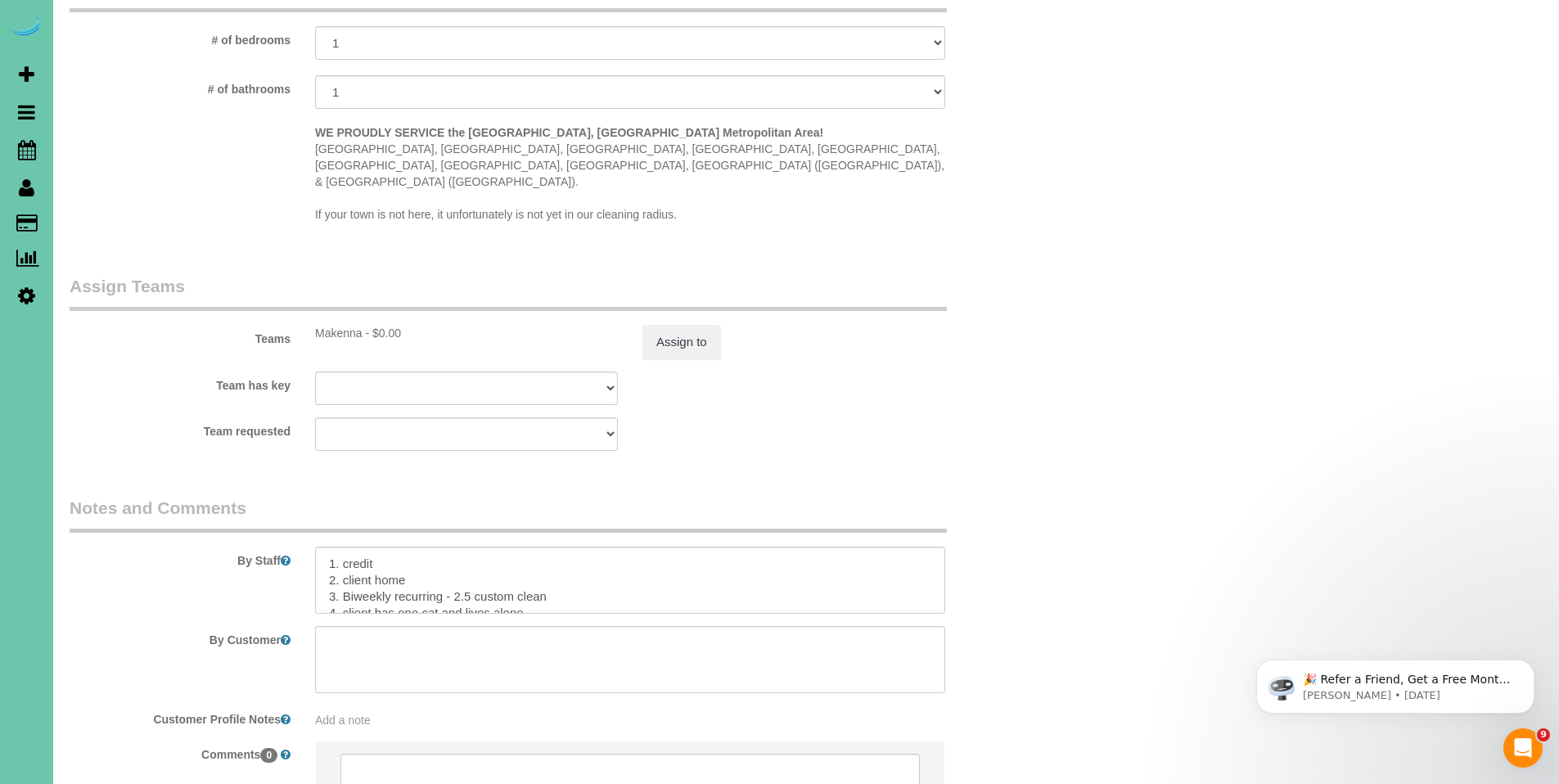
scroll to position [1521, 0]
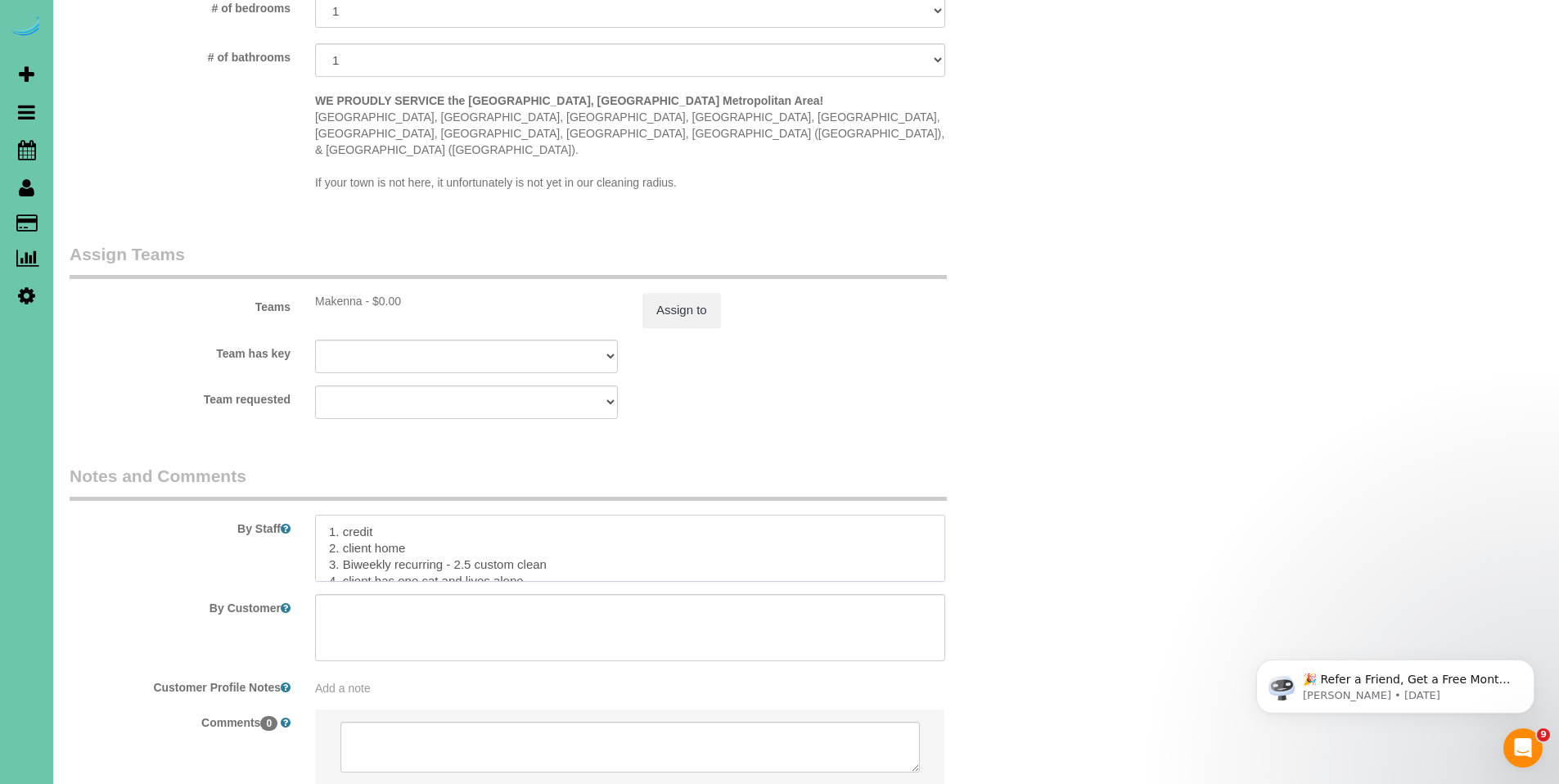
click at [767, 515] on textarea at bounding box center [630, 548] width 630 height 67
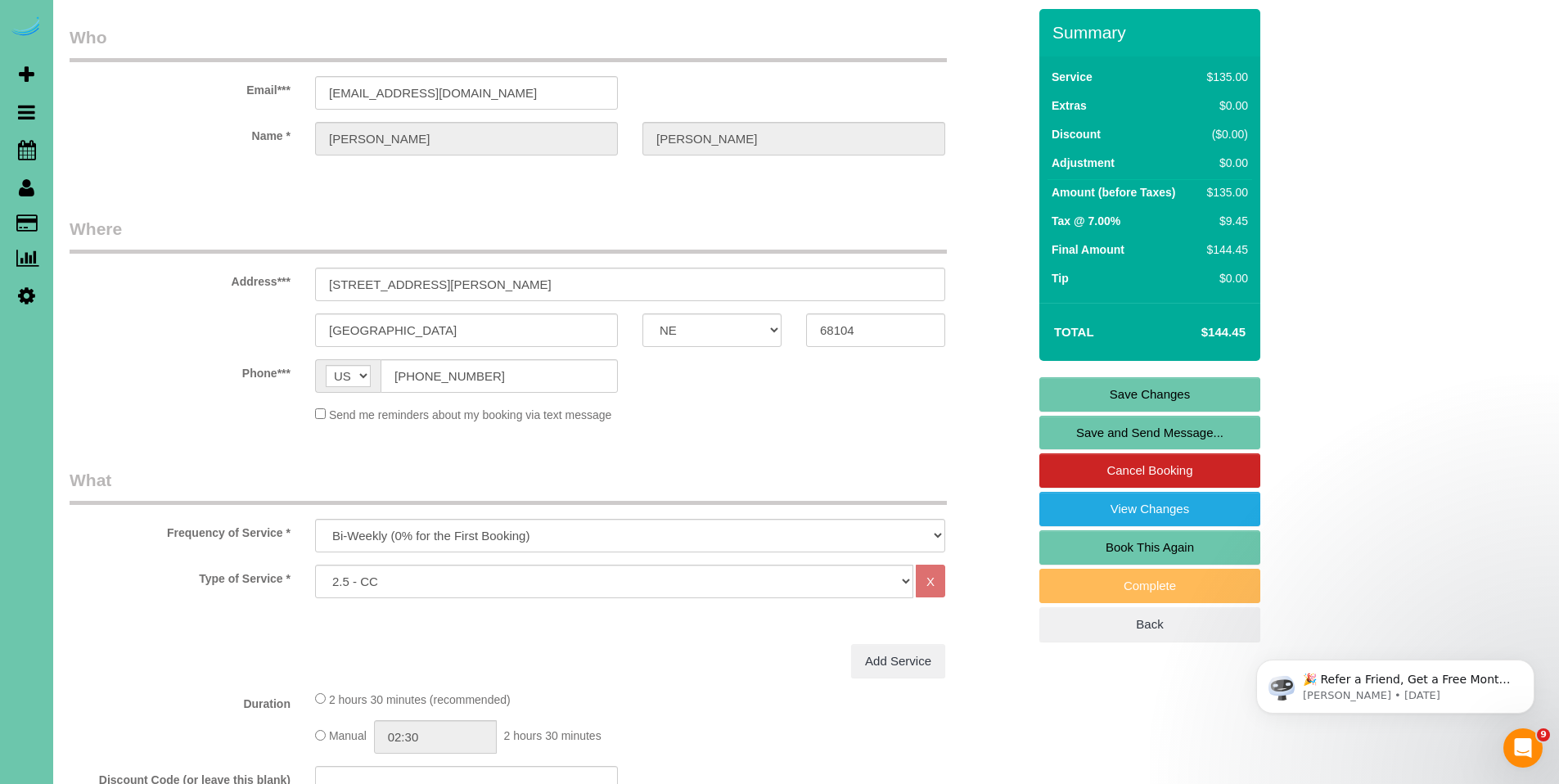
scroll to position [0, 0]
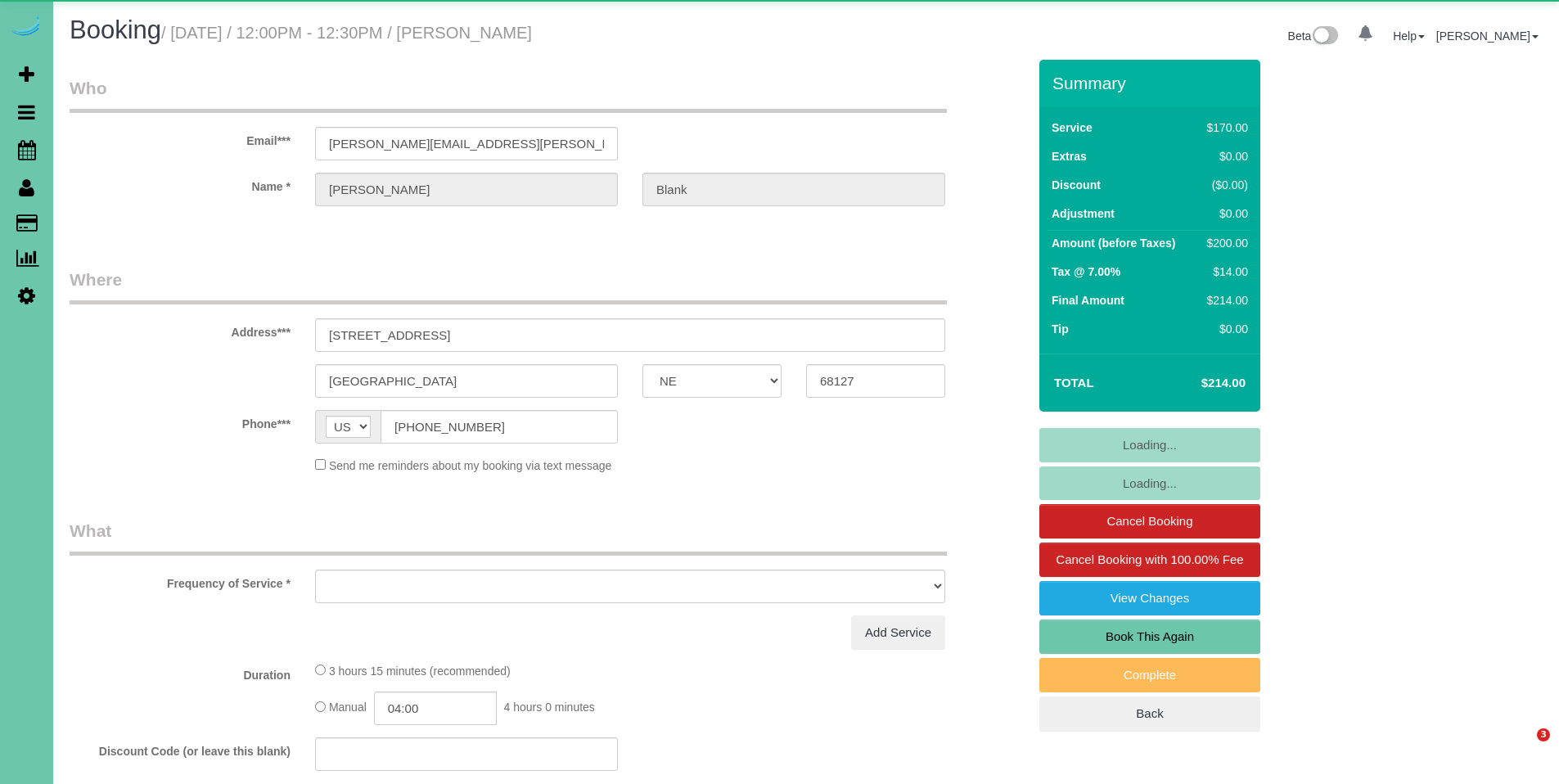
select select "NE"
select select "object:690"
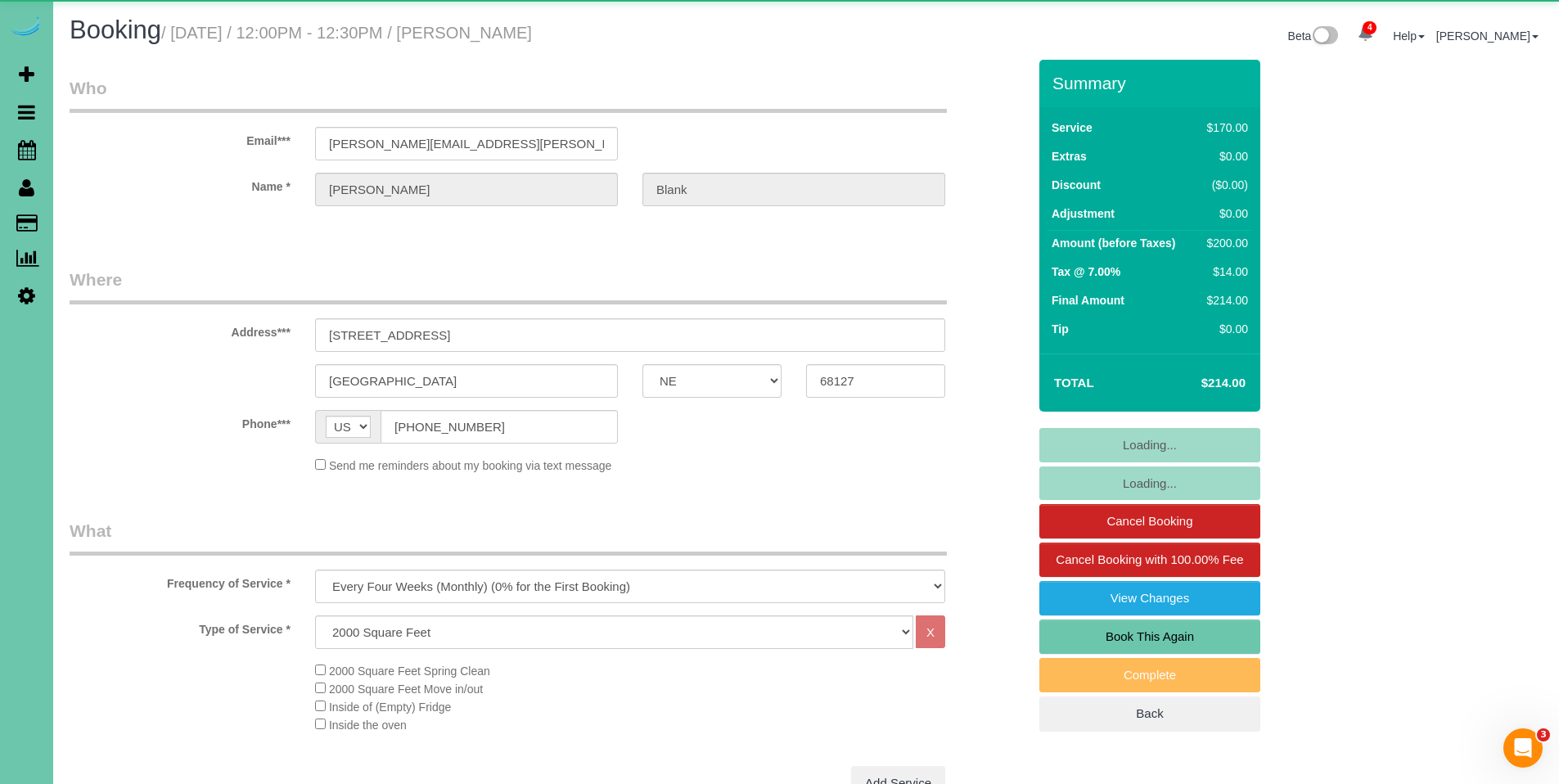
select select "number:36"
select select "number:41"
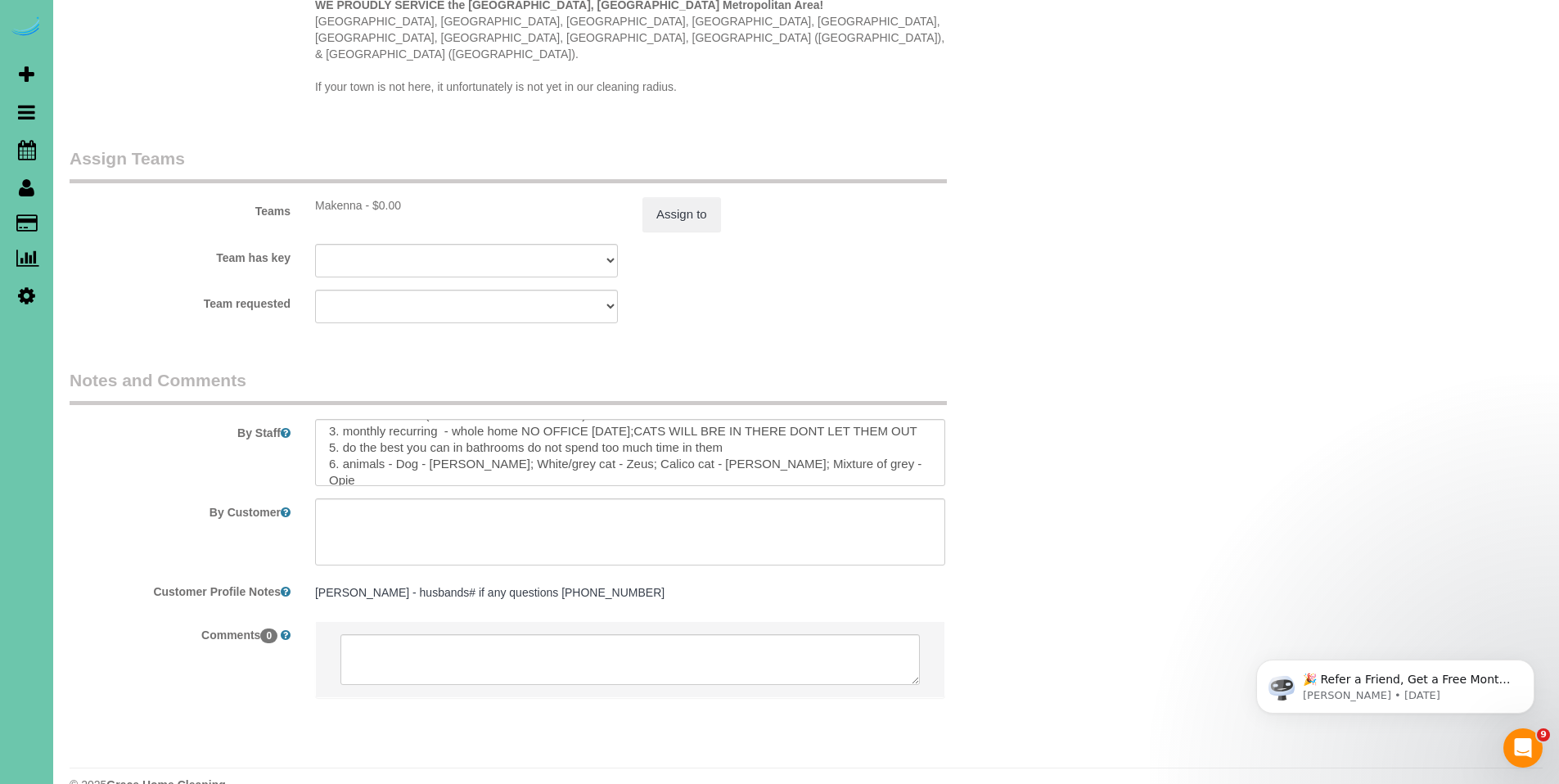
scroll to position [90, 0]
click at [865, 425] on textarea at bounding box center [630, 452] width 630 height 67
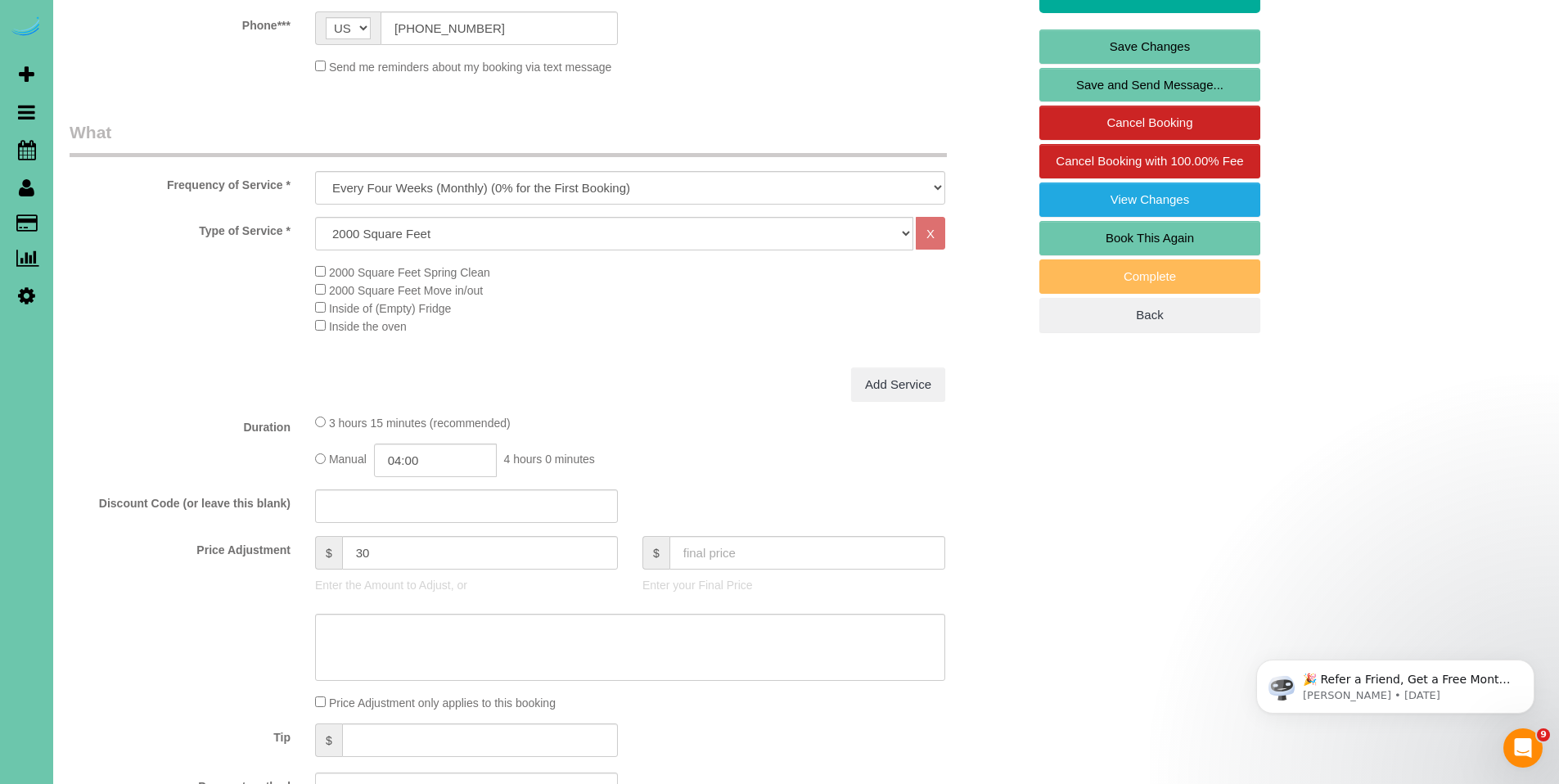
scroll to position [397, 0]
type textarea "** always call if you are ahead of schedule DO NOT ARRIVE EARLY UNLESS SHE SAYS…"
click at [1149, 41] on link "Save Changes" at bounding box center [1150, 47] width 221 height 34
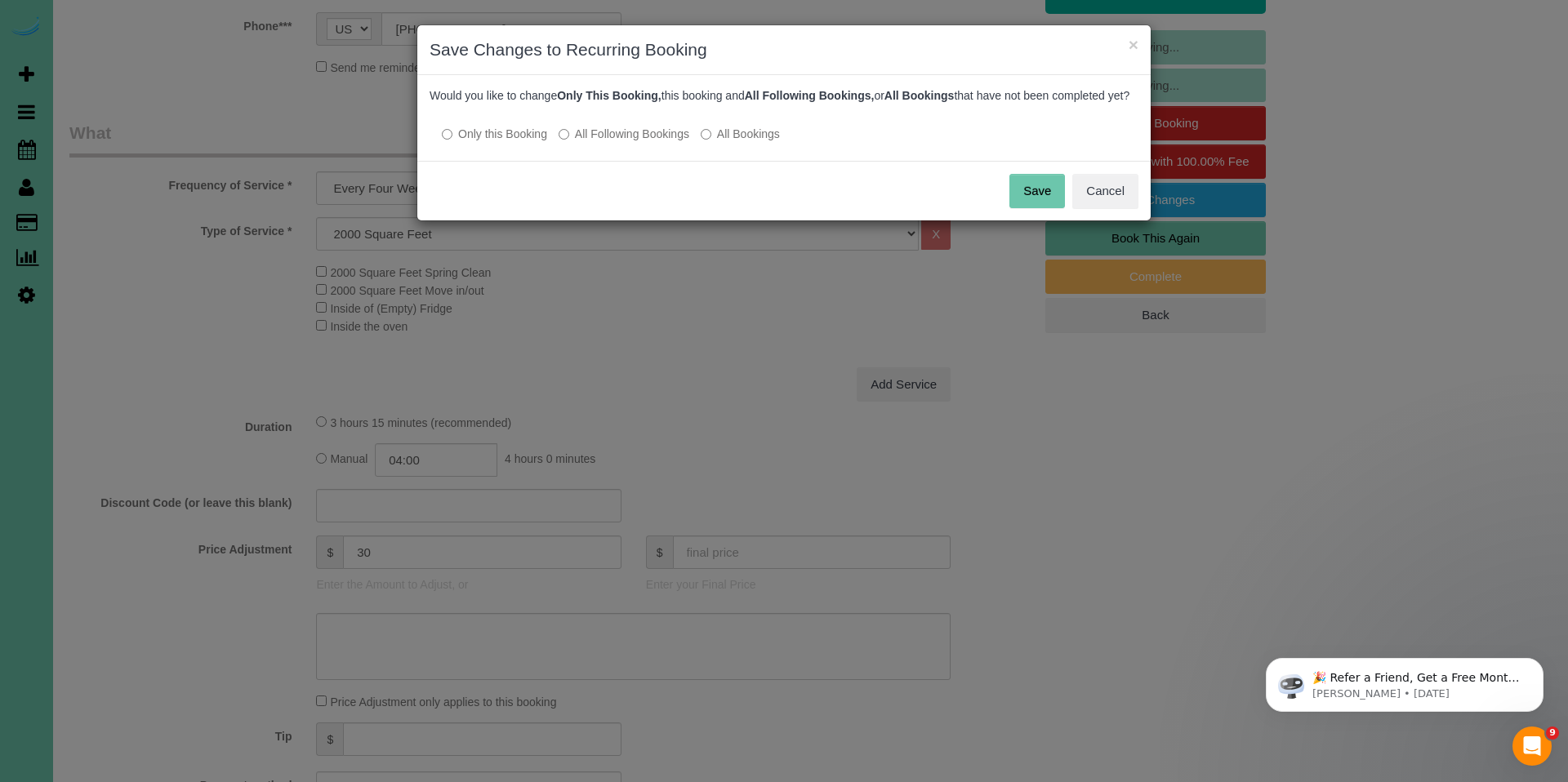
click at [637, 142] on label "All Following Bookings" at bounding box center [623, 134] width 130 height 17
click at [1036, 200] on button "Save" at bounding box center [1037, 191] width 56 height 34
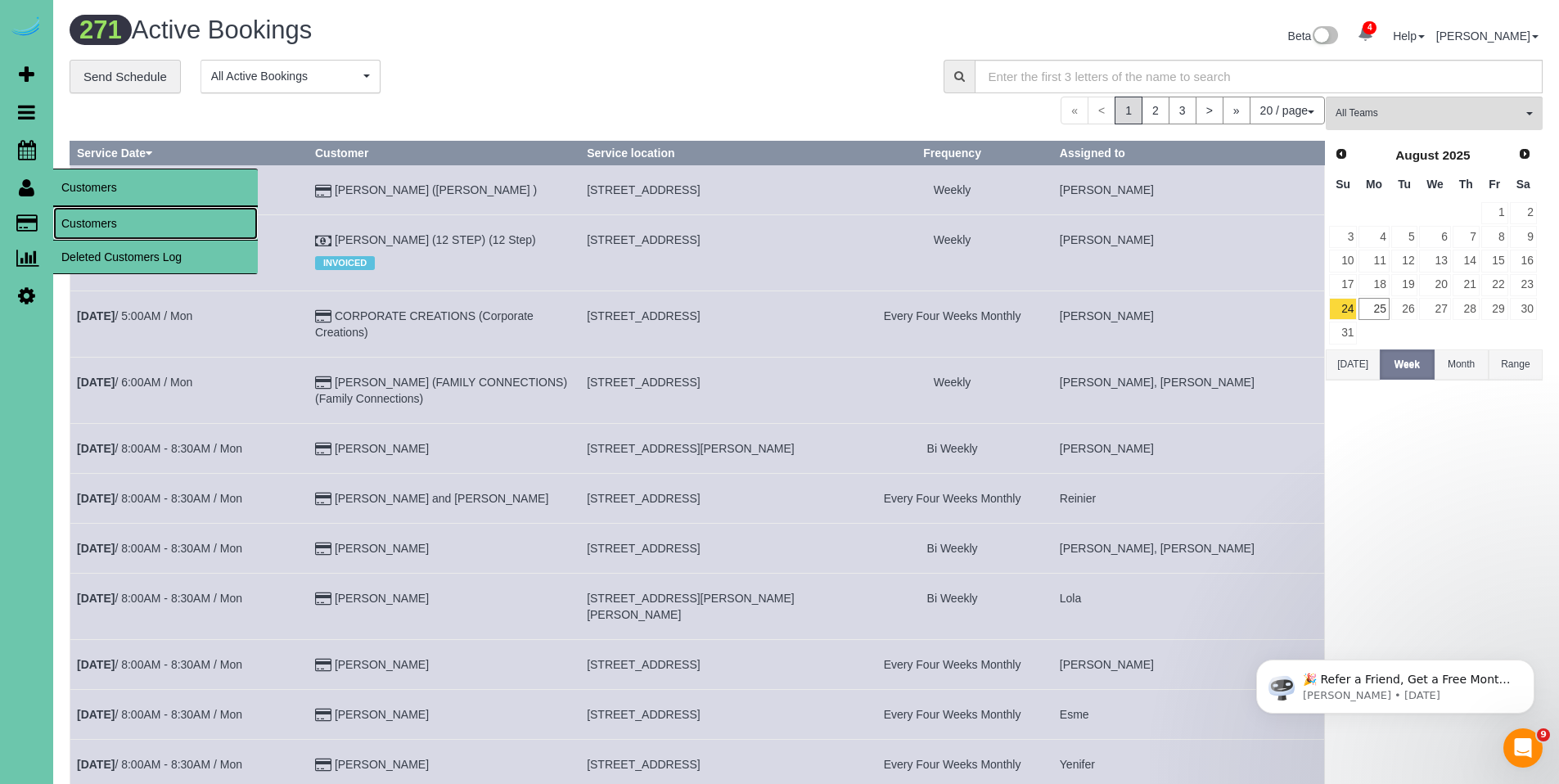
click at [111, 237] on link "Customers" at bounding box center [155, 223] width 205 height 32
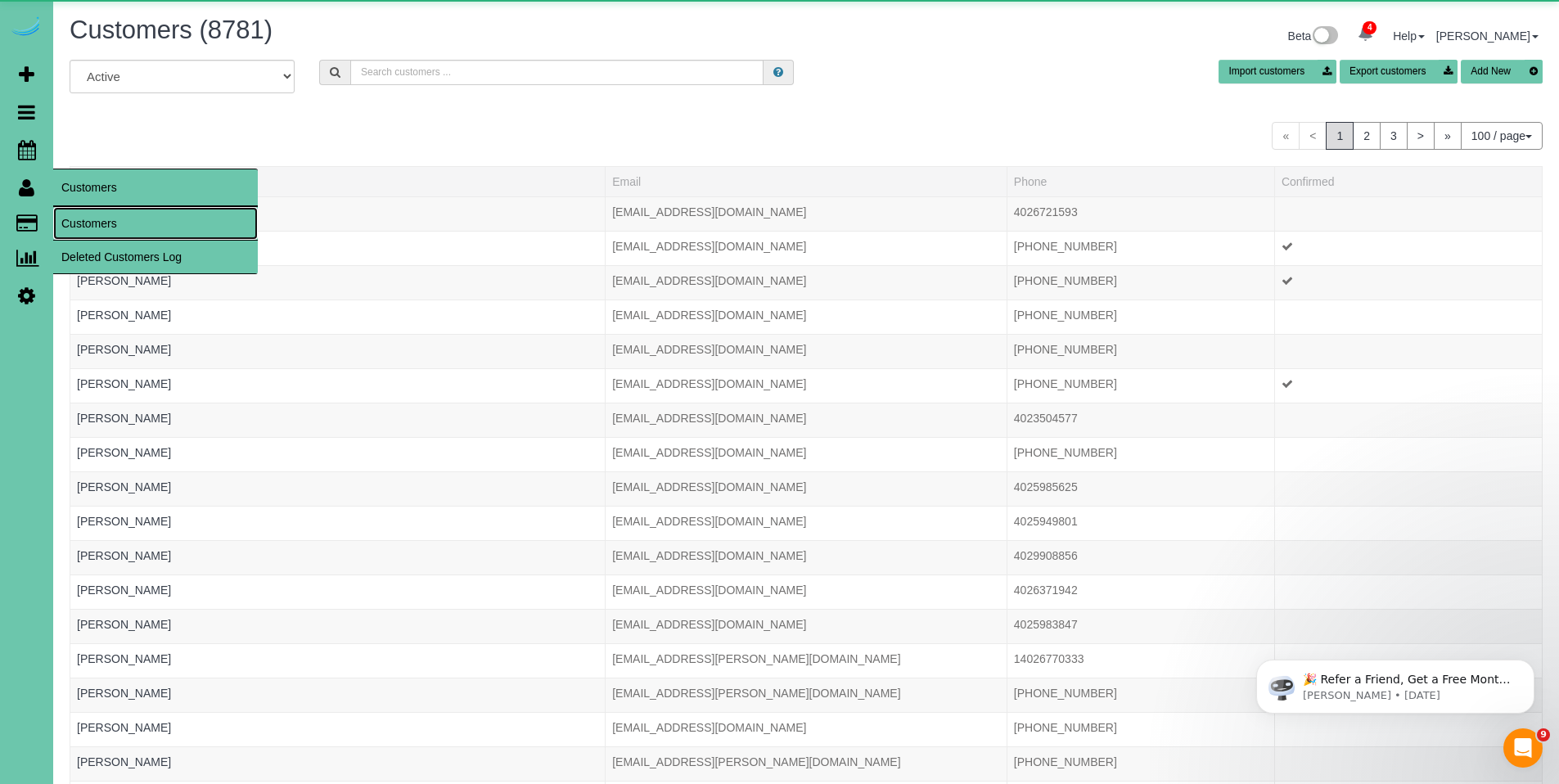
click at [101, 226] on link "Customers" at bounding box center [155, 223] width 205 height 32
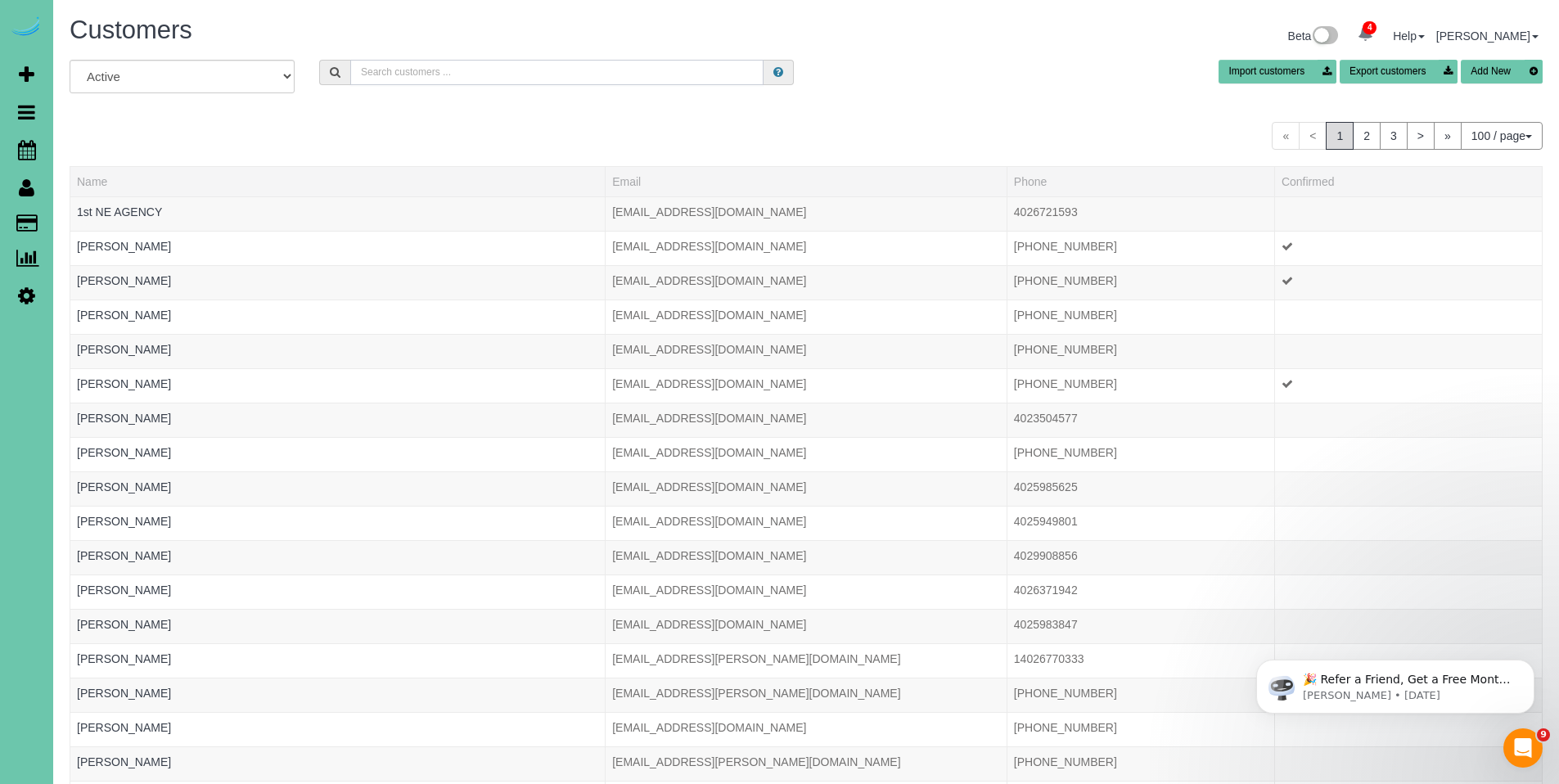
click at [467, 67] on input "text" at bounding box center [556, 72] width 413 height 26
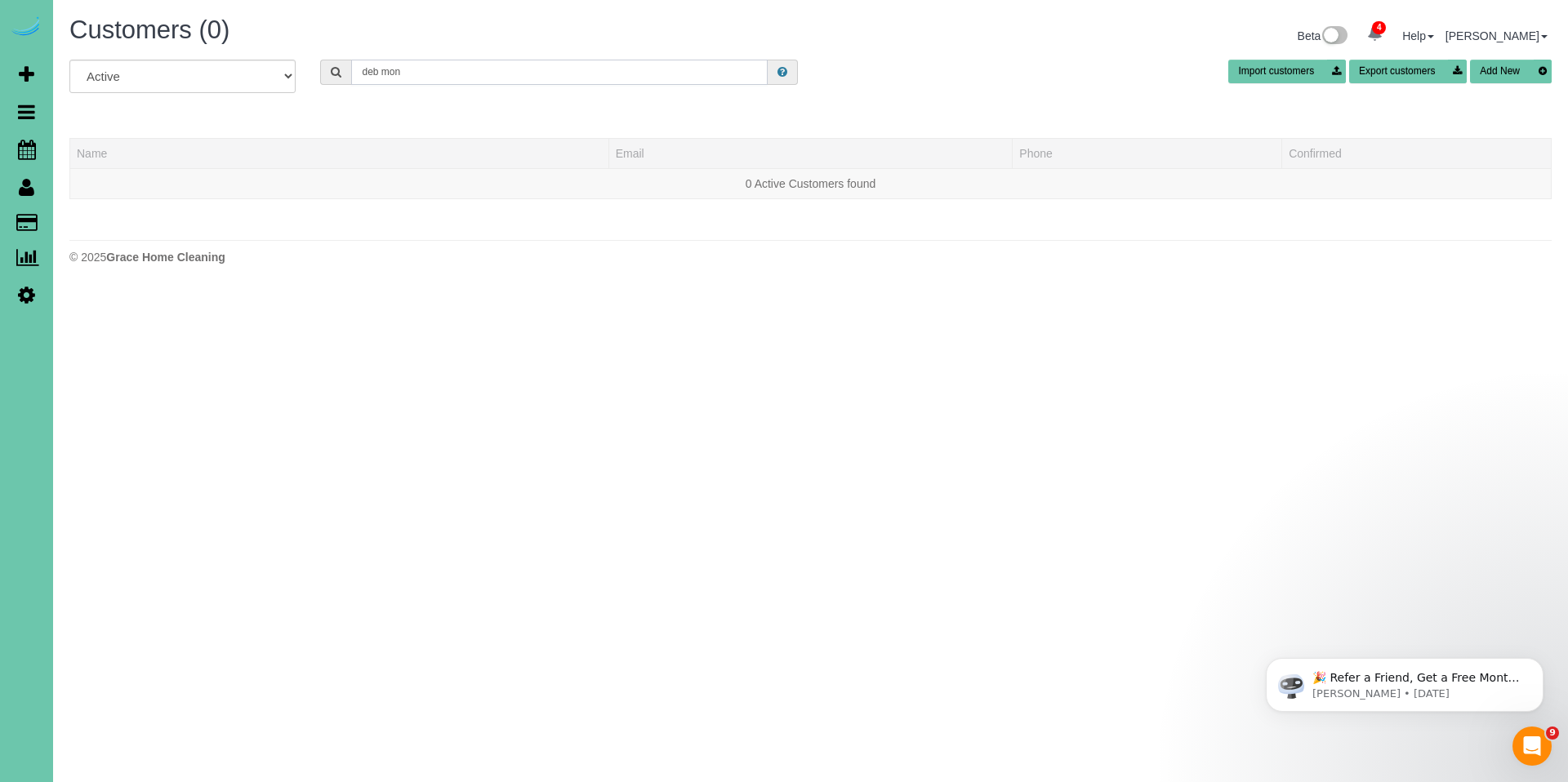
click at [437, 75] on input "deb mon" at bounding box center [559, 72] width 416 height 26
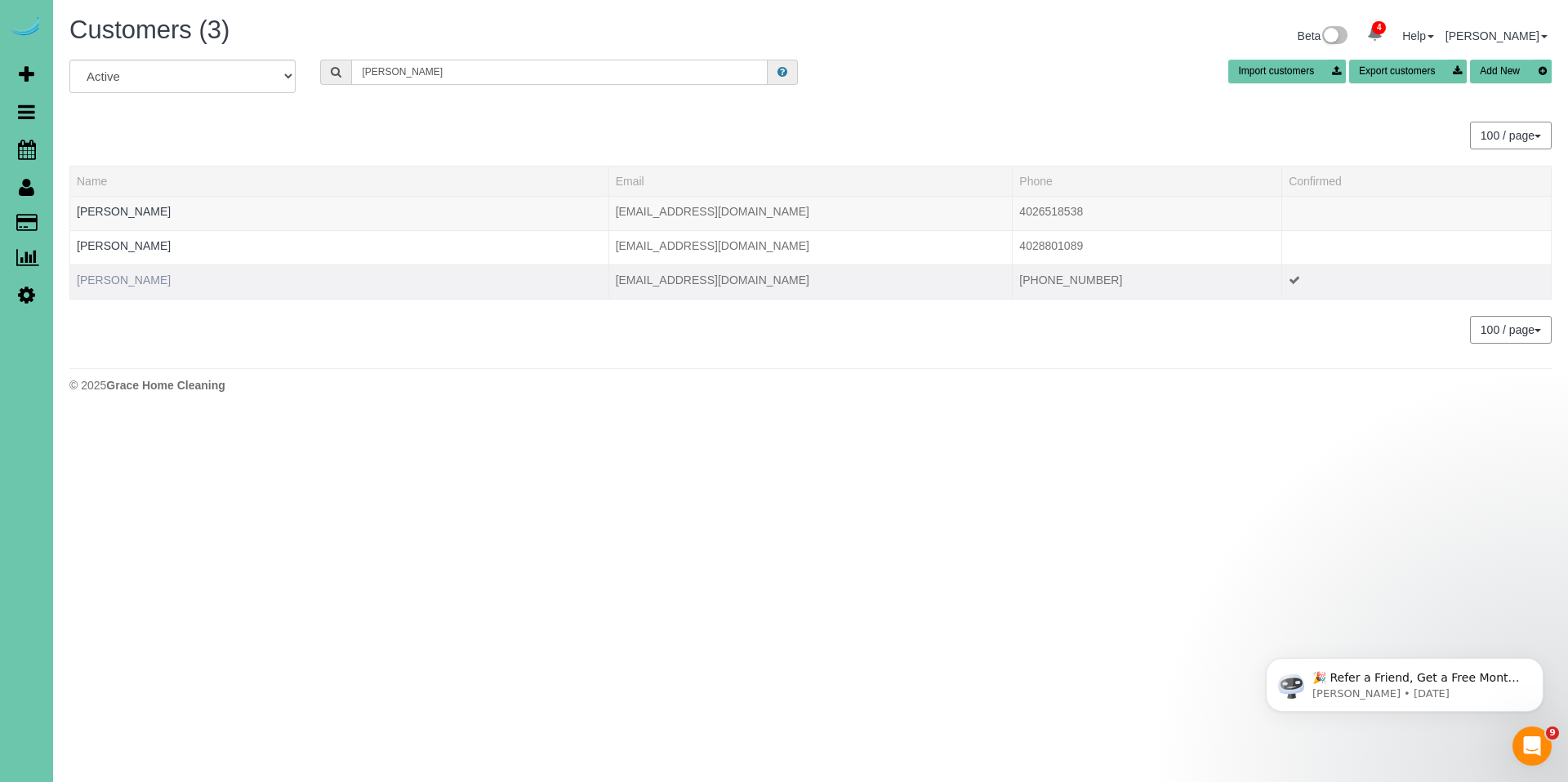
type input "deb m"
click at [131, 279] on link "Deb Munro" at bounding box center [124, 280] width 94 height 13
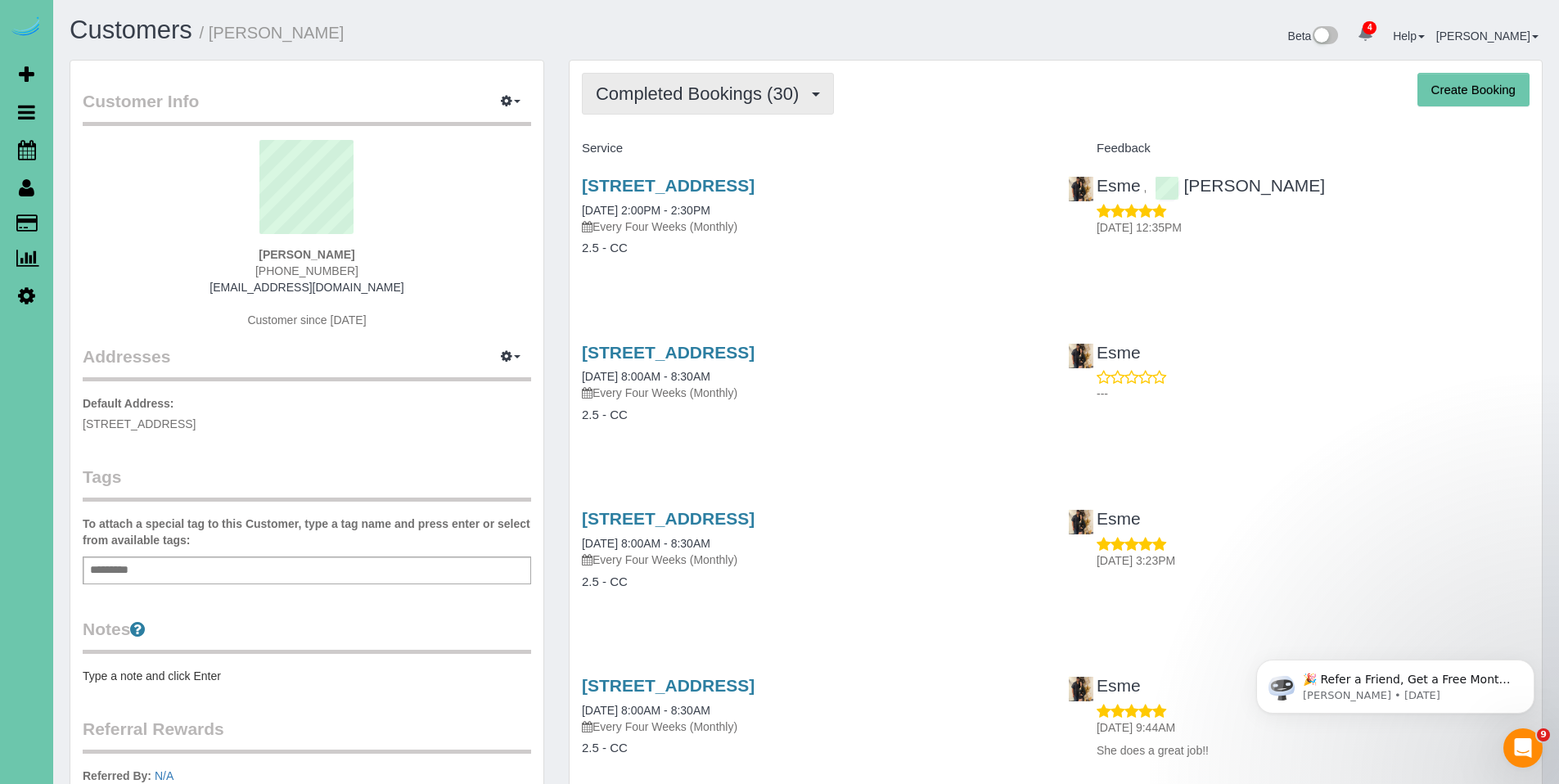
click at [708, 95] on span "Completed Bookings (30)" at bounding box center [702, 93] width 211 height 21
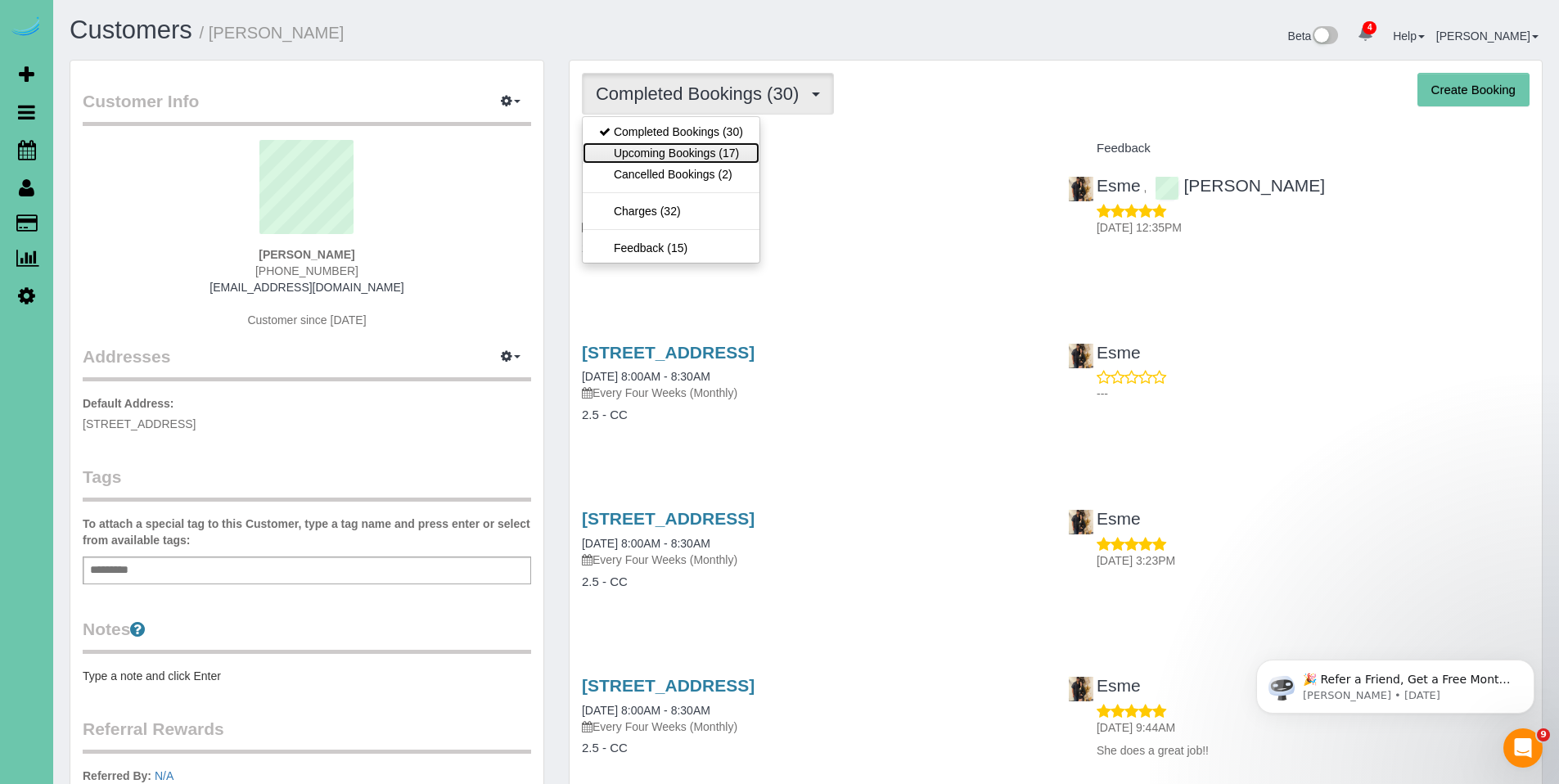
click at [697, 148] on link "Upcoming Bookings (17)" at bounding box center [671, 153] width 177 height 22
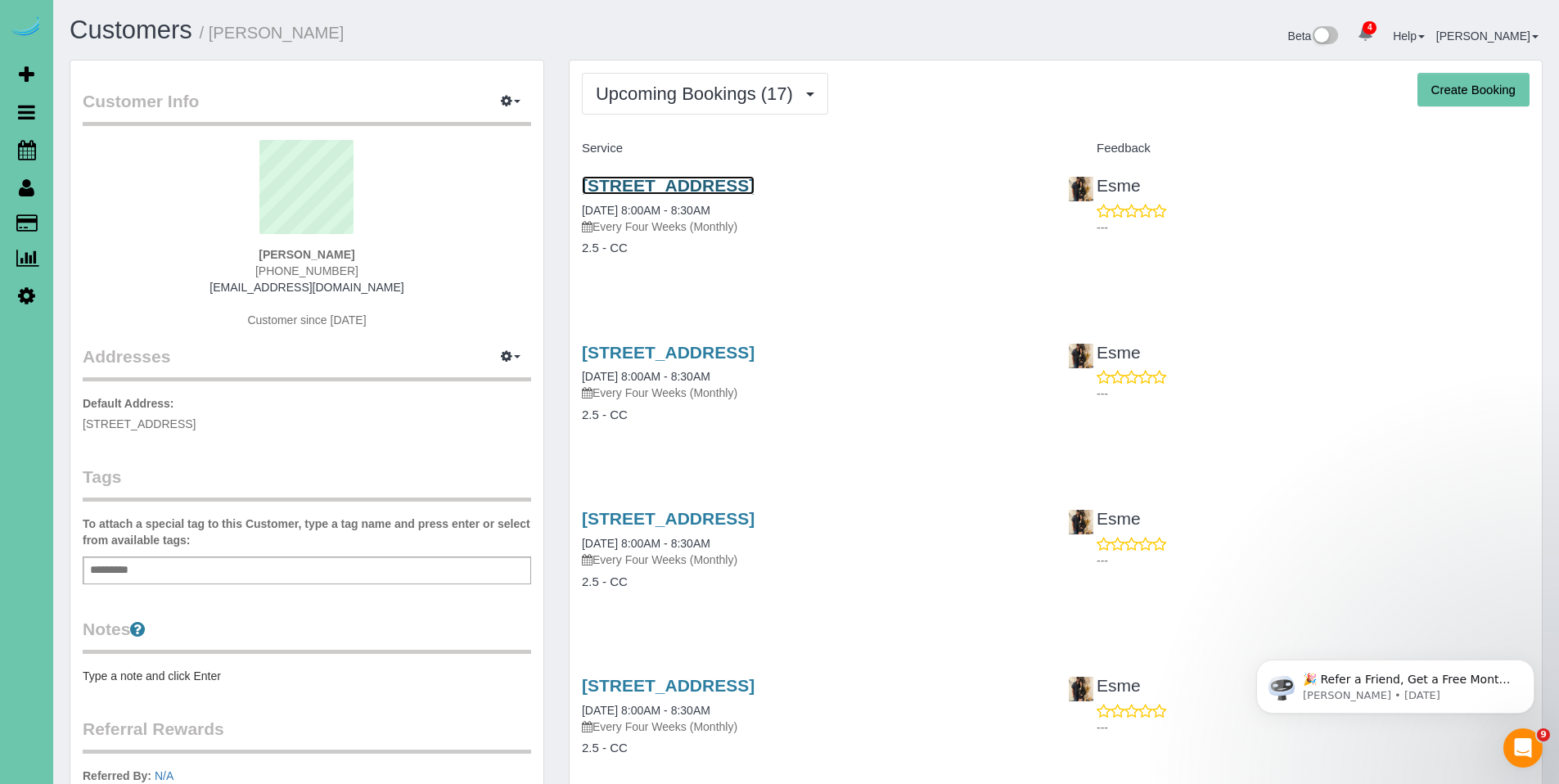
click at [686, 186] on link "15846 Leavenworth St, Omaha, NE 68118" at bounding box center [668, 185] width 173 height 19
click at [712, 187] on link "15846 Leavenworth St, Omaha, NE 68118" at bounding box center [668, 185] width 173 height 19
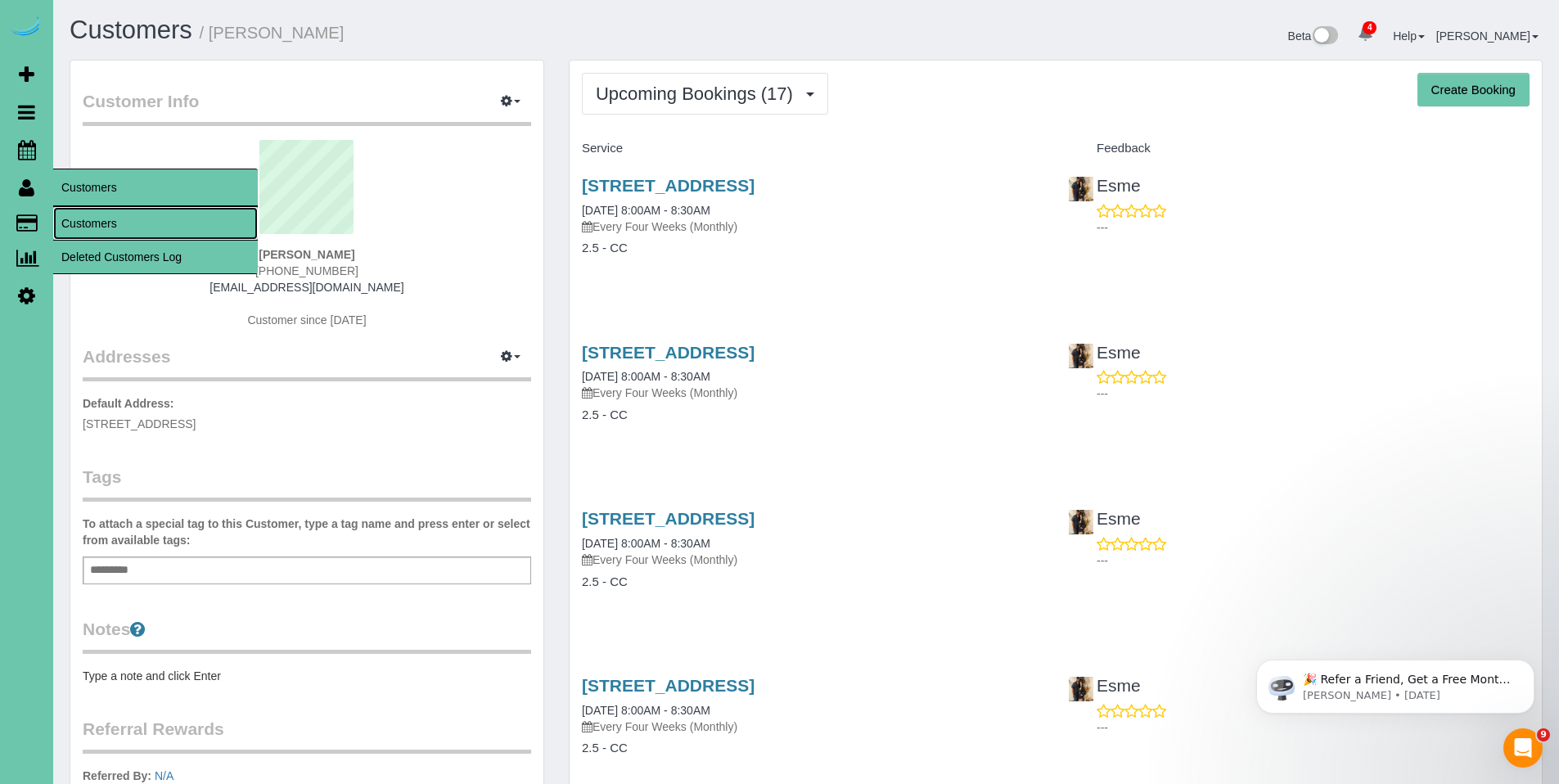
click at [115, 234] on link "Customers" at bounding box center [155, 223] width 205 height 32
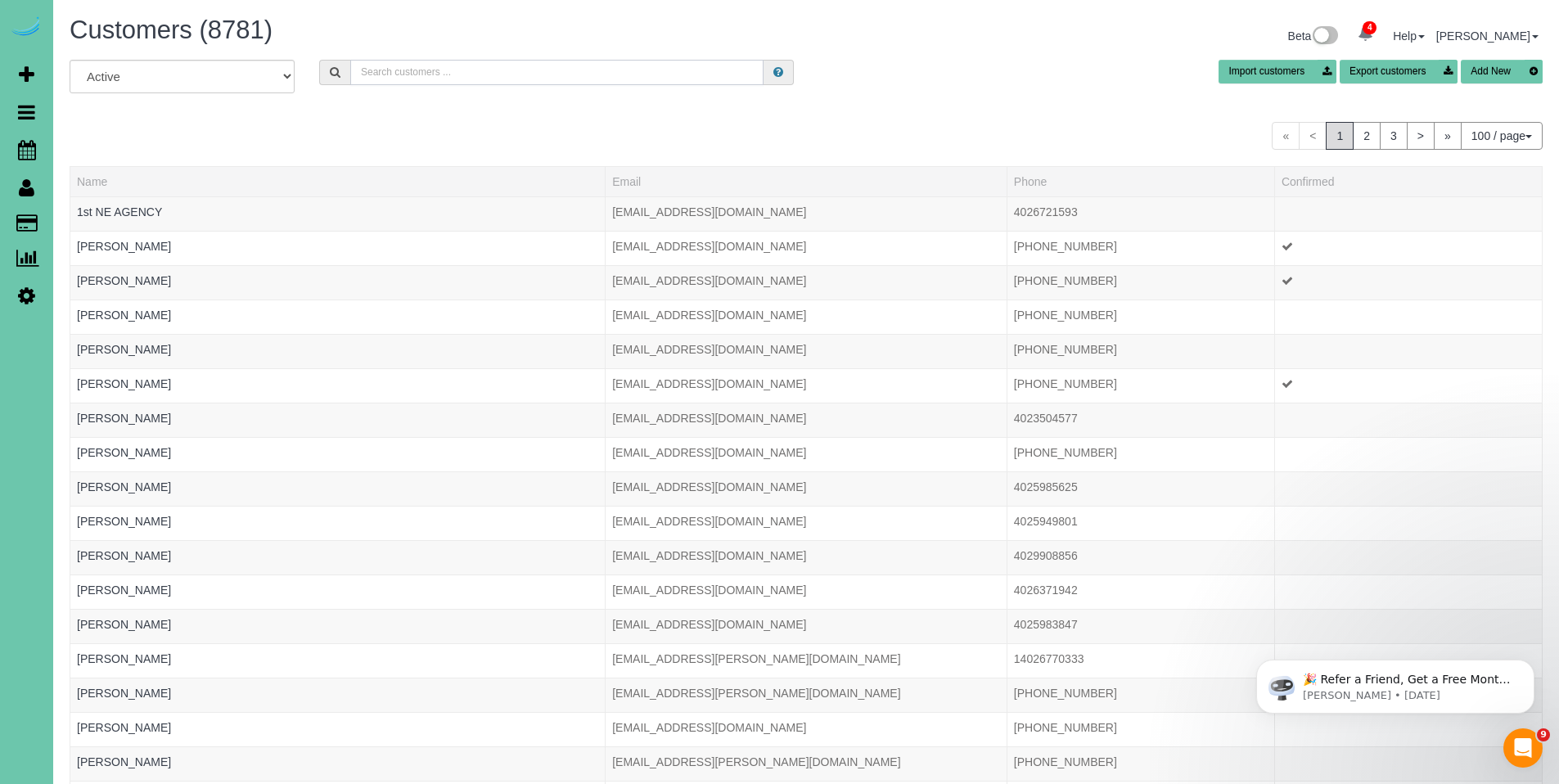
click at [602, 71] on input "text" at bounding box center [556, 72] width 413 height 26
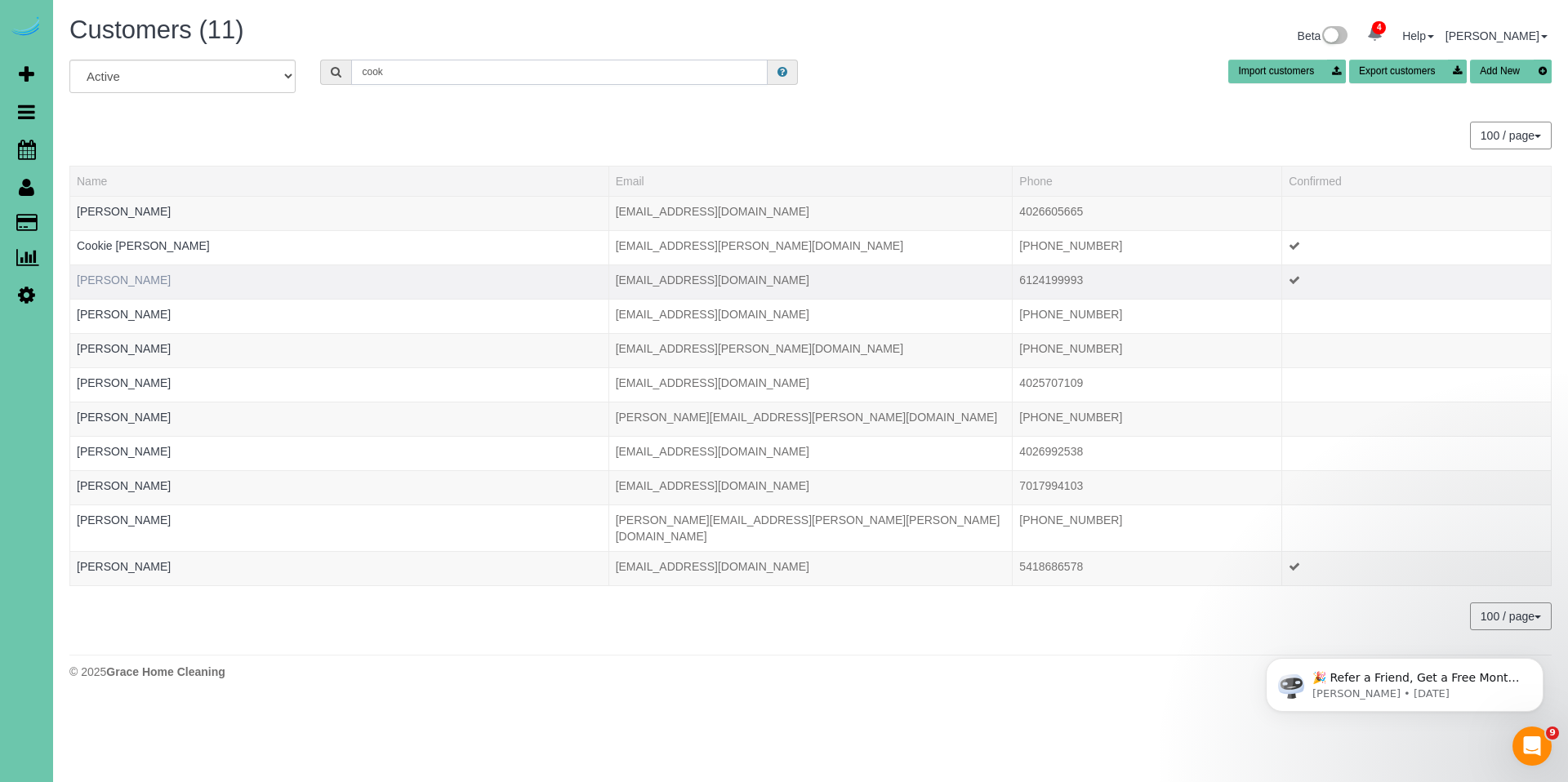
type input "cook"
click at [116, 280] on link "Ellen Cook" at bounding box center [124, 280] width 94 height 13
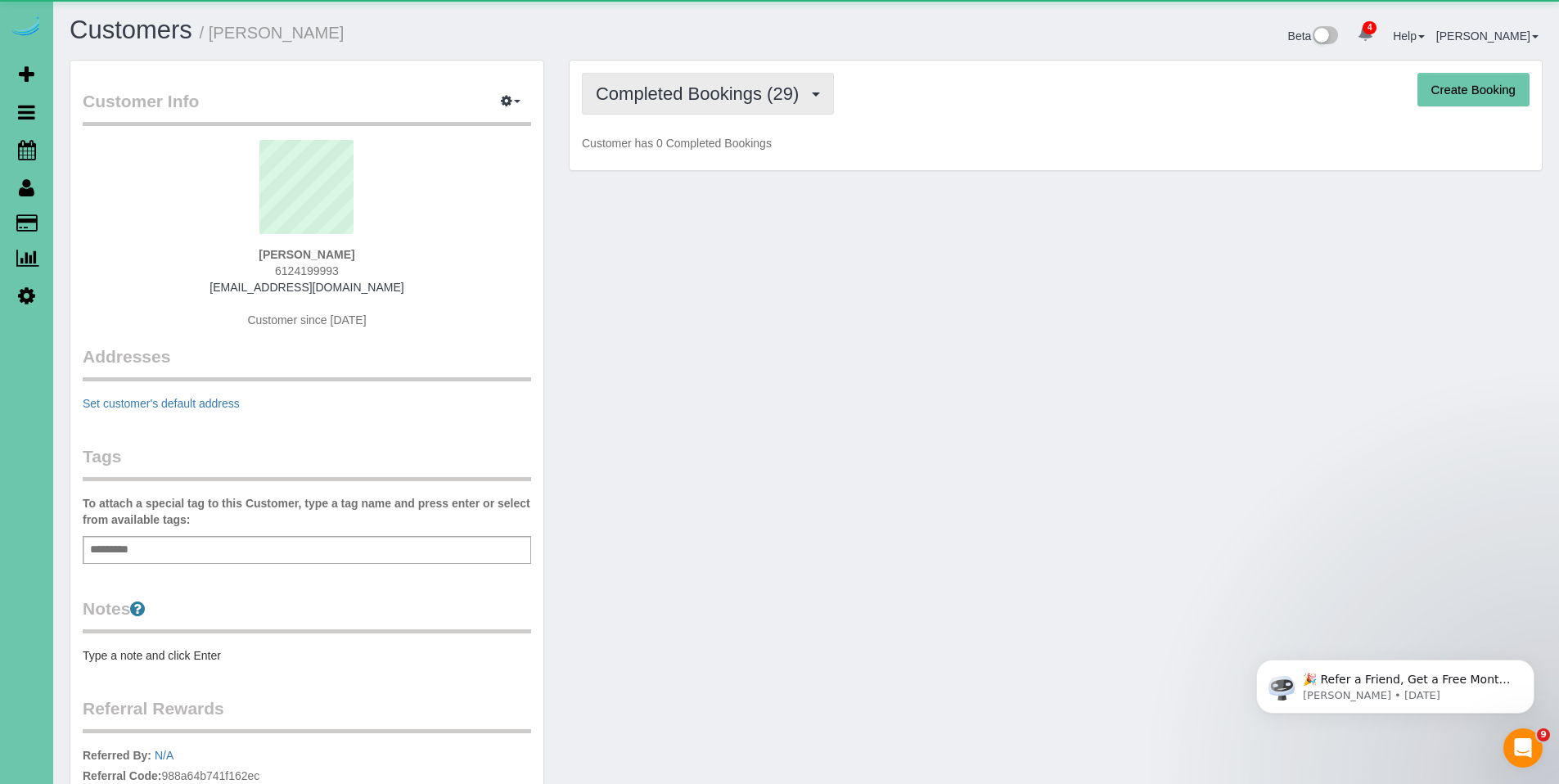
click at [681, 98] on span "Completed Bookings (29)" at bounding box center [702, 93] width 211 height 21
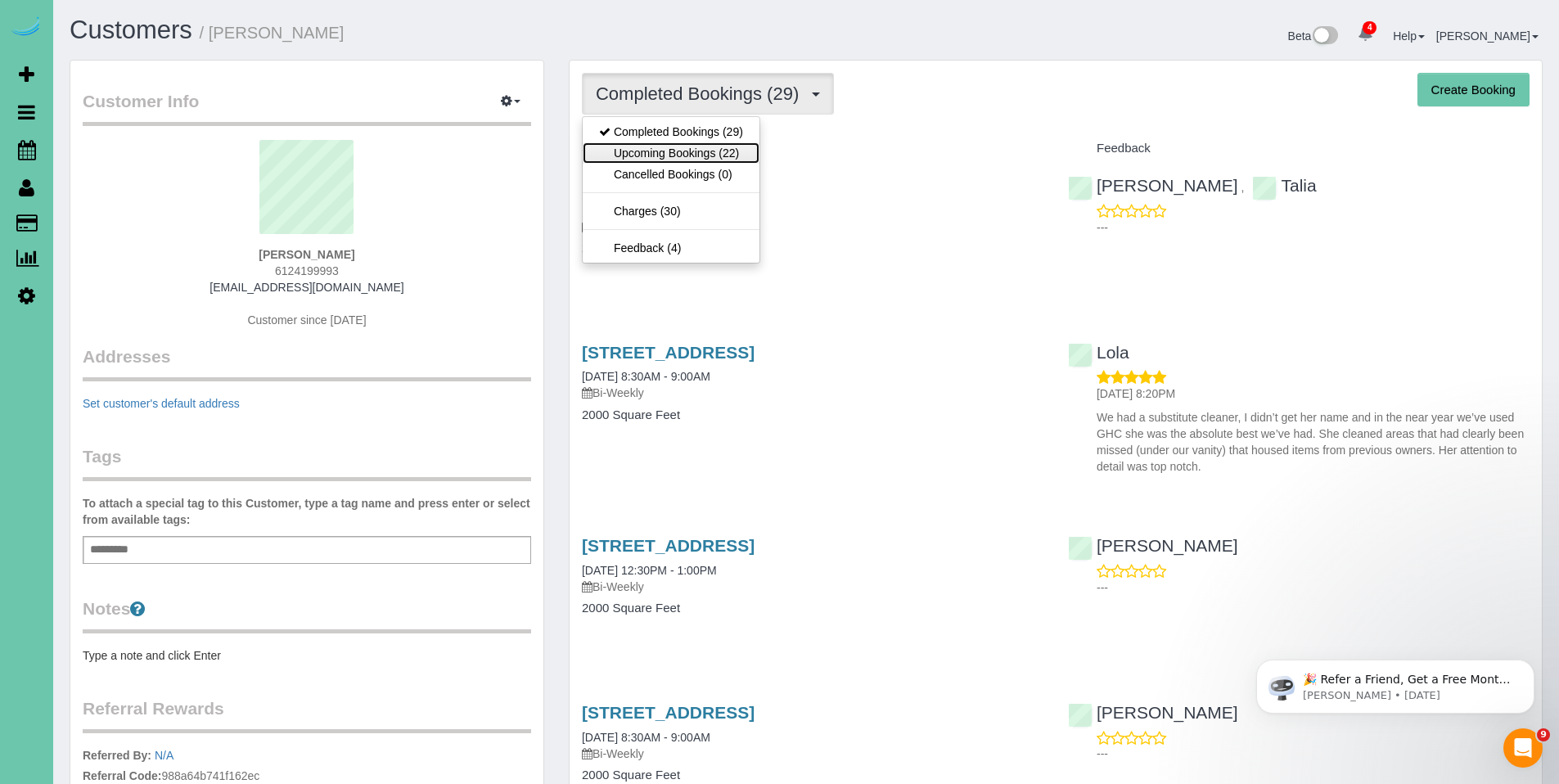
click at [678, 145] on link "Upcoming Bookings (22)" at bounding box center [671, 153] width 177 height 22
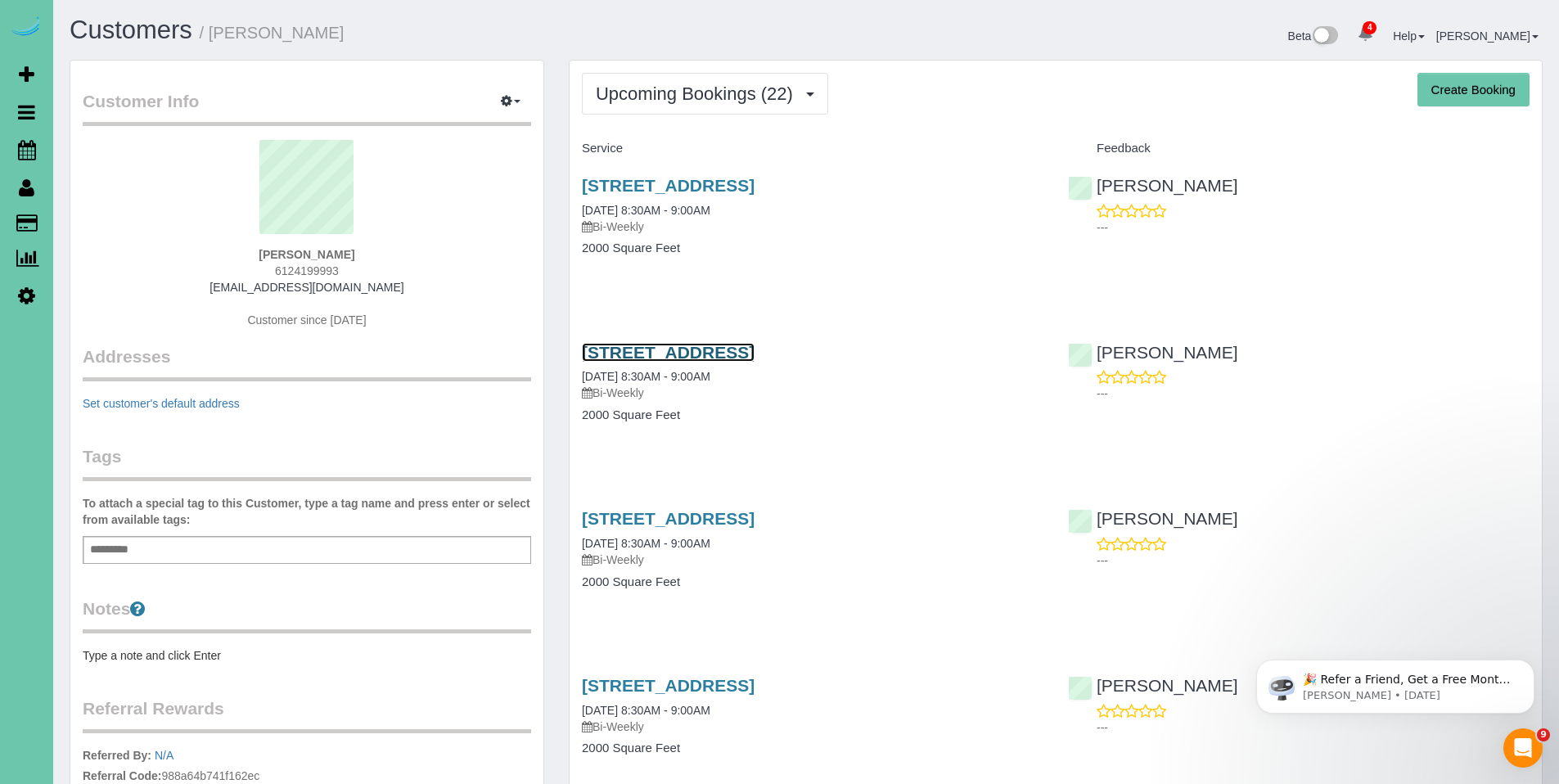
click at [731, 353] on link "3001 Lynnwood Drive, Bellevue, NE 68123" at bounding box center [668, 352] width 173 height 19
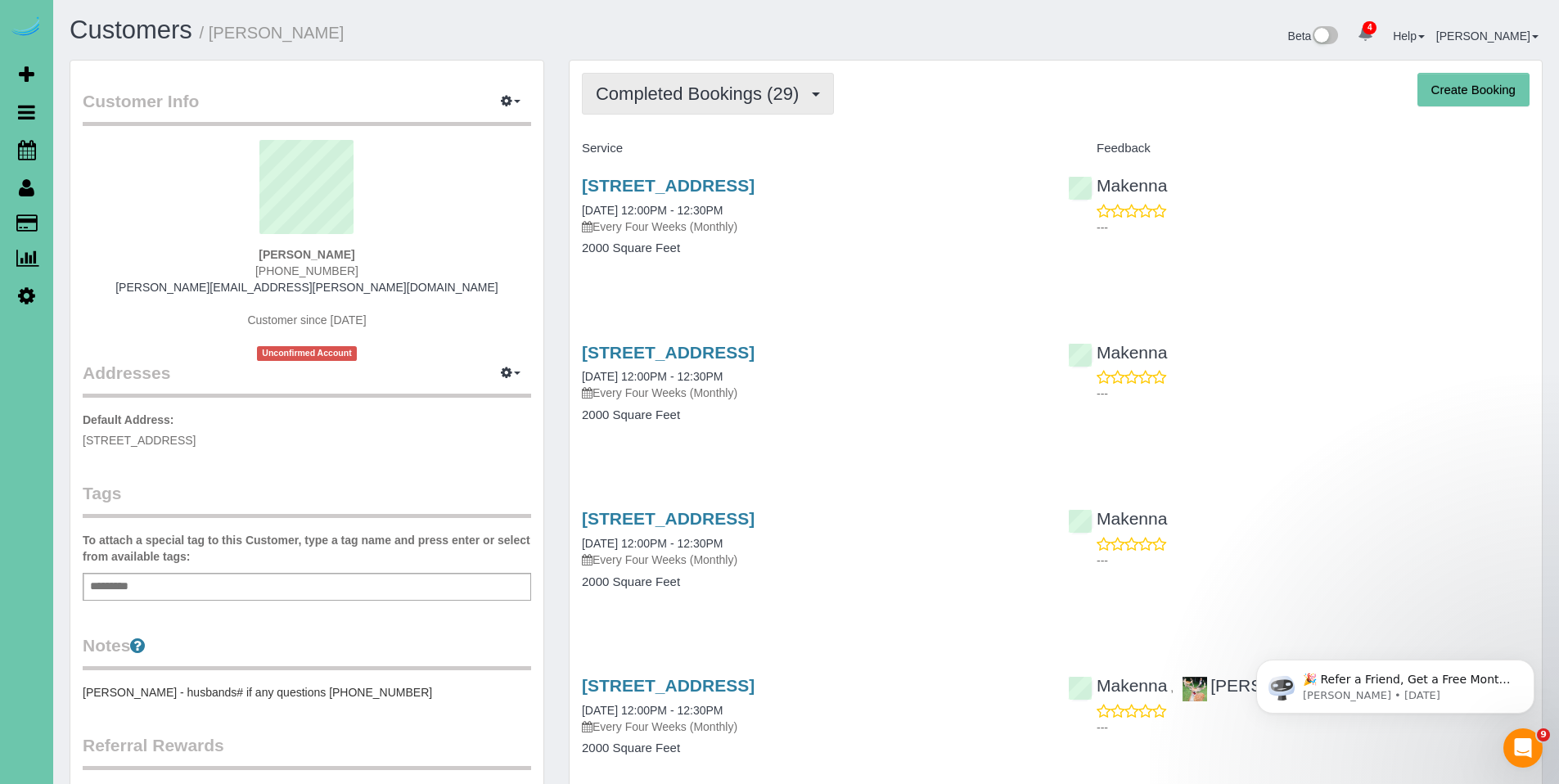
click at [693, 93] on span "Completed Bookings (29)" at bounding box center [702, 93] width 211 height 21
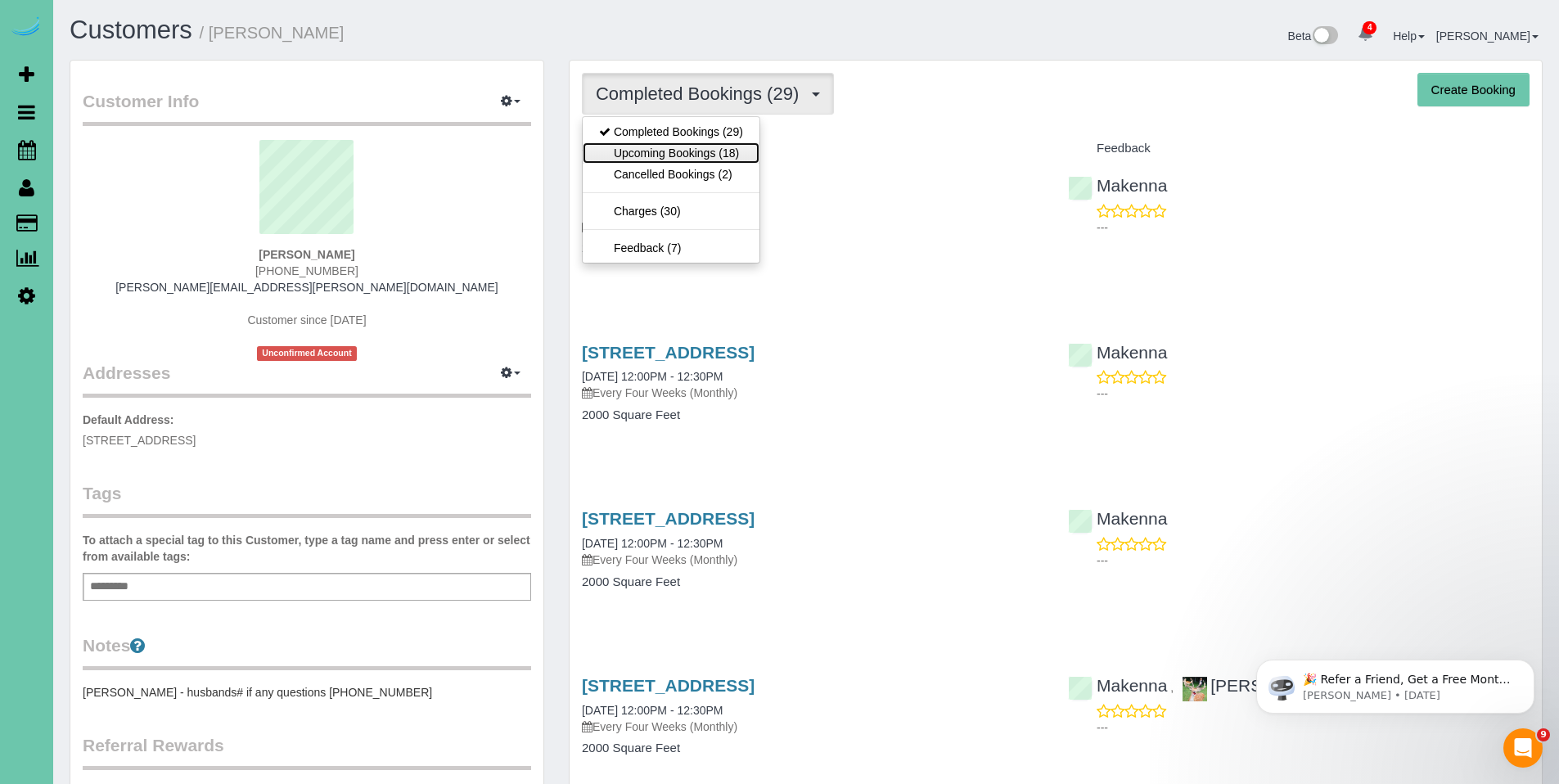
click at [668, 160] on link "Upcoming Bookings (18)" at bounding box center [671, 153] width 177 height 22
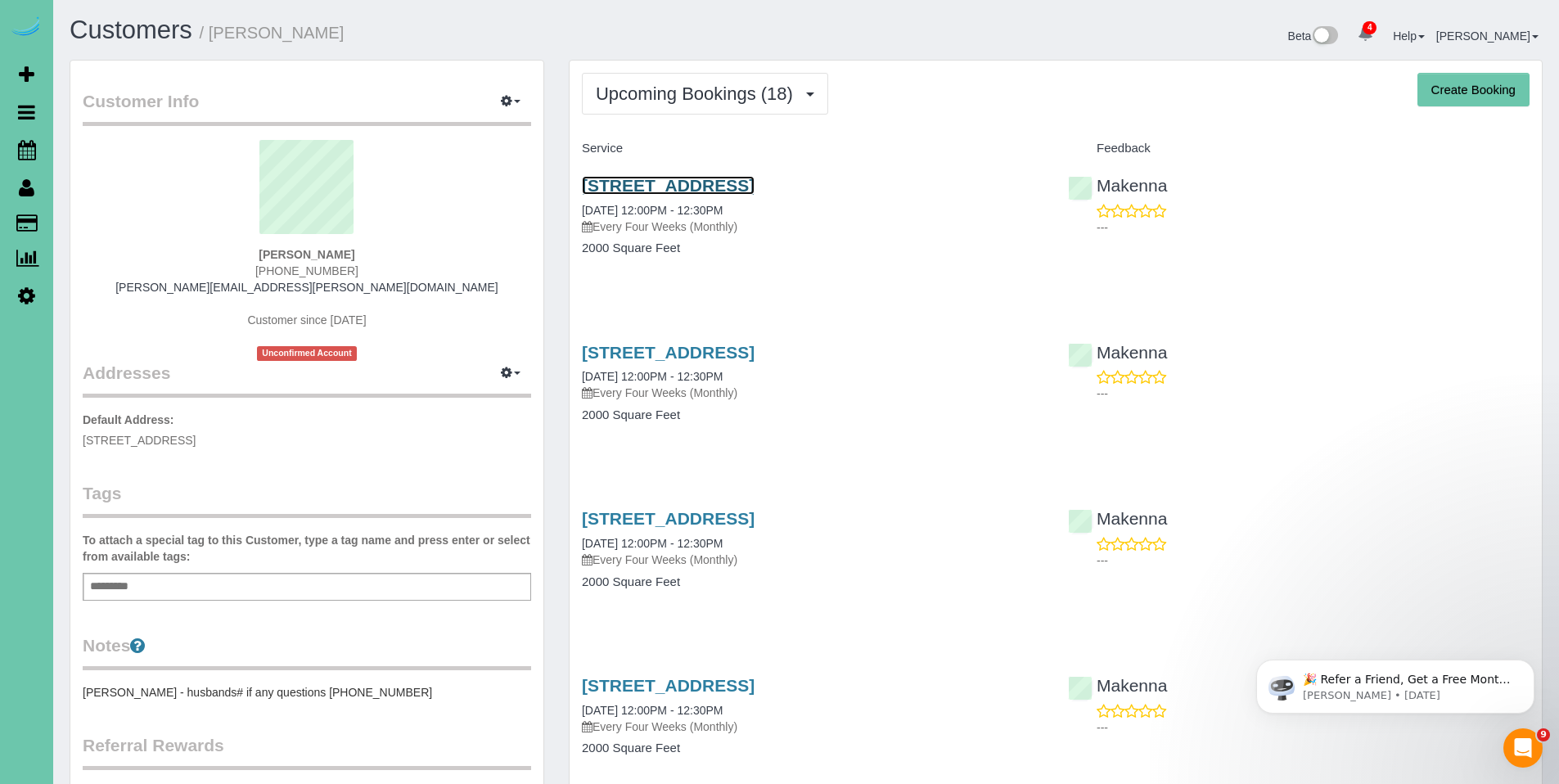
click at [707, 182] on link "4718 S 99th Circle, Omaha, NE 68127" at bounding box center [668, 185] width 173 height 19
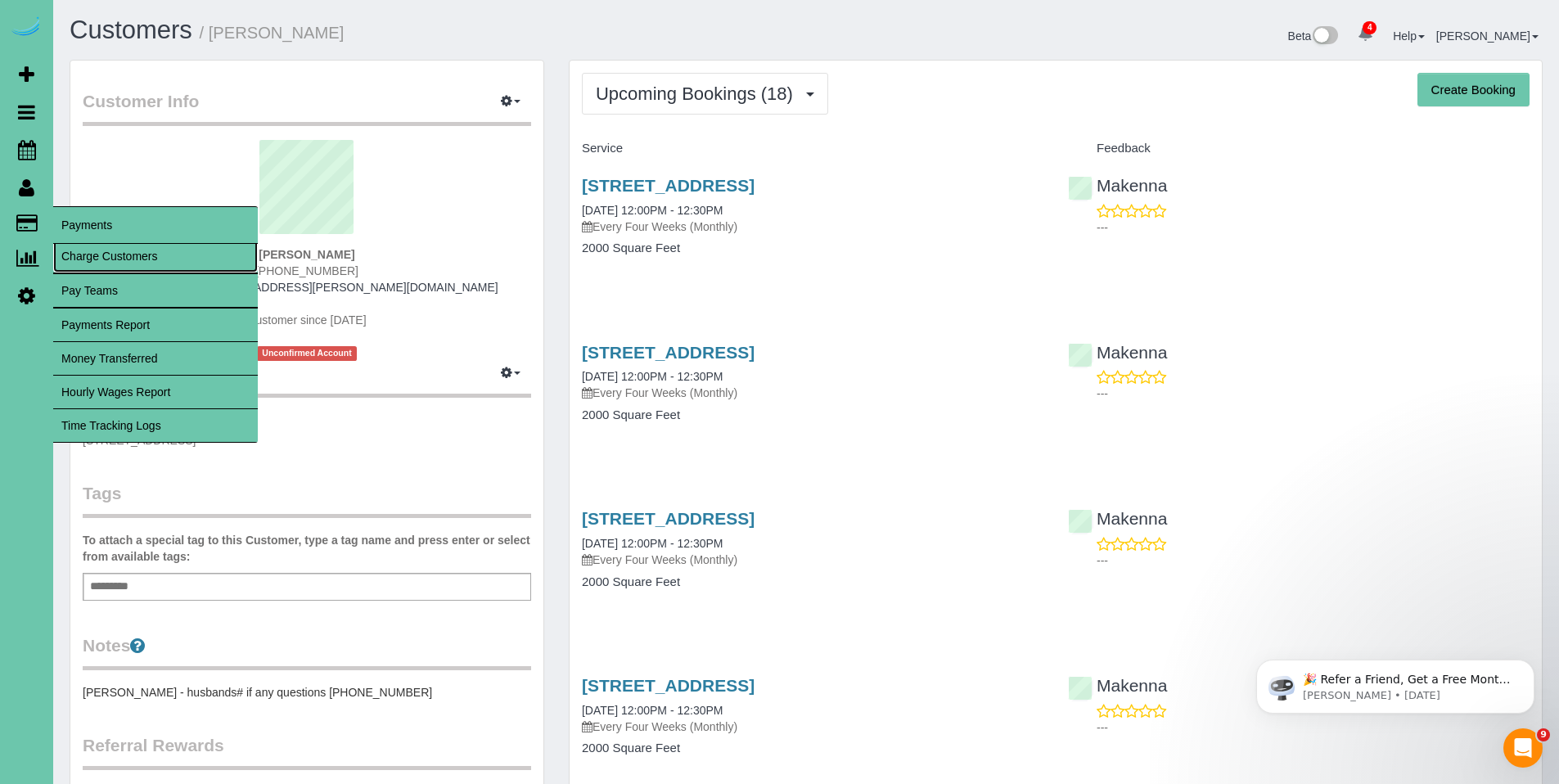
click at [108, 257] on link "Charge Customers" at bounding box center [155, 255] width 205 height 32
select select
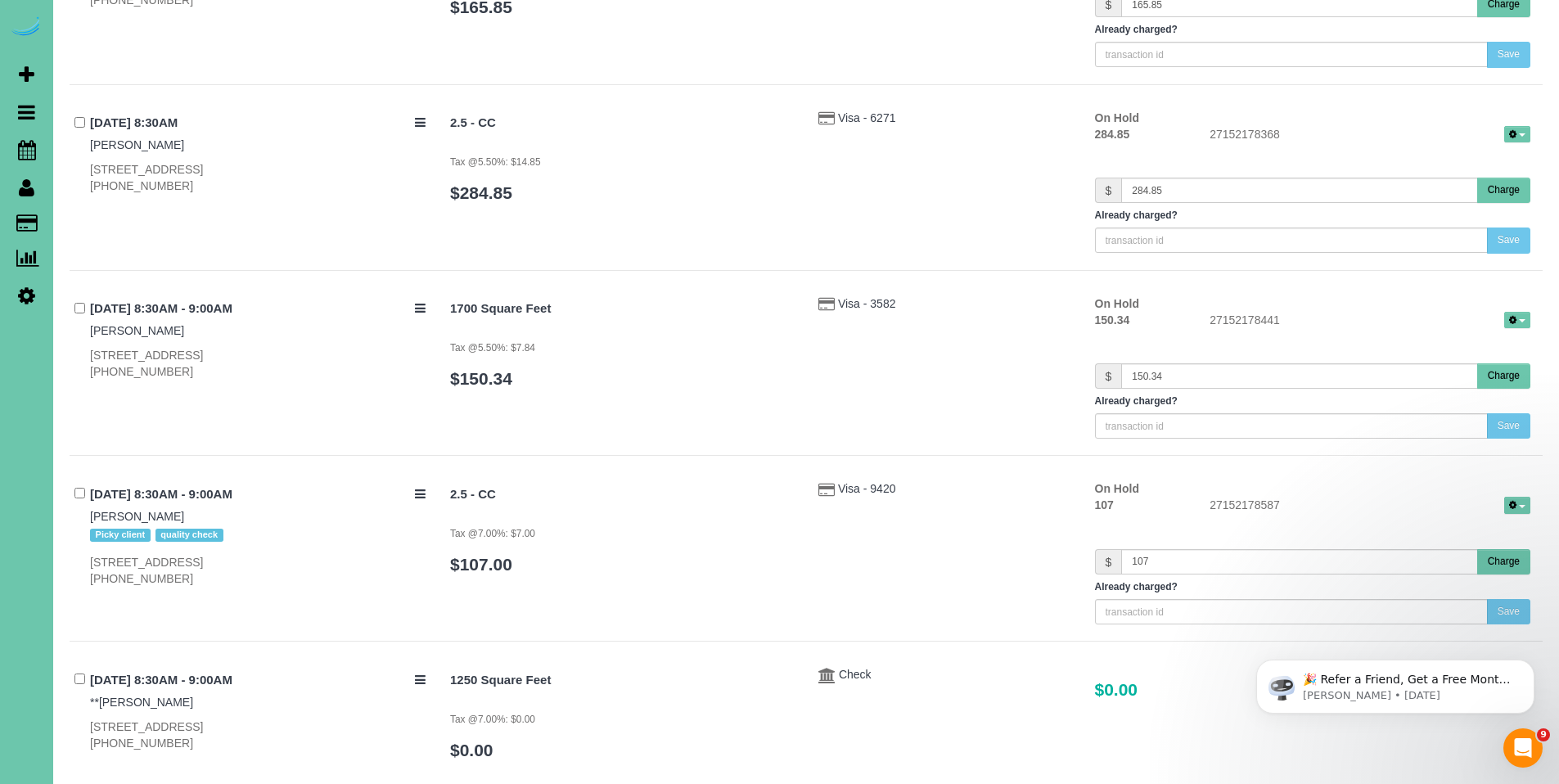
scroll to position [4500, 0]
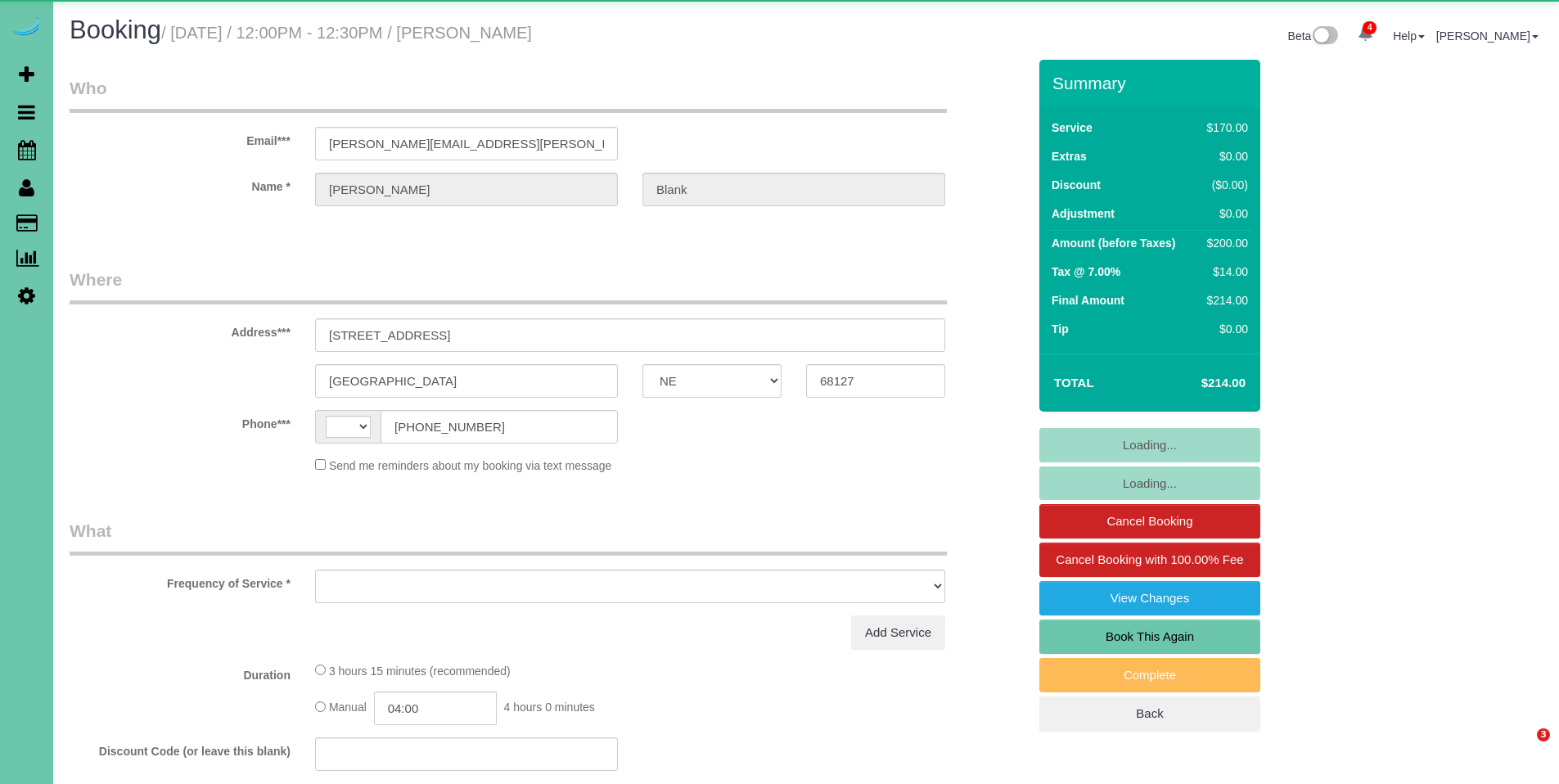
select select "NE"
select select "string:[GEOGRAPHIC_DATA]"
select select "object:657"
select select "string:fspay-db462868-eeb5-454d-a1d1-3bcd9e2bb614"
select select "number:36"
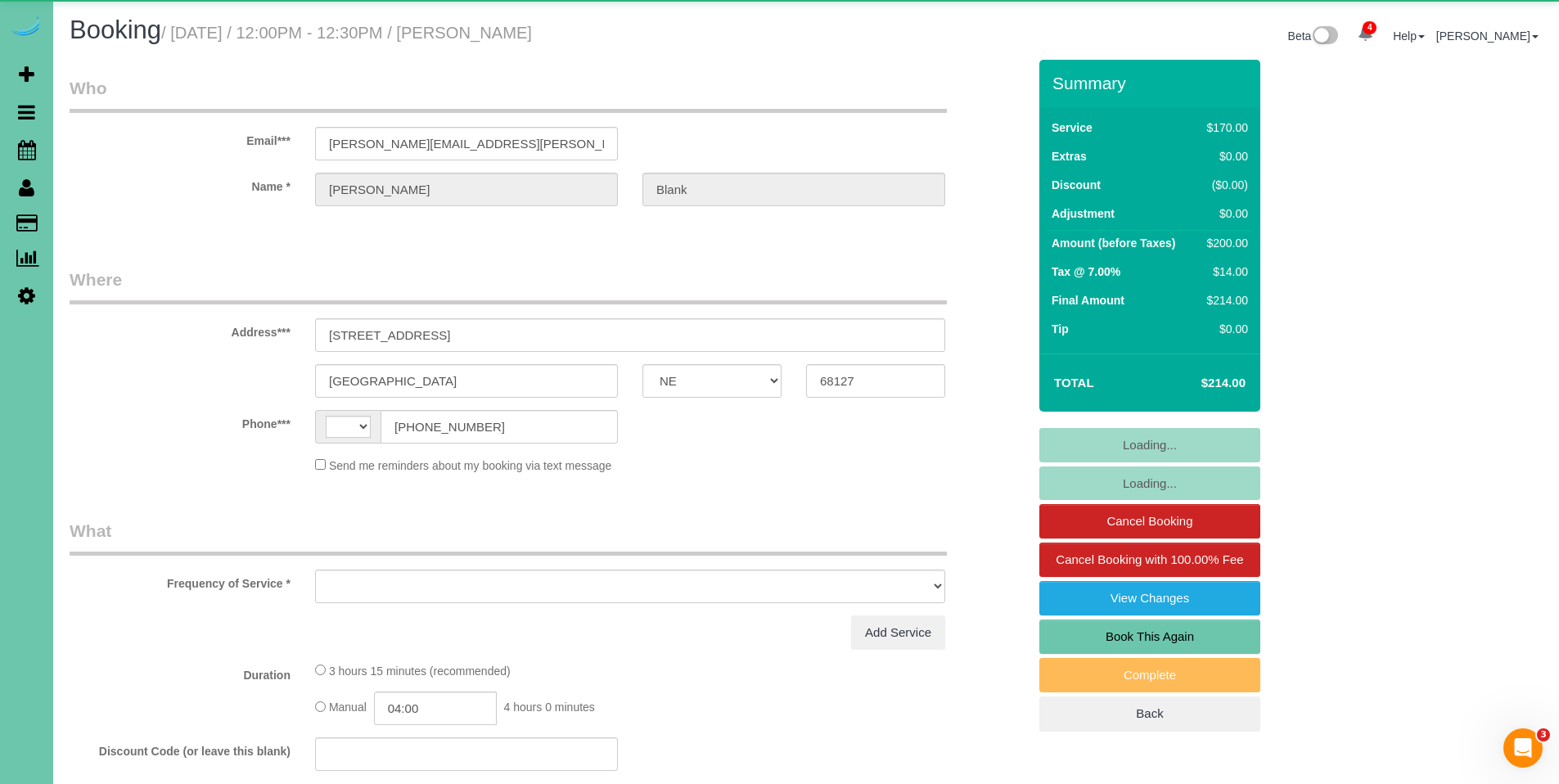
select select "number:41"
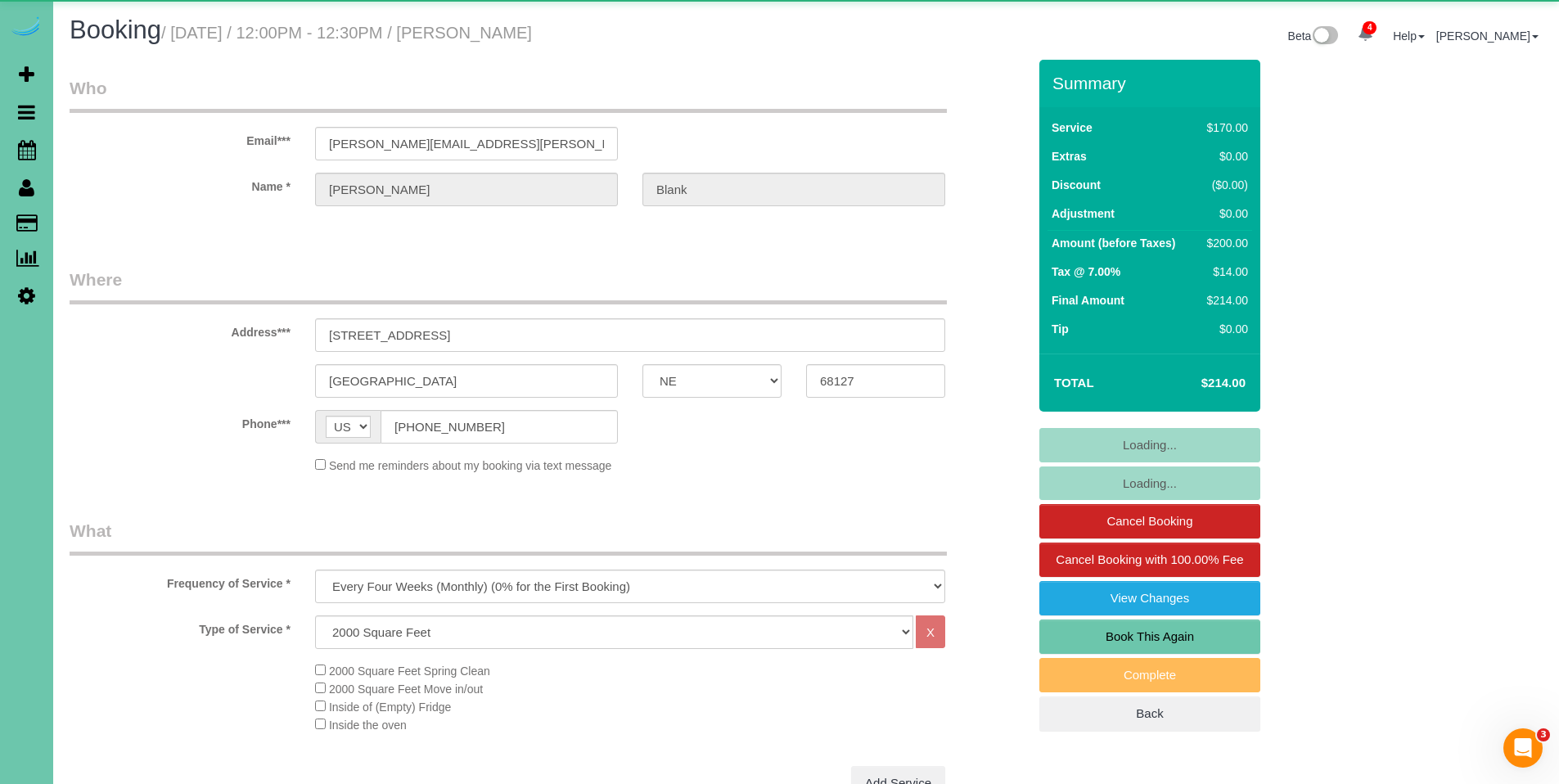
select select "object:946"
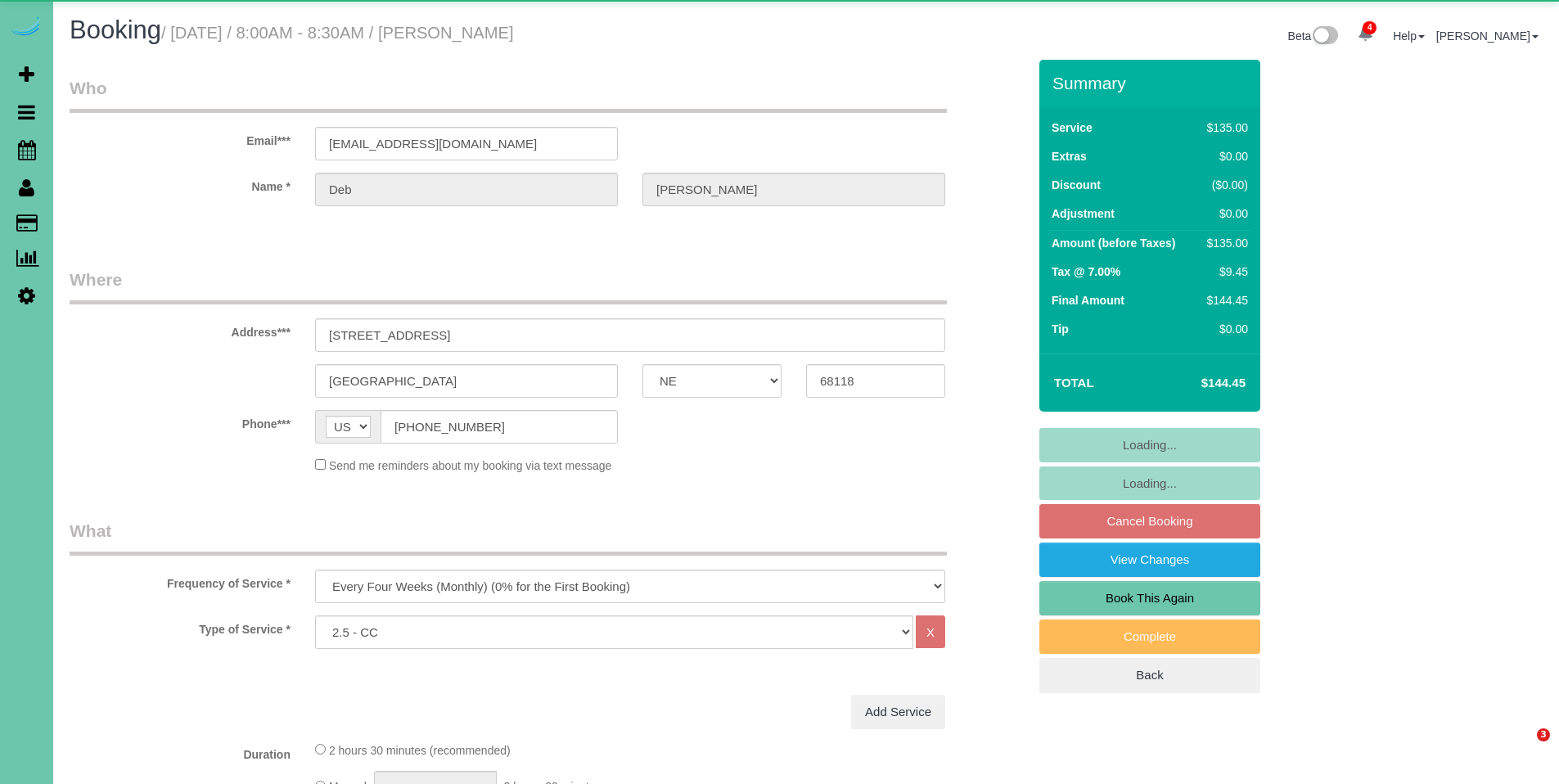
select select "NE"
select select "object:928"
select select "number:36"
select select "number:42"
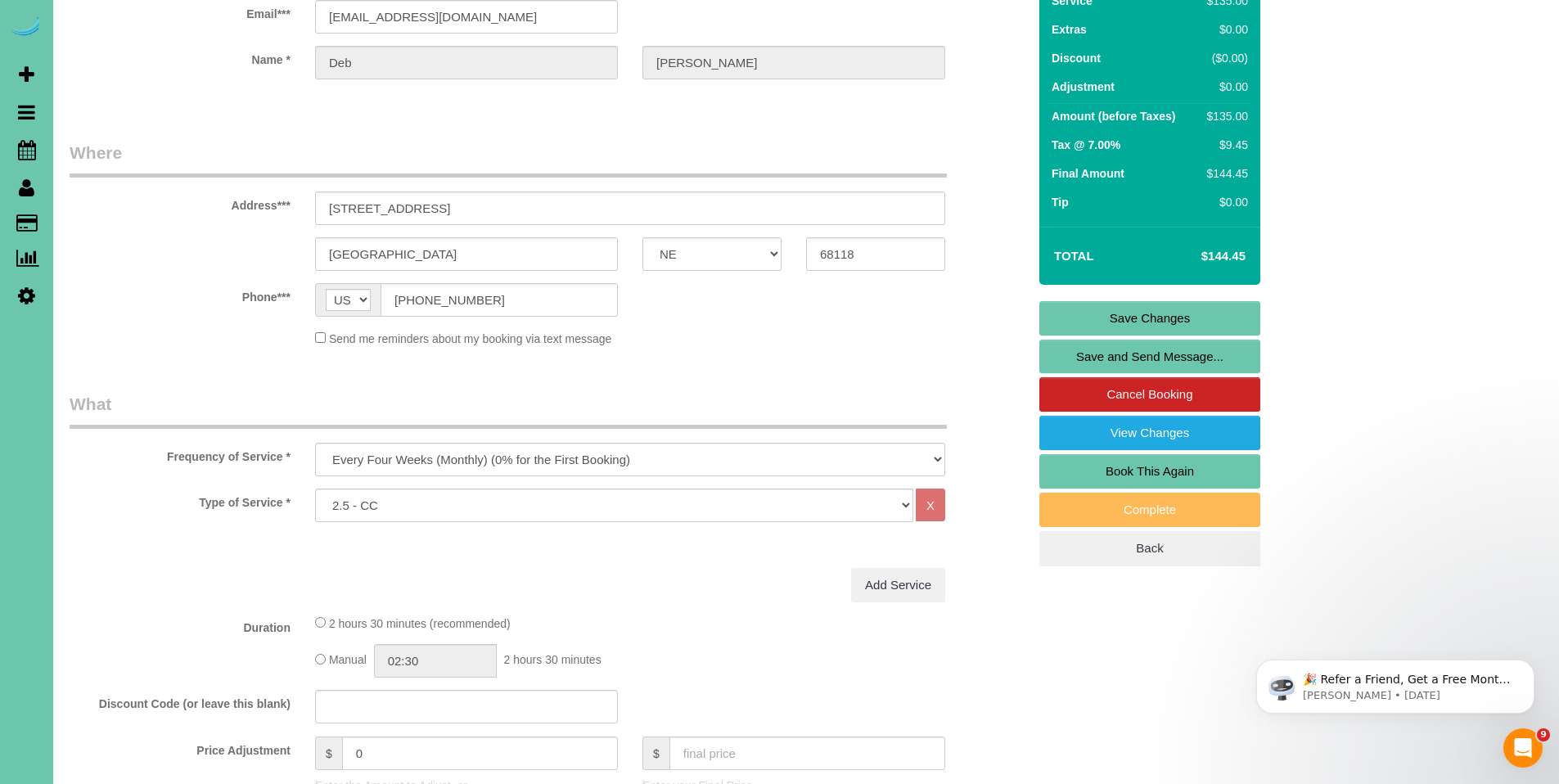
scroll to position [128, 0]
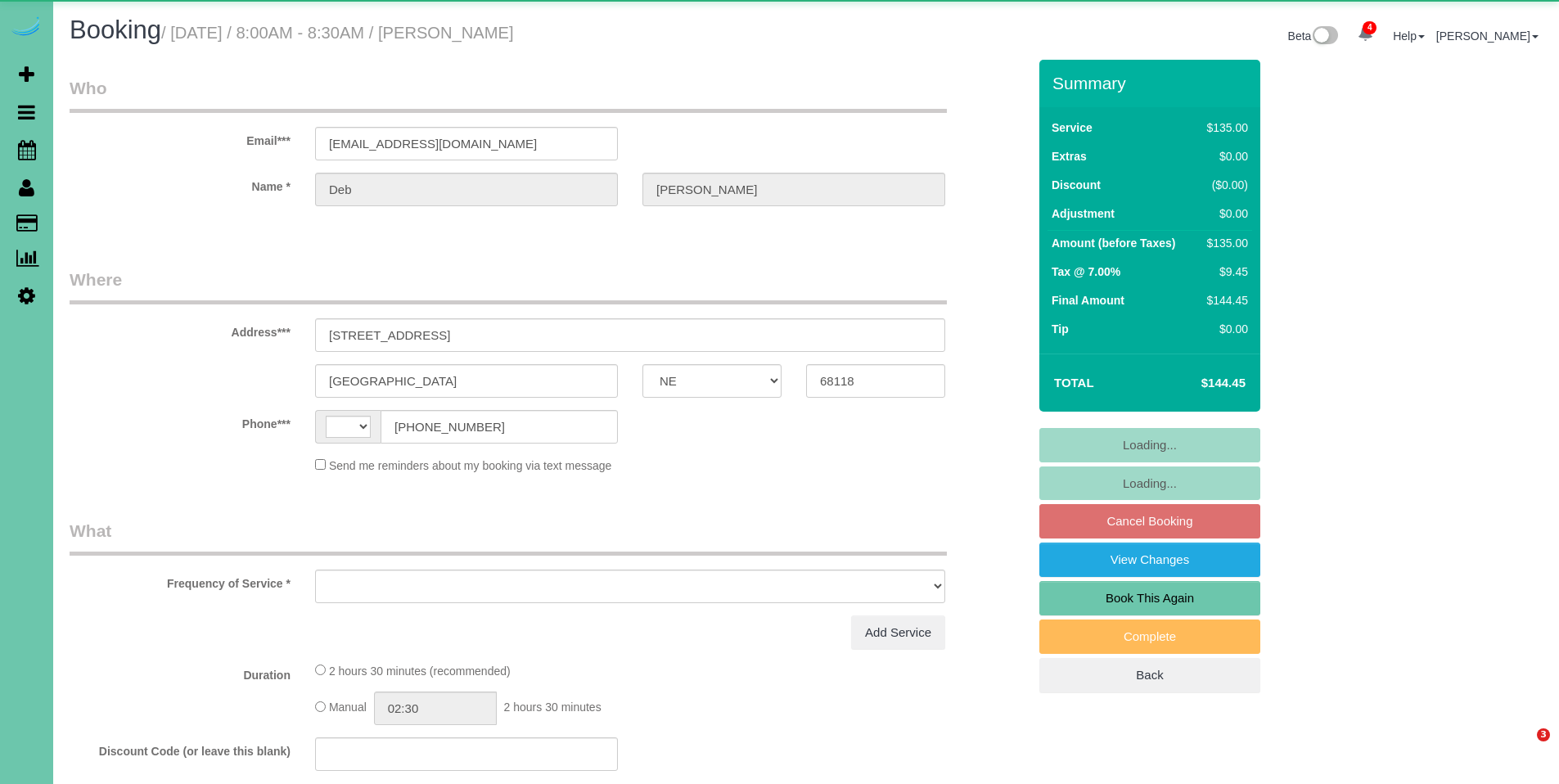
select select "NE"
select select "string:[GEOGRAPHIC_DATA]"
select select "object:928"
select select "string:fspay-748c4448-2aaa-45bf-9552-8dcb08e24e22"
select select "number:36"
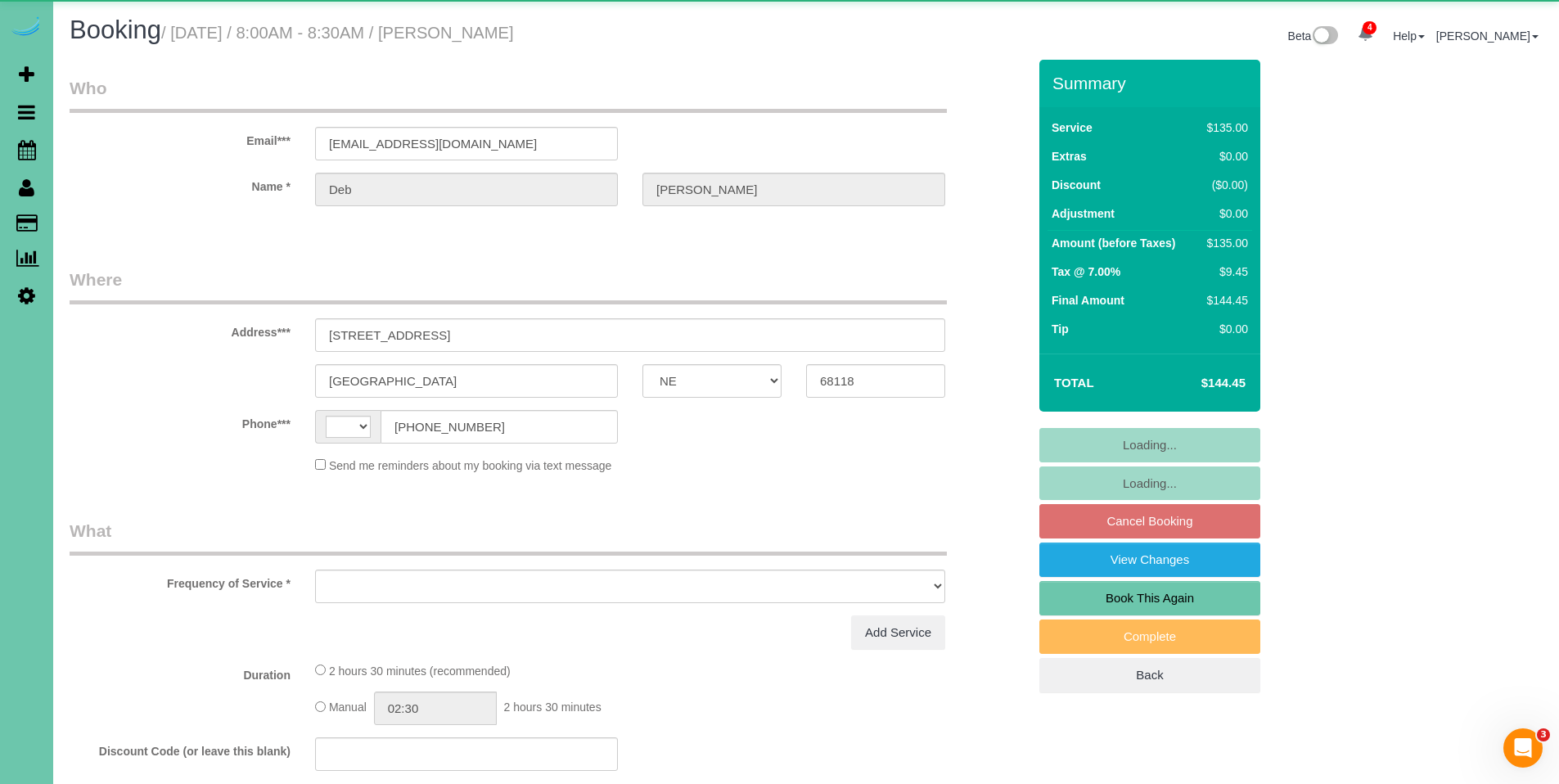
select select "number:42"
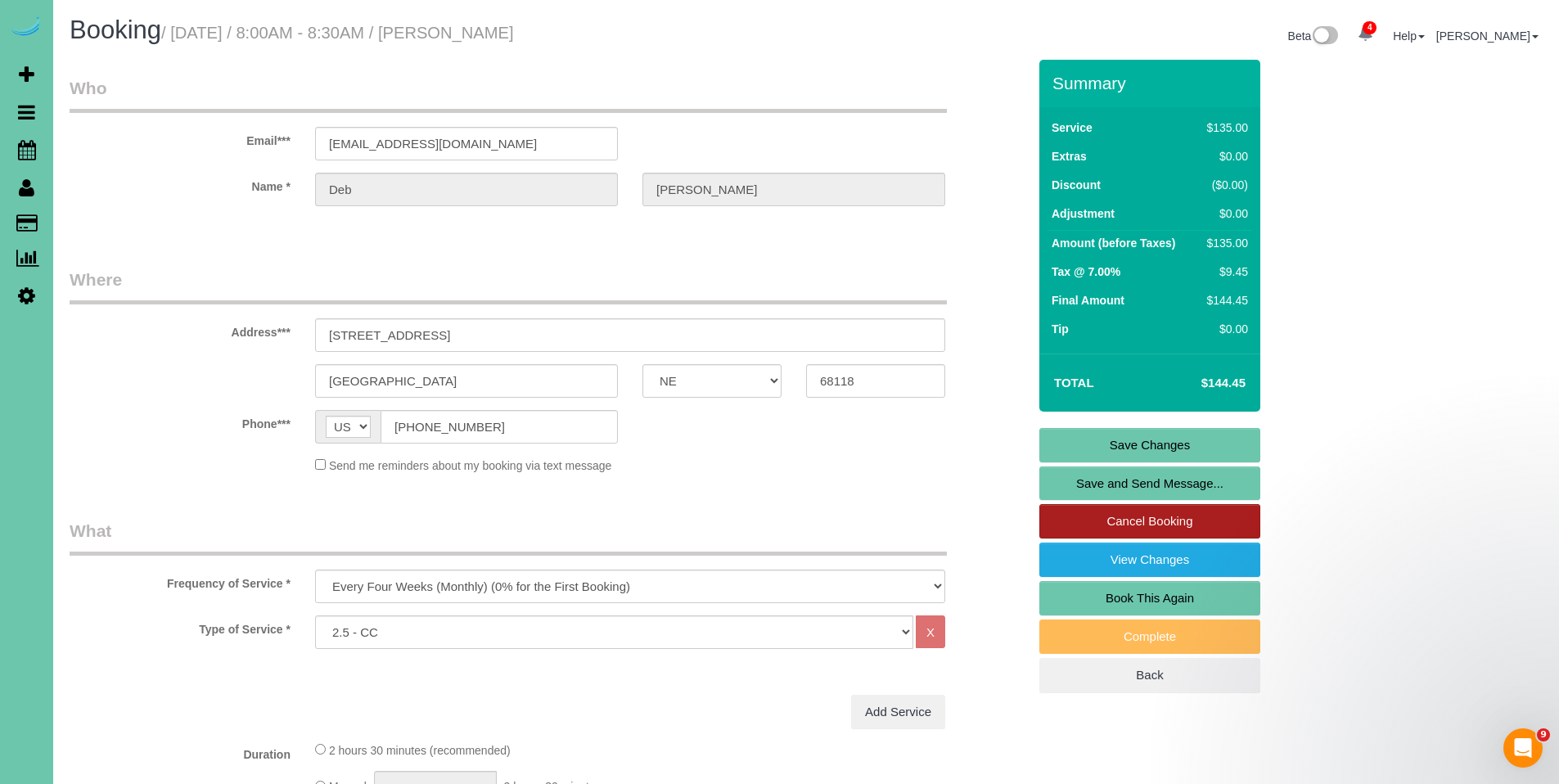
click at [1188, 522] on link "Cancel Booking" at bounding box center [1150, 520] width 221 height 34
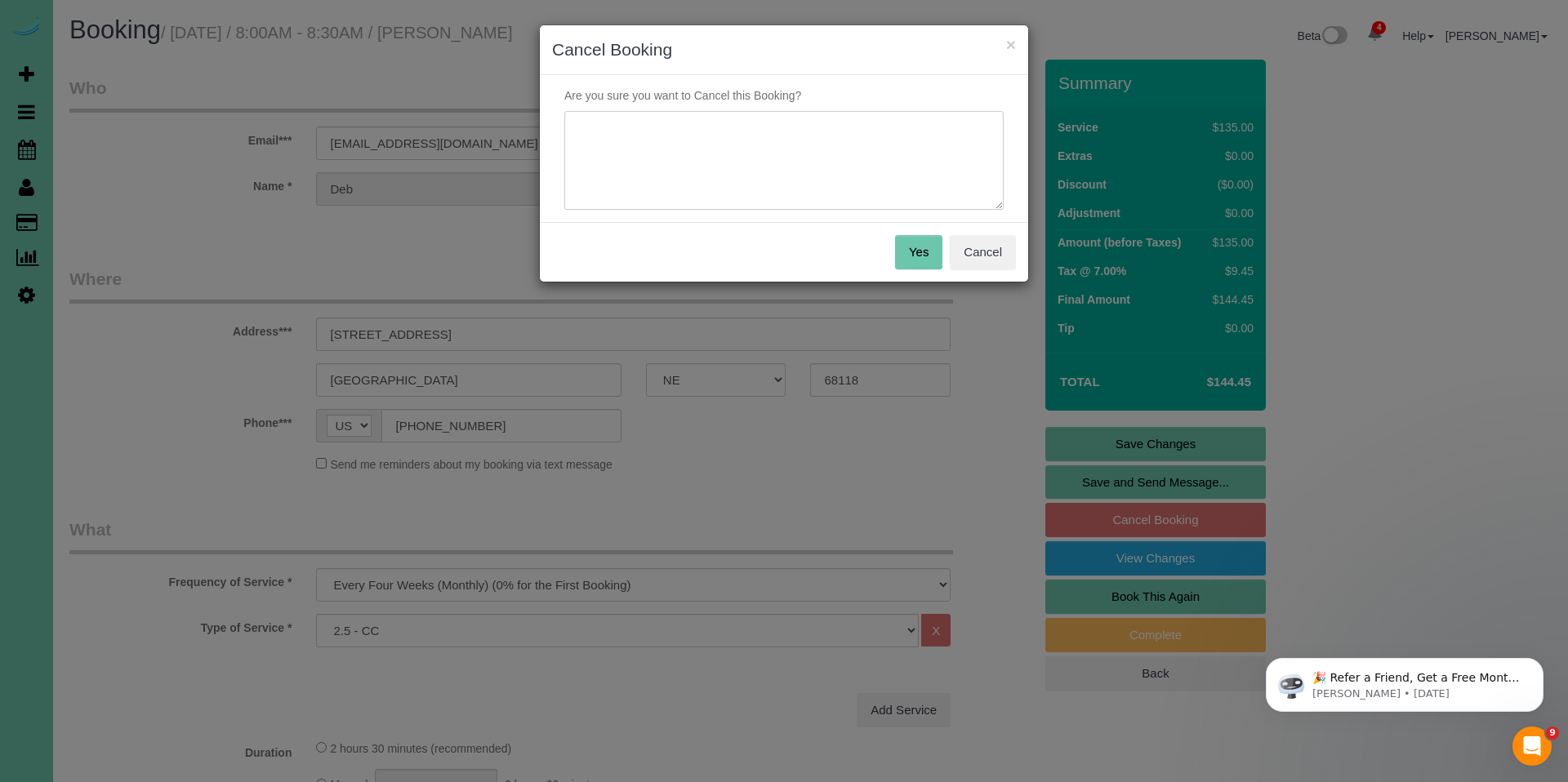
click at [775, 160] on textarea at bounding box center [784, 161] width 440 height 100
type textarea "Going out of town"
click at [923, 254] on button "Yes" at bounding box center [918, 251] width 47 height 34
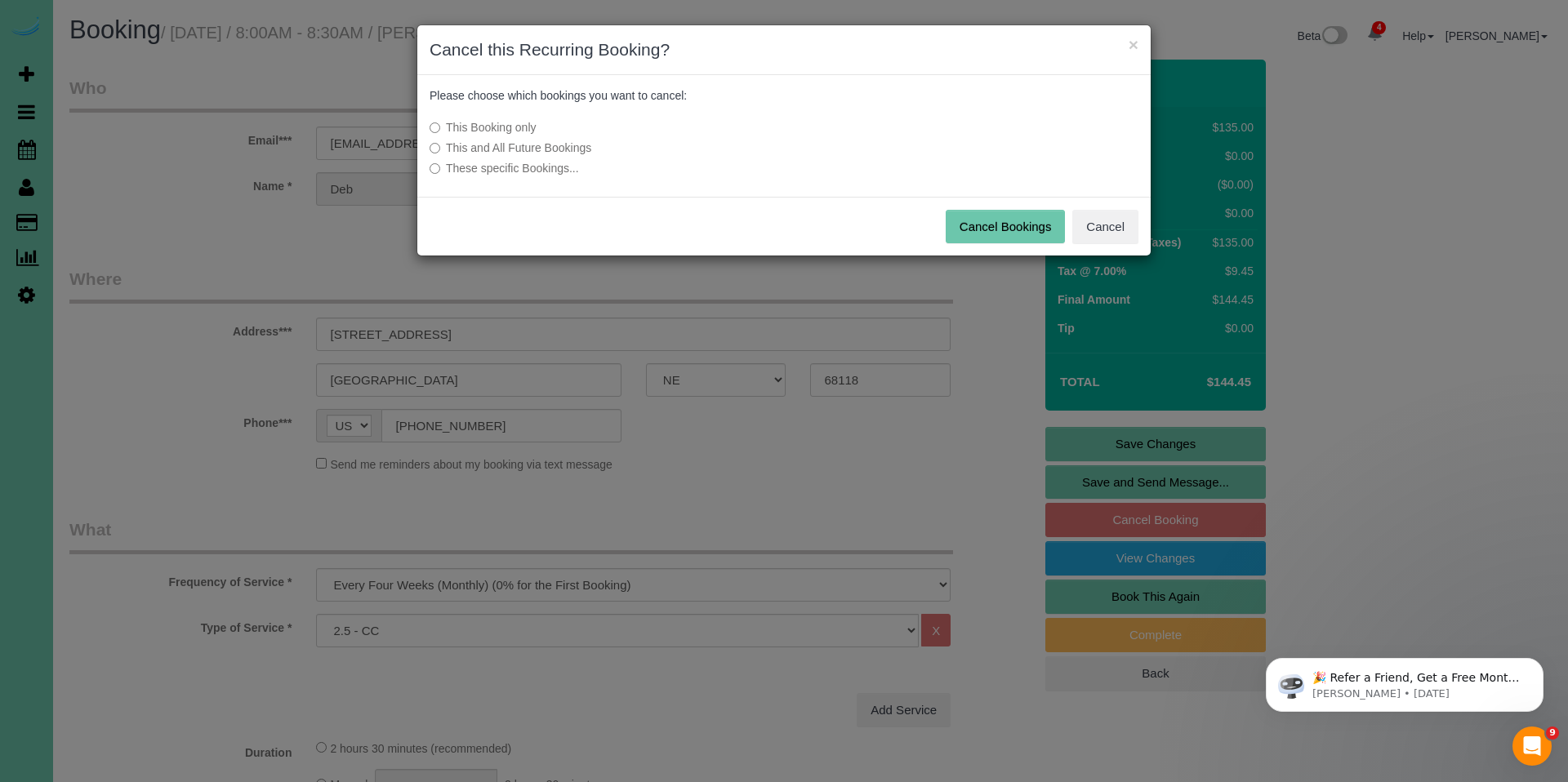
click at [1006, 226] on button "Cancel Bookings" at bounding box center [1006, 226] width 120 height 34
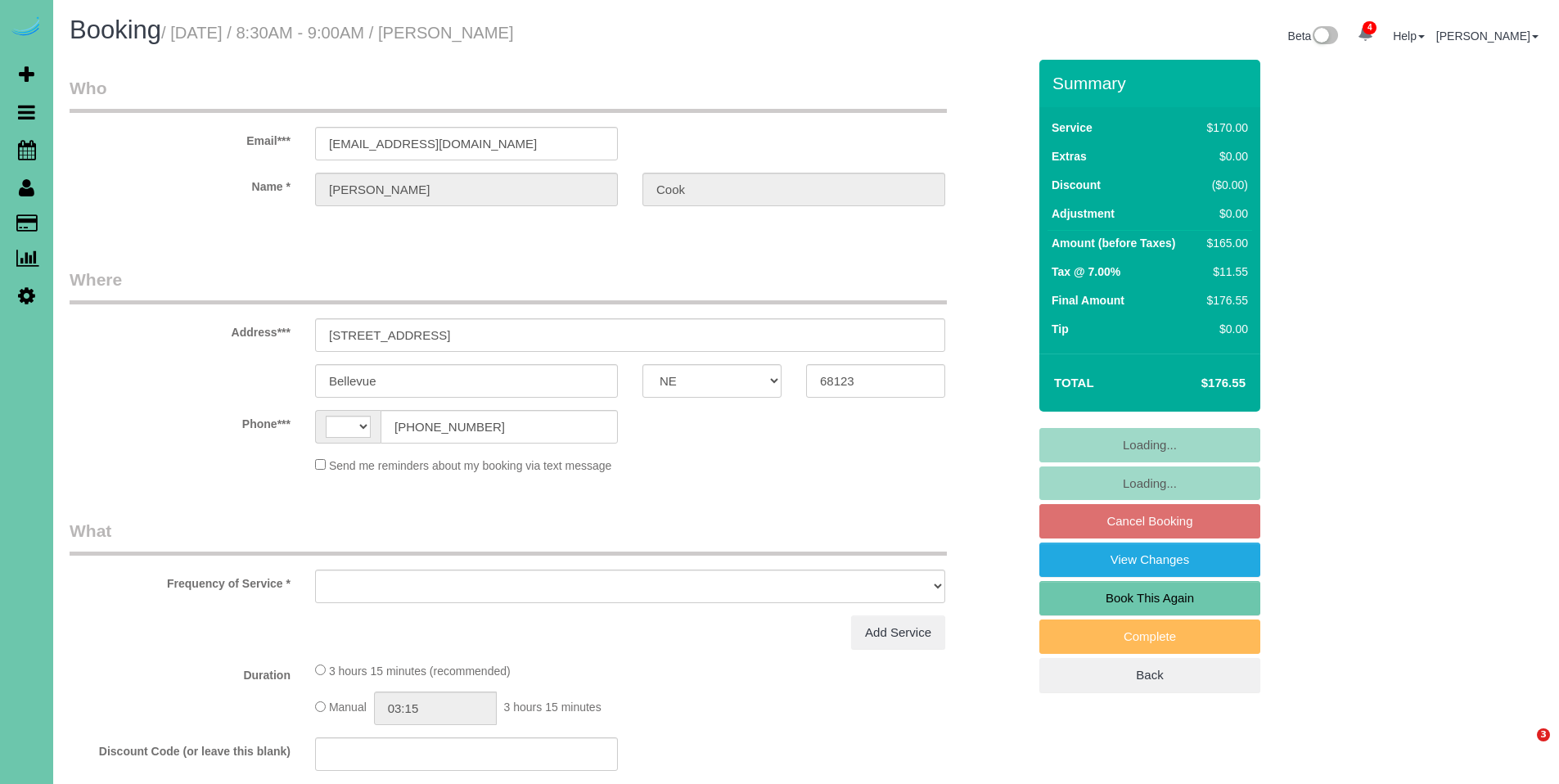
select select "NE"
select select "string:[GEOGRAPHIC_DATA]"
select select "object:653"
select select "string:fspay-c772c6d7-b06e-4ec4-96d0-555bd63ffcf4"
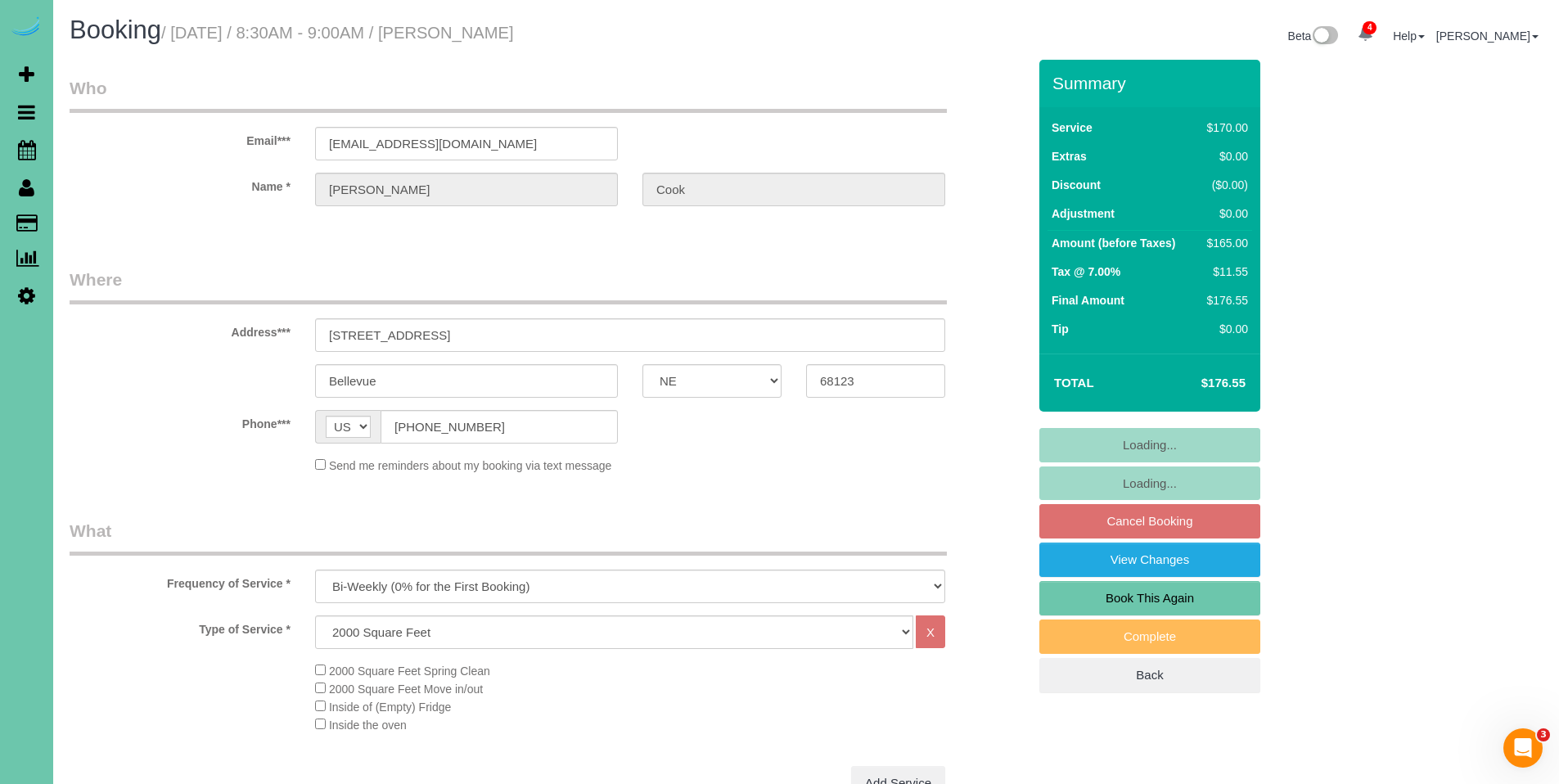
select select "object:740"
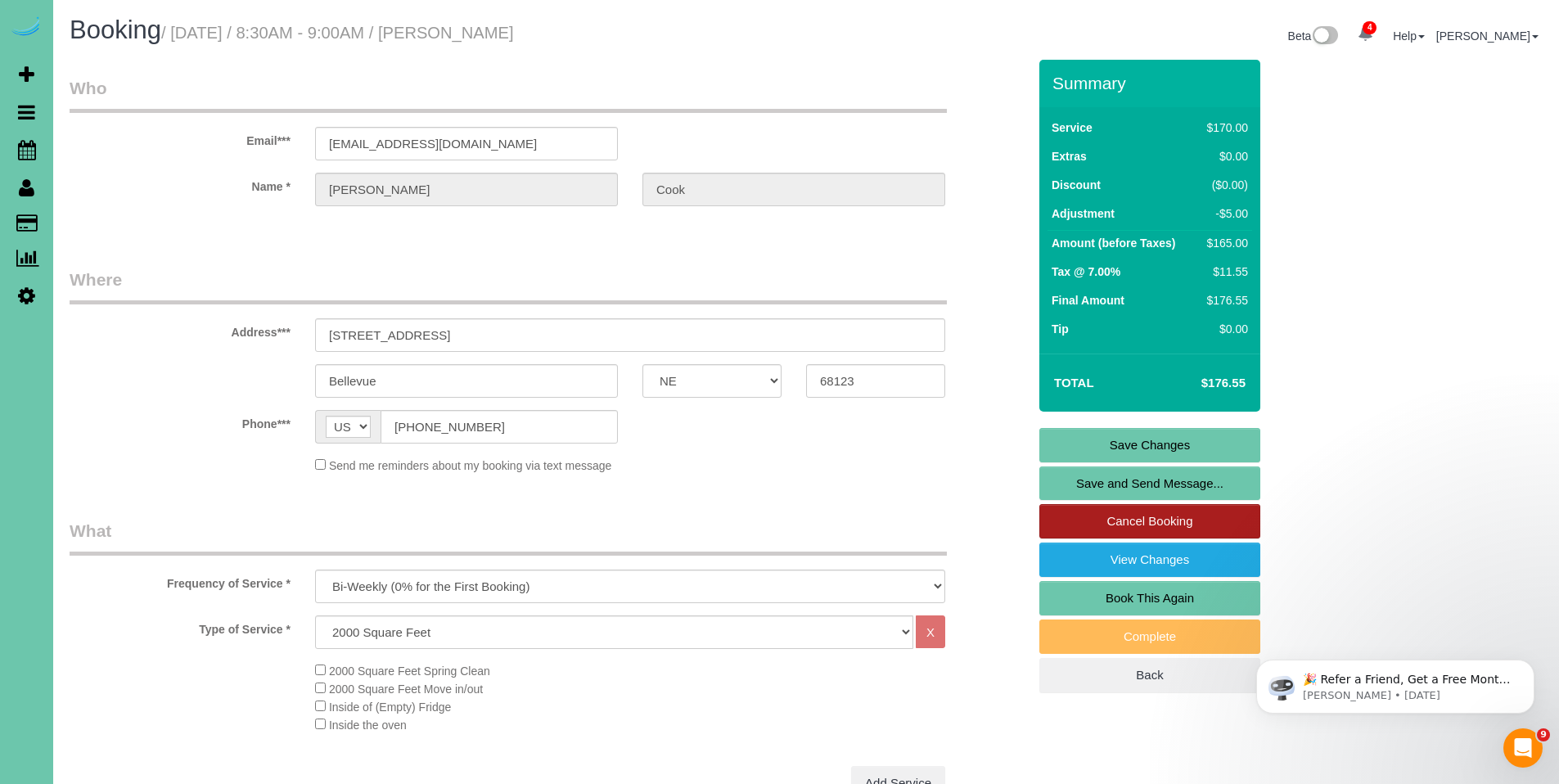
click at [1183, 528] on link "Cancel Booking" at bounding box center [1150, 520] width 221 height 34
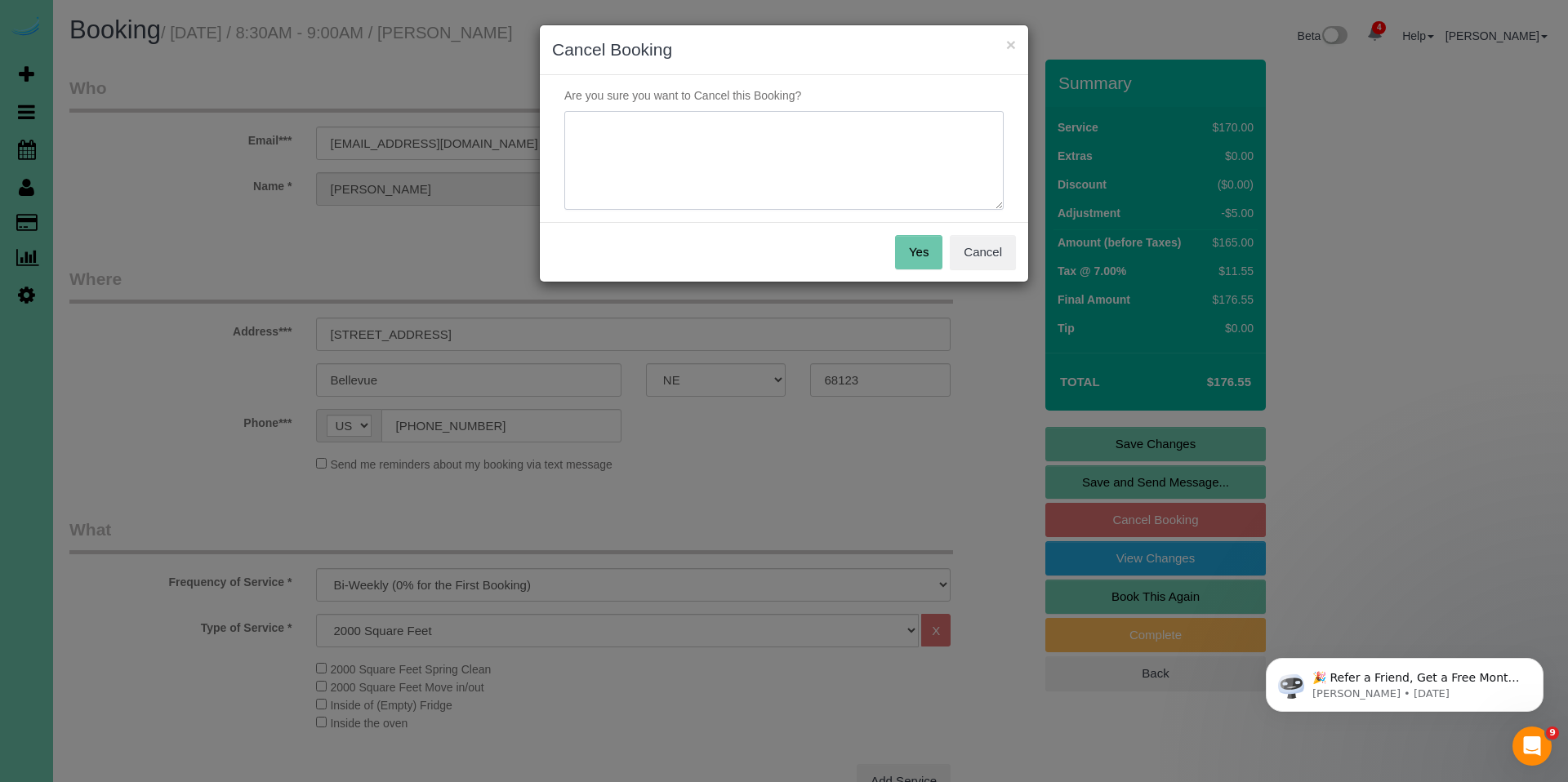
click at [780, 158] on textarea at bounding box center [784, 161] width 440 height 100
type textarea "Moving out of state"
click at [915, 254] on button "Yes" at bounding box center [918, 251] width 47 height 34
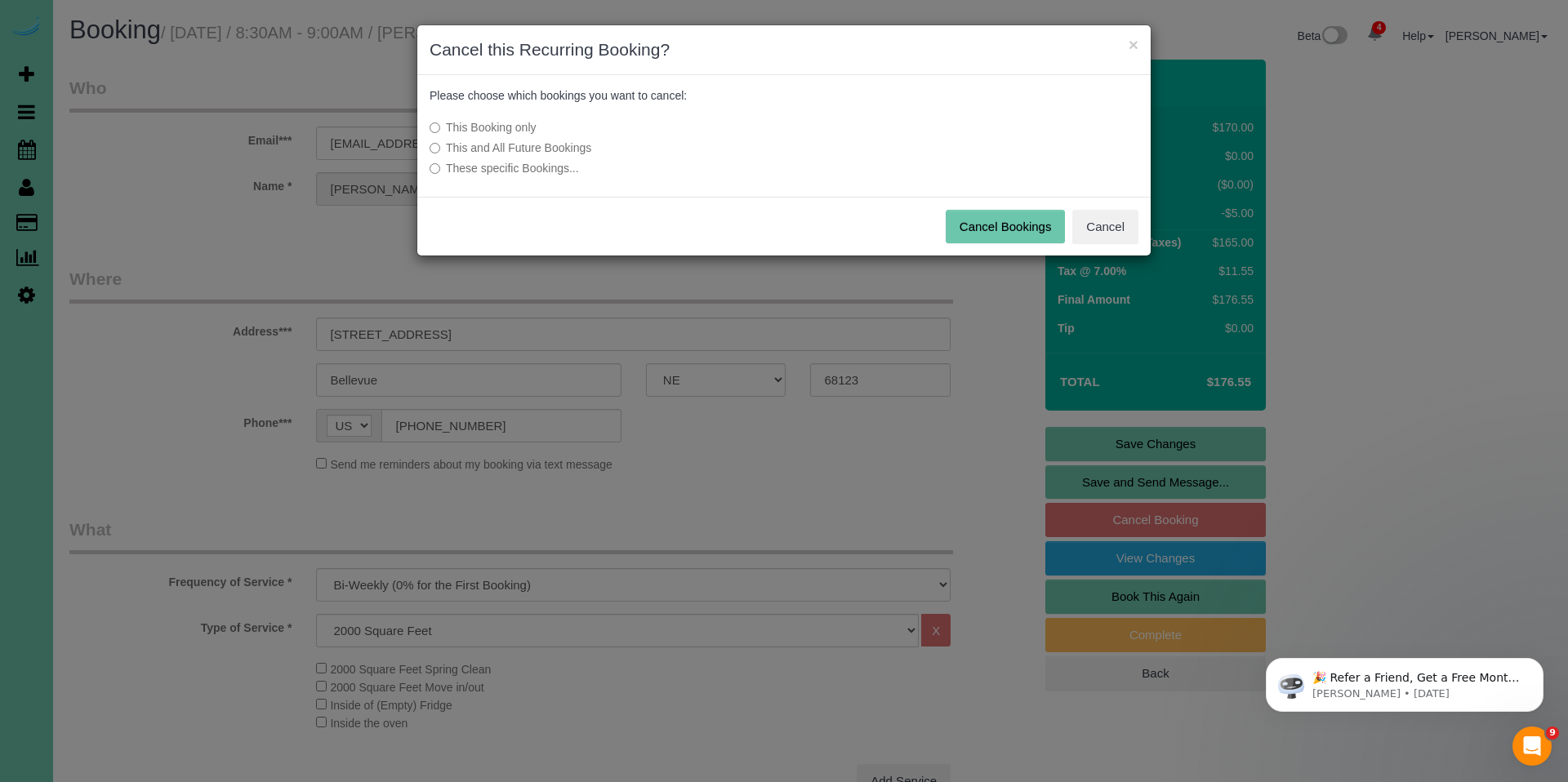
click at [561, 150] on label "This and All Future Bookings" at bounding box center [662, 148] width 465 height 17
click at [1019, 222] on button "Cancel Bookings" at bounding box center [1006, 226] width 120 height 34
